Goal: Task Accomplishment & Management: Manage account settings

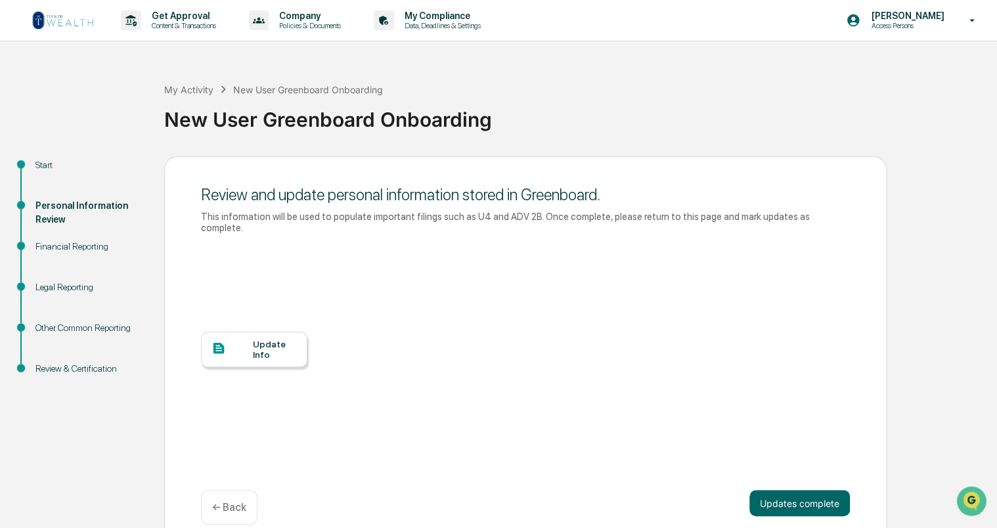
scroll to position [7, 0]
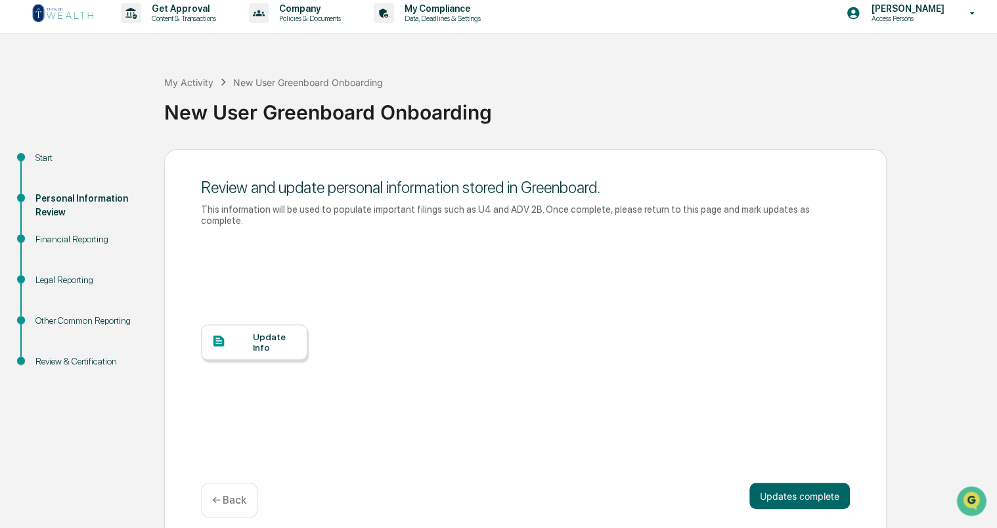
click at [280, 332] on div "Update Info" at bounding box center [275, 342] width 44 height 21
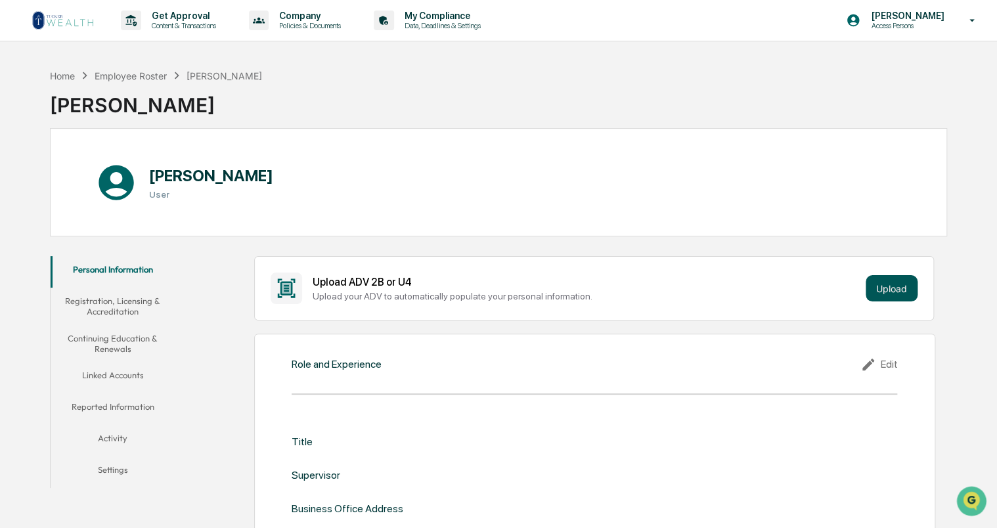
click at [887, 285] on button "Upload" at bounding box center [892, 288] width 52 height 26
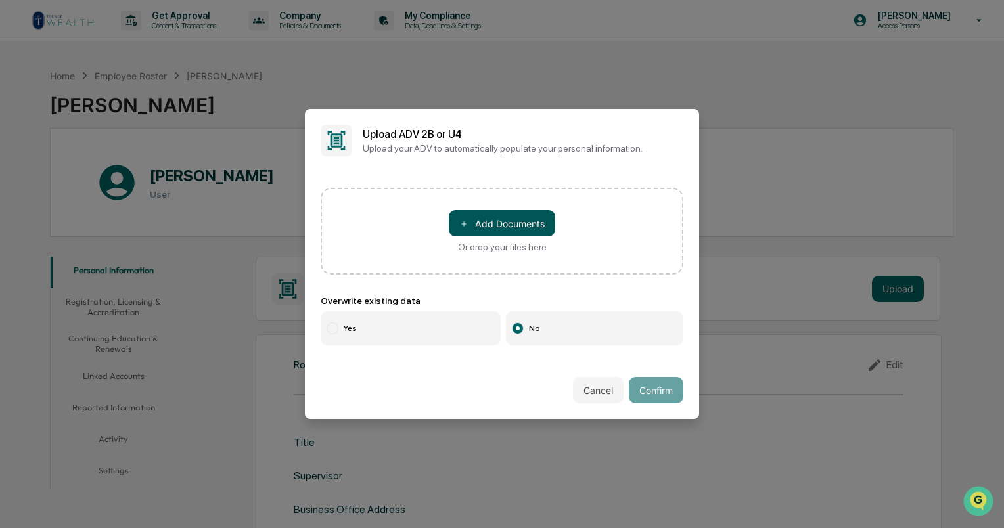
click at [489, 228] on button "＋ Add Documents" at bounding box center [502, 223] width 106 height 26
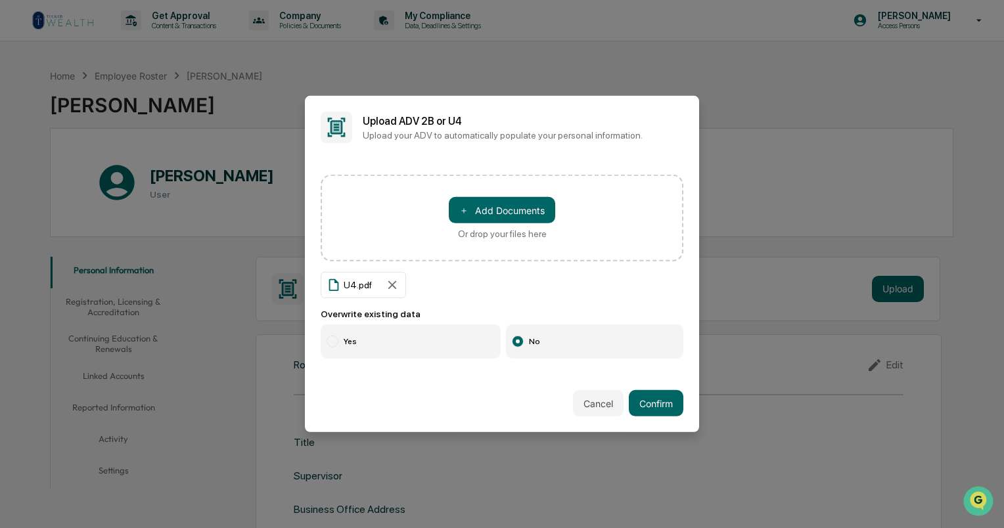
click at [357, 337] on label "Yes" at bounding box center [411, 341] width 180 height 34
click at [659, 407] on button "Confirm" at bounding box center [656, 403] width 55 height 26
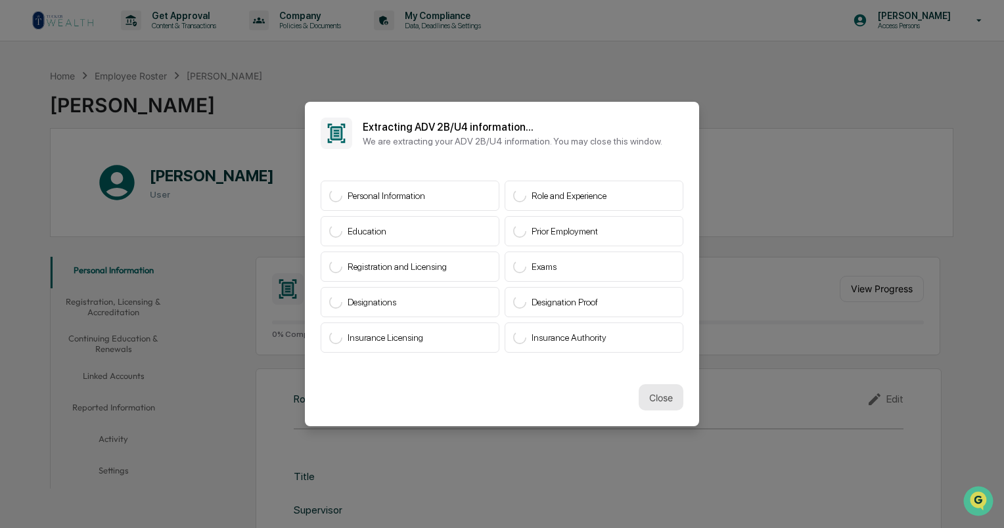
click at [651, 394] on button "Close" at bounding box center [660, 397] width 45 height 26
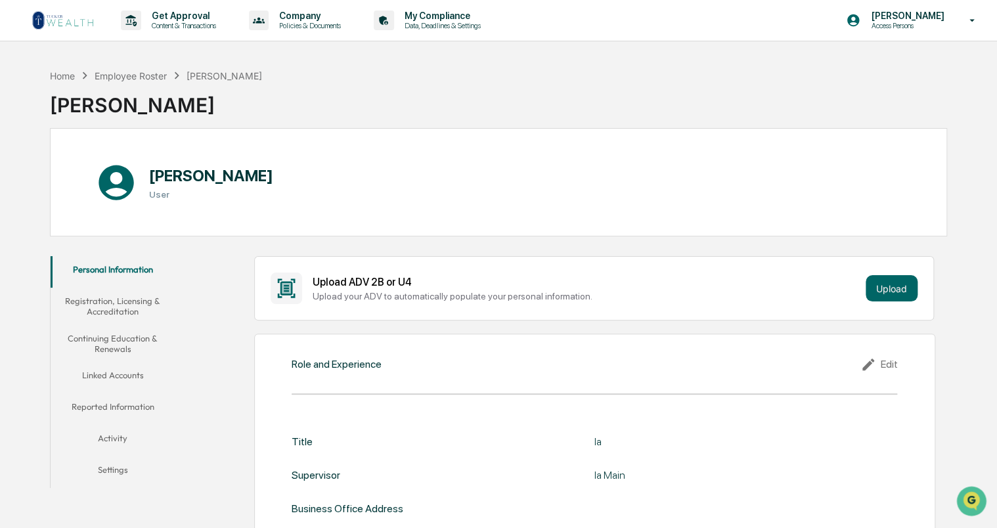
click at [884, 363] on div "Edit" at bounding box center [878, 365] width 37 height 16
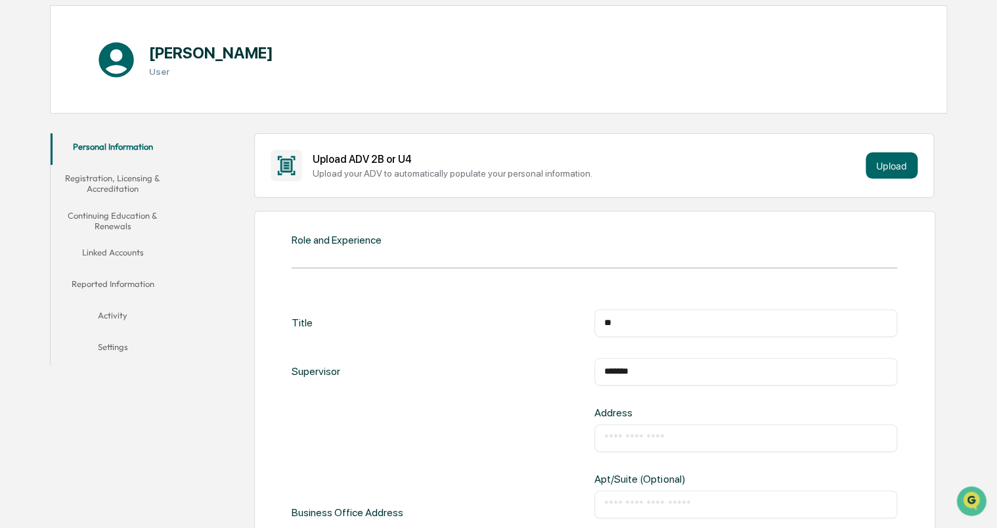
scroll to position [131, 0]
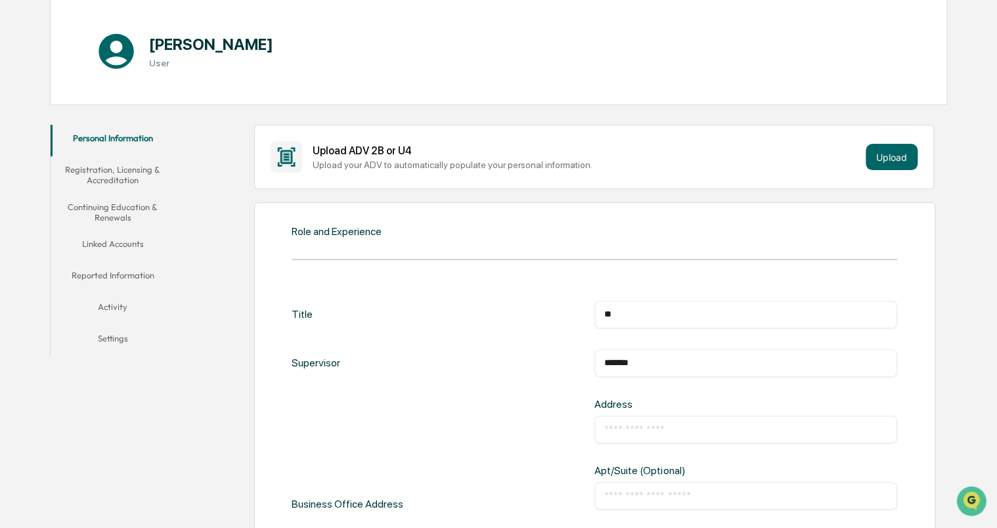
drag, startPoint x: 662, startPoint y: 318, endPoint x: 583, endPoint y: 321, distance: 78.9
click at [583, 321] on div "Title ** ​" at bounding box center [595, 315] width 606 height 28
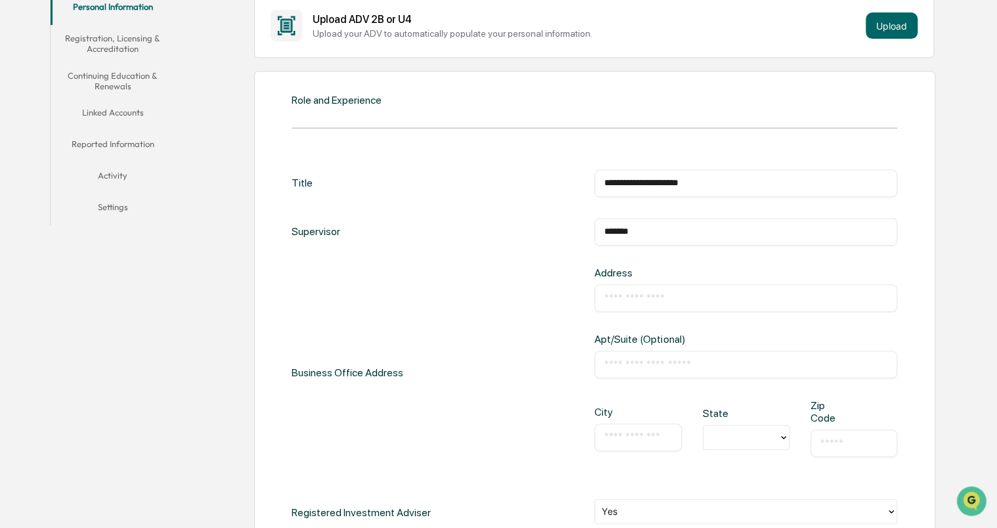
type input "**********"
click at [750, 234] on input "**********" at bounding box center [745, 231] width 283 height 13
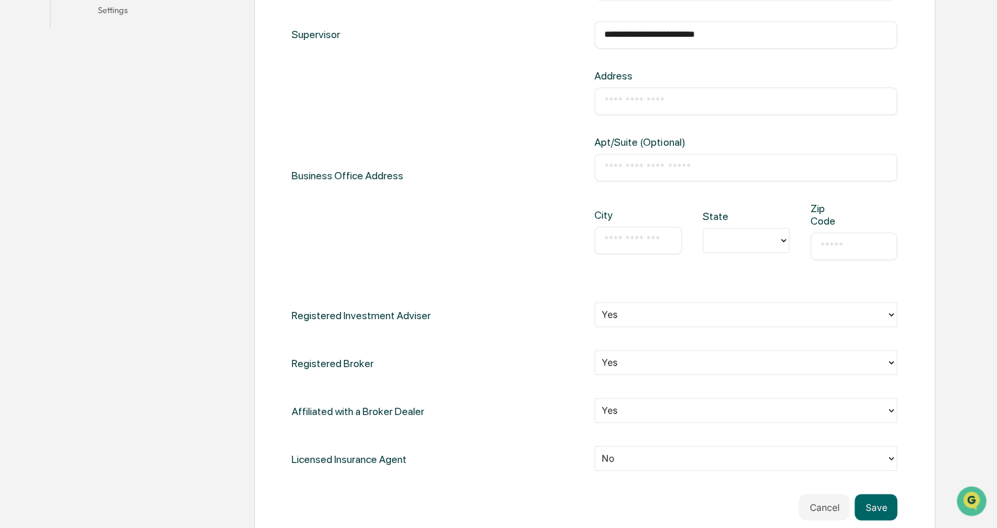
scroll to position [591, 0]
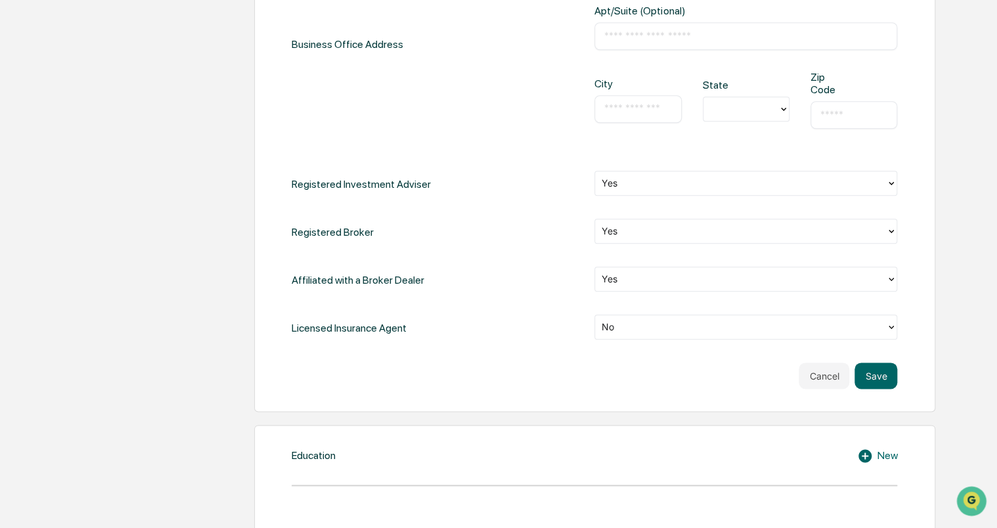
type input "**********"
click at [629, 328] on div at bounding box center [741, 327] width 278 height 15
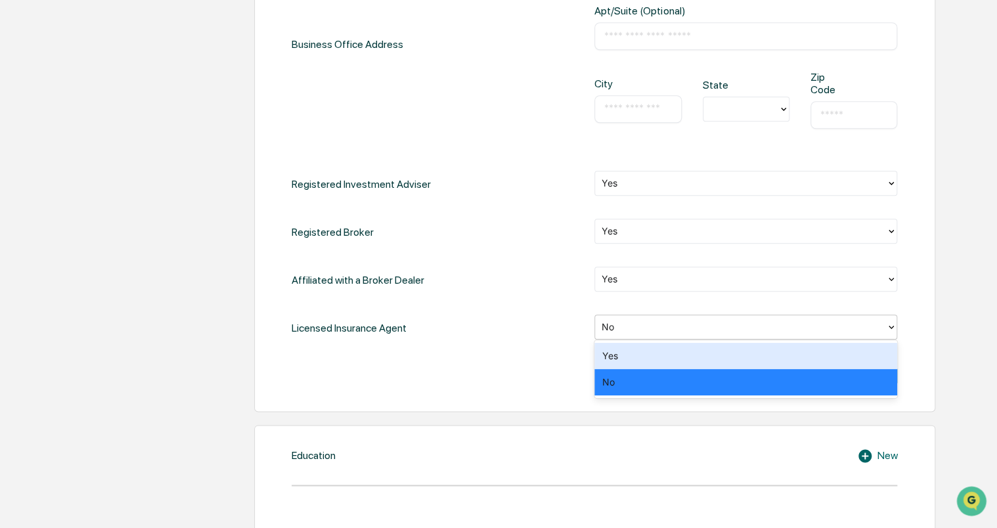
click at [628, 357] on div "Yes" at bounding box center [745, 356] width 303 height 26
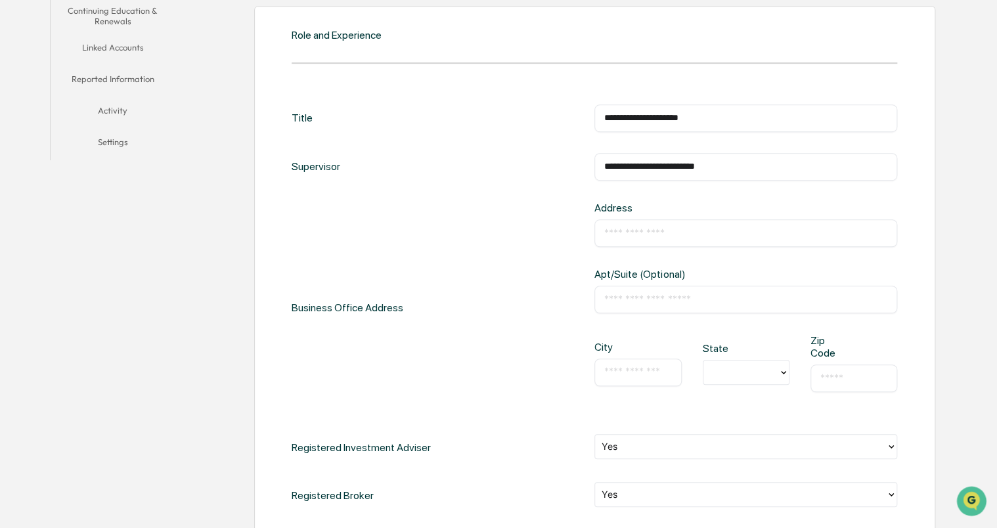
scroll to position [328, 0]
click at [640, 228] on input "text" at bounding box center [745, 232] width 283 height 13
type input "**********"
click at [653, 370] on input "text" at bounding box center [637, 371] width 67 height 13
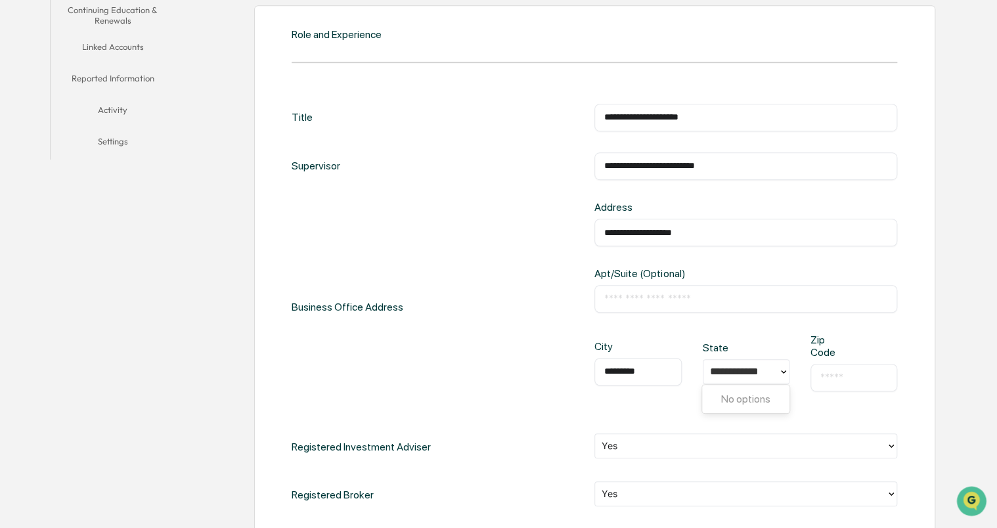
type input "*********"
click at [836, 374] on input "text" at bounding box center [853, 377] width 67 height 13
type input "*****"
click at [599, 409] on div "**********" at bounding box center [745, 373] width 303 height 79
click at [735, 370] on input "**********" at bounding box center [740, 371] width 60 height 12
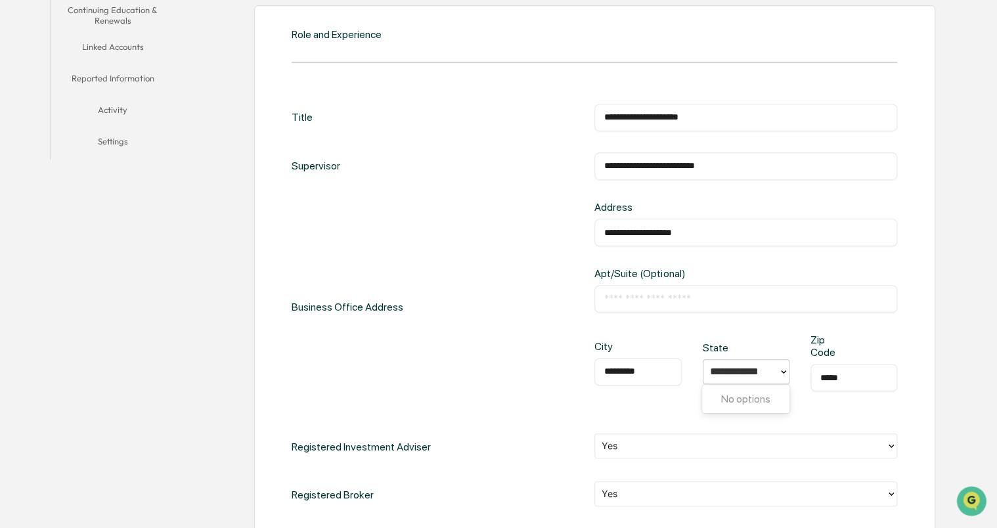
click at [742, 401] on div "No options" at bounding box center [745, 399] width 87 height 23
click at [782, 370] on icon at bounding box center [783, 372] width 11 height 11
click at [782, 370] on icon at bounding box center [783, 371] width 5 height 3
type input "*"
click at [726, 457] on div "PA" at bounding box center [745, 453] width 87 height 26
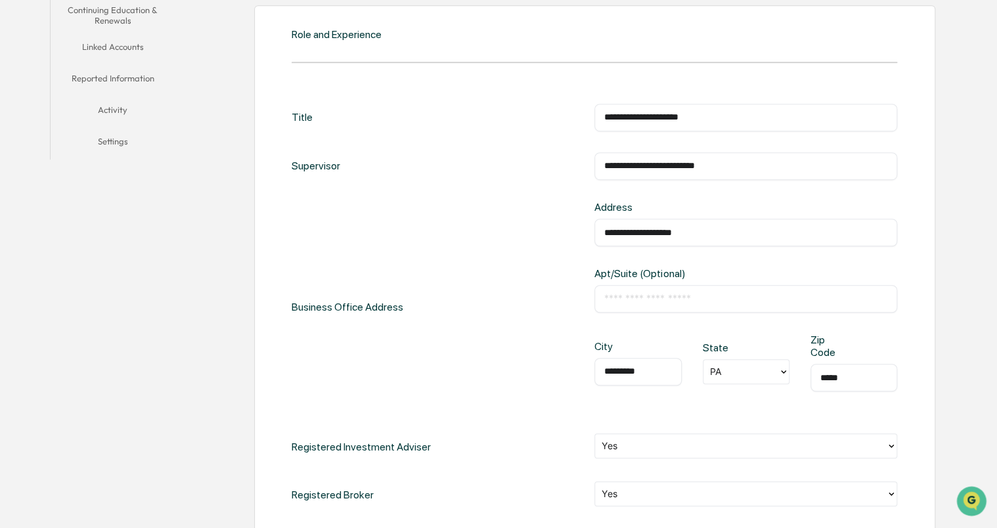
click at [673, 407] on div "City ********* ​ State PA Zip Code ***** ​" at bounding box center [745, 373] width 303 height 79
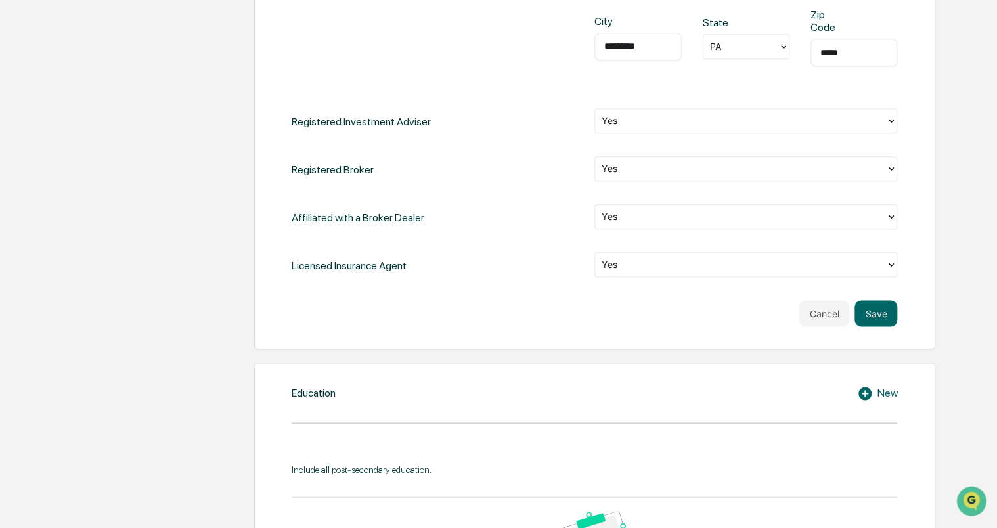
scroll to position [657, 0]
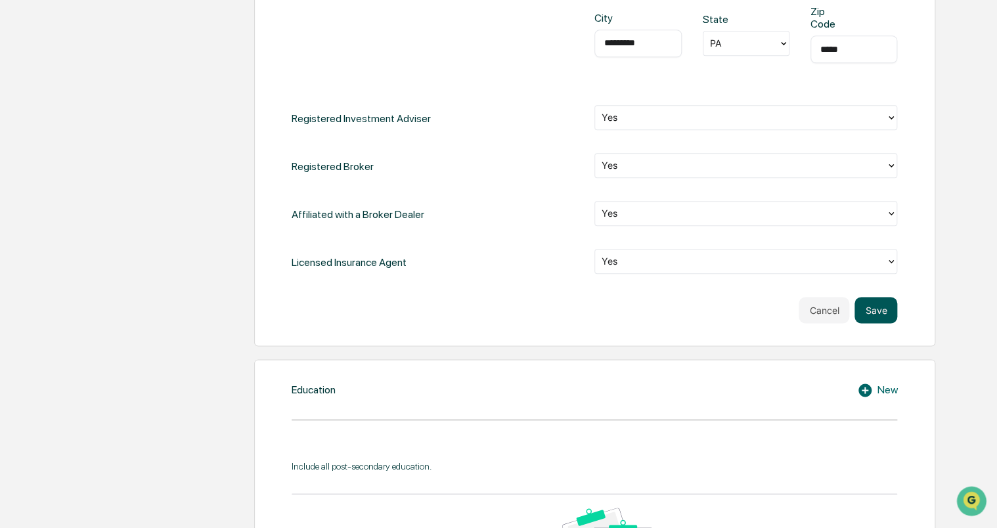
click at [880, 313] on button "Save" at bounding box center [876, 310] width 43 height 26
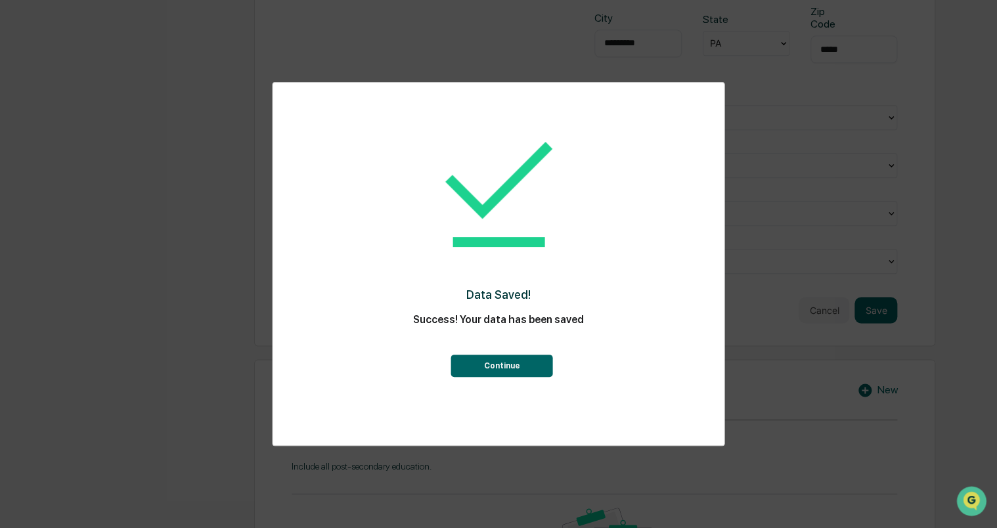
click at [502, 372] on button "Continue" at bounding box center [502, 366] width 102 height 22
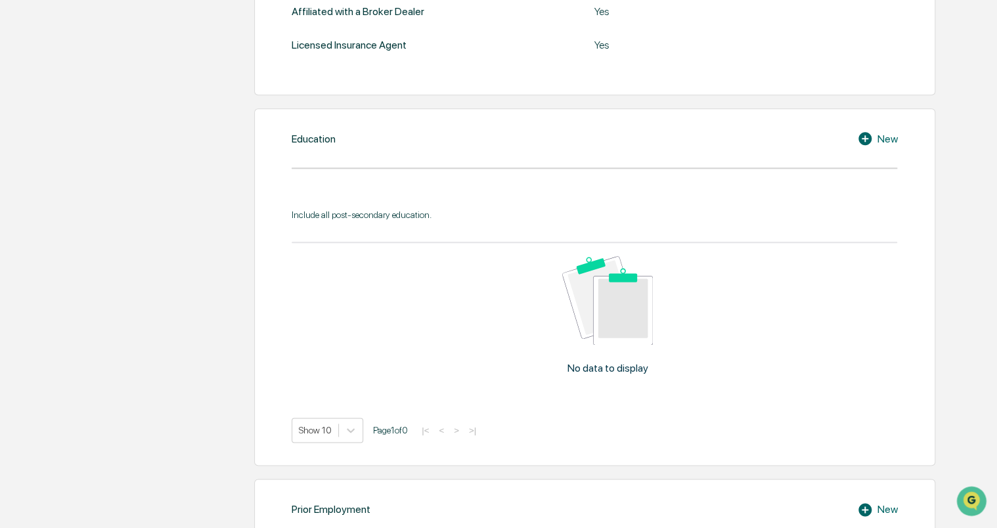
scroll to position [630, 0]
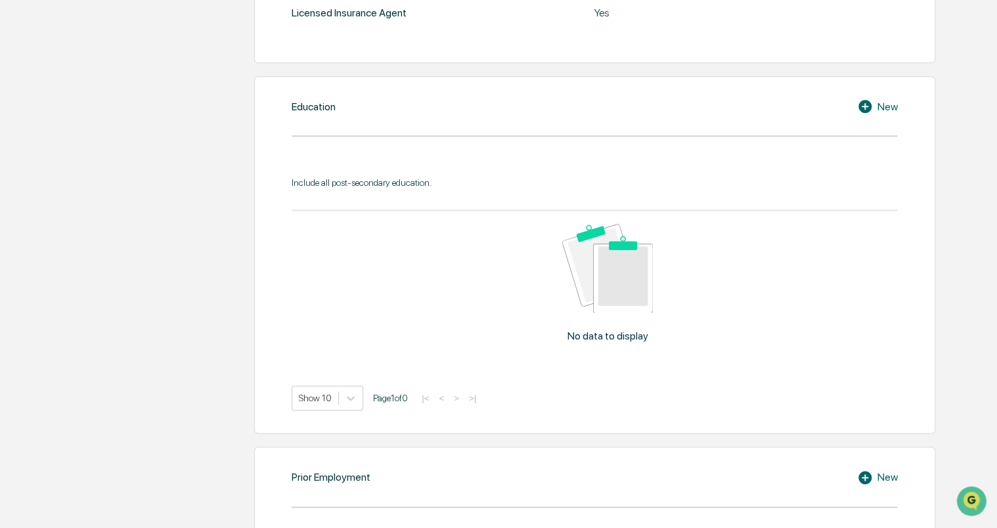
click at [883, 107] on div "New" at bounding box center [877, 107] width 40 height 16
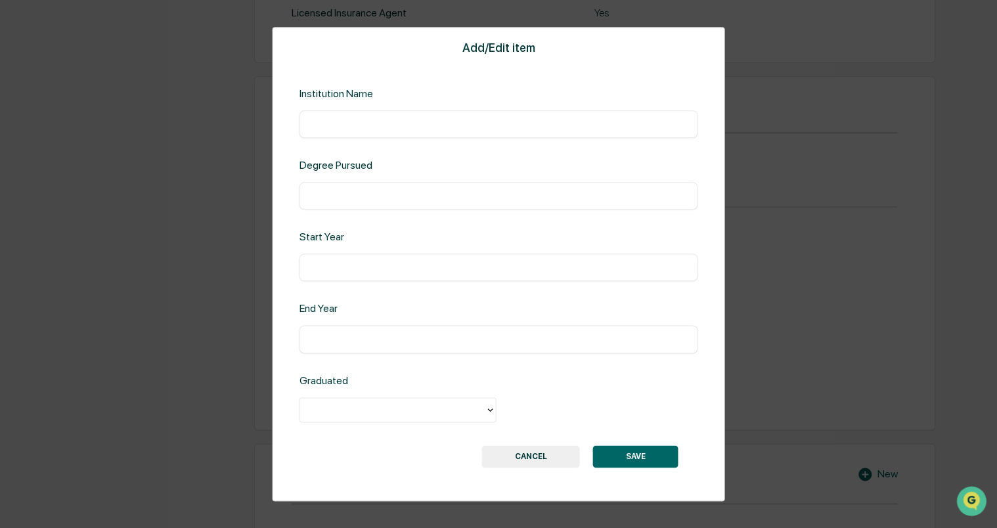
click at [427, 122] on input "text" at bounding box center [498, 124] width 379 height 13
type input "**********"
click at [376, 274] on div "​" at bounding box center [498, 268] width 399 height 28
click at [351, 268] on input "text" at bounding box center [498, 267] width 379 height 13
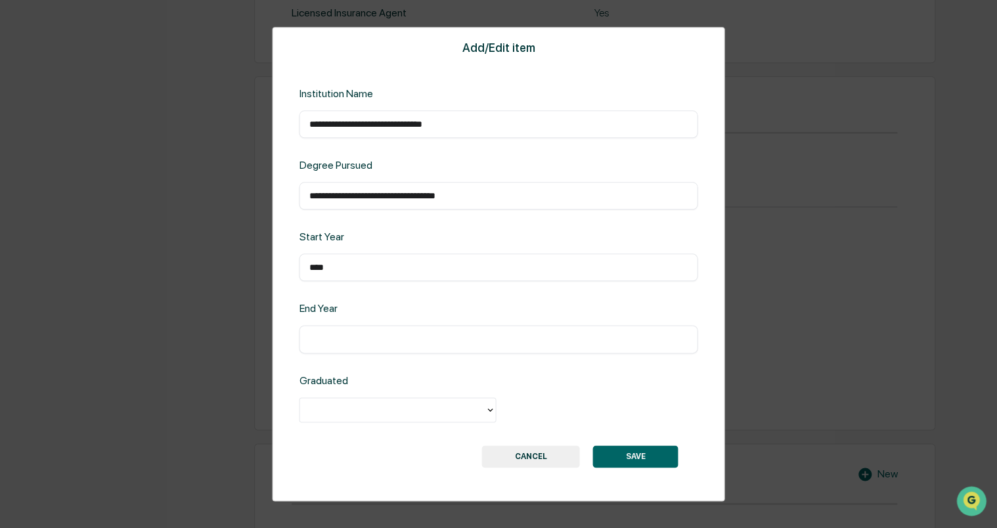
type input "****"
click at [344, 346] on div "​" at bounding box center [498, 340] width 399 height 28
click at [347, 338] on input "text" at bounding box center [498, 339] width 379 height 13
type input "****"
click at [357, 407] on div at bounding box center [392, 409] width 172 height 15
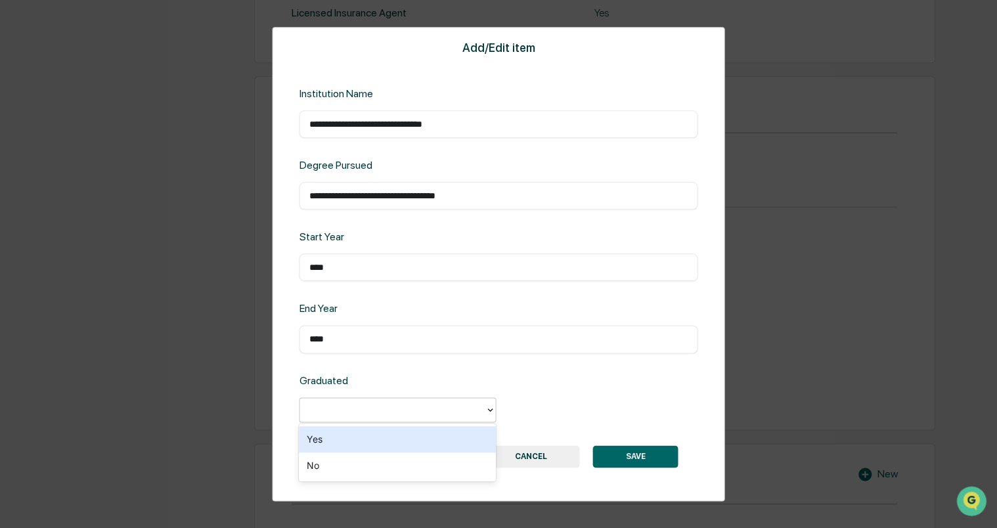
click at [347, 439] on div "Yes" at bounding box center [397, 439] width 197 height 26
click at [638, 455] on button "SAVE" at bounding box center [635, 456] width 85 height 22
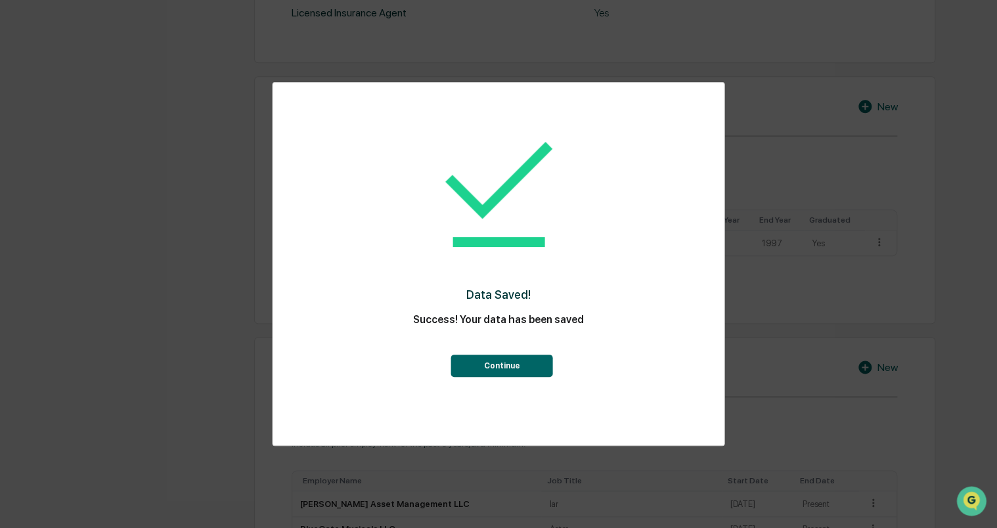
click at [525, 364] on button "Continue" at bounding box center [502, 366] width 102 height 22
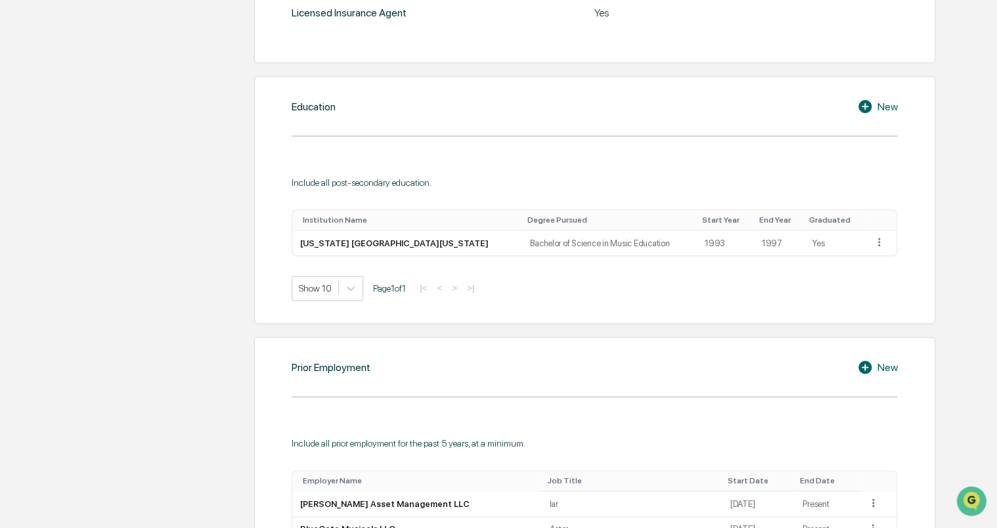
click at [878, 105] on div "New" at bounding box center [877, 107] width 40 height 16
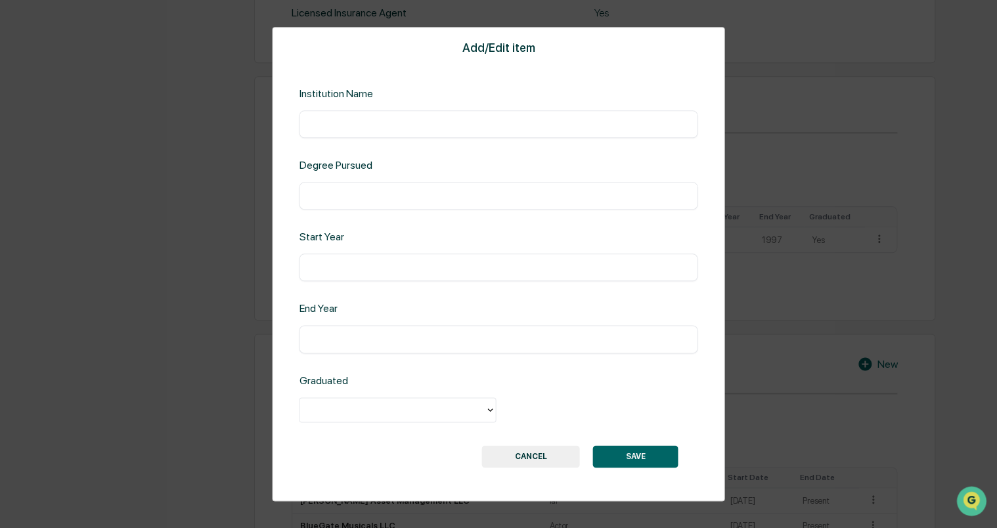
click at [393, 127] on input "text" at bounding box center [498, 124] width 379 height 13
type input "**********"
type input "****"
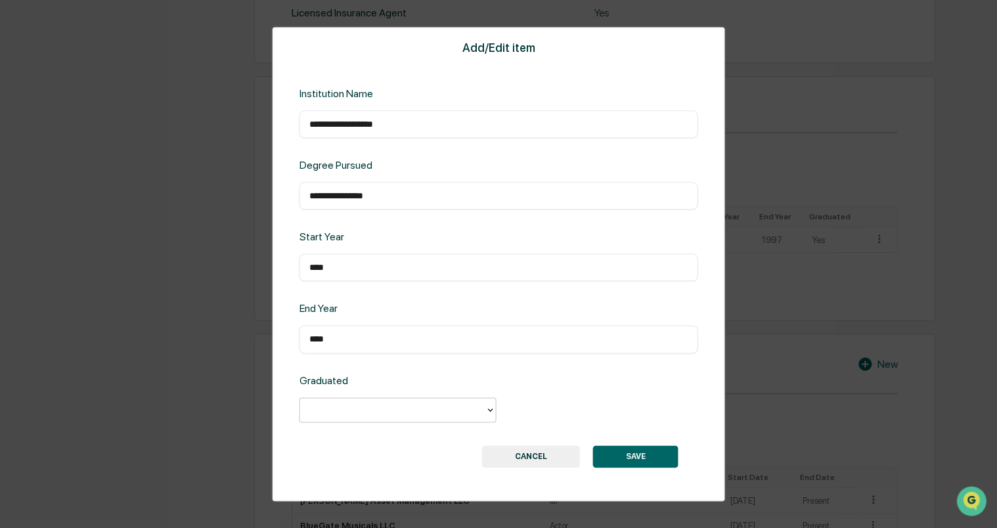
click at [491, 410] on icon at bounding box center [490, 410] width 11 height 11
click at [430, 439] on div "Yes" at bounding box center [397, 439] width 197 height 26
click at [652, 458] on button "SAVE" at bounding box center [635, 456] width 85 height 22
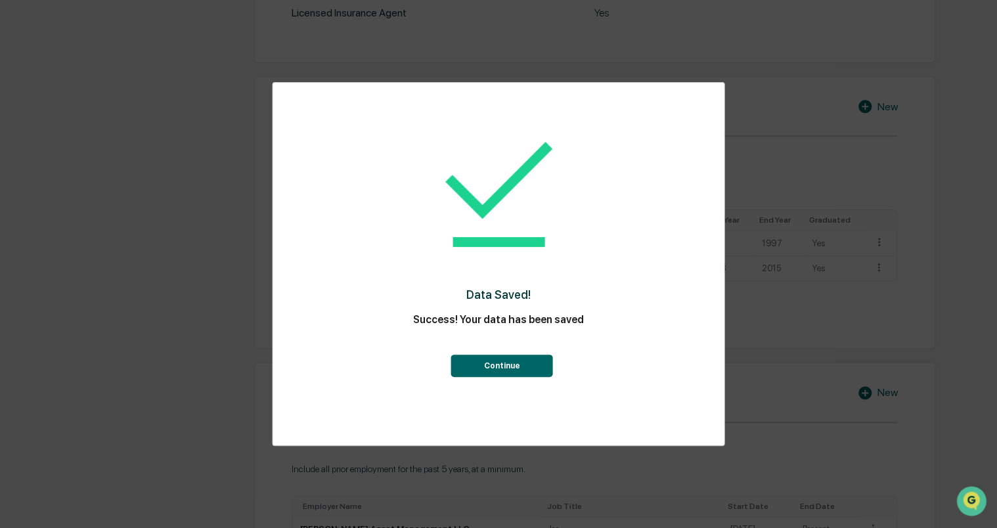
click at [499, 370] on button "Continue" at bounding box center [502, 366] width 102 height 22
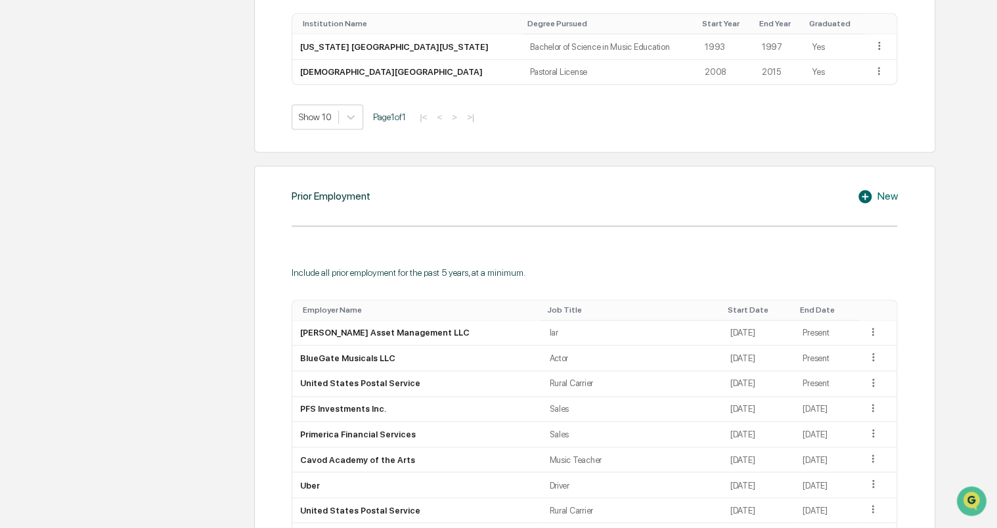
scroll to position [827, 0]
click at [867, 332] on icon at bounding box center [873, 331] width 12 height 12
click at [849, 346] on div "Edit" at bounding box center [858, 349] width 42 height 21
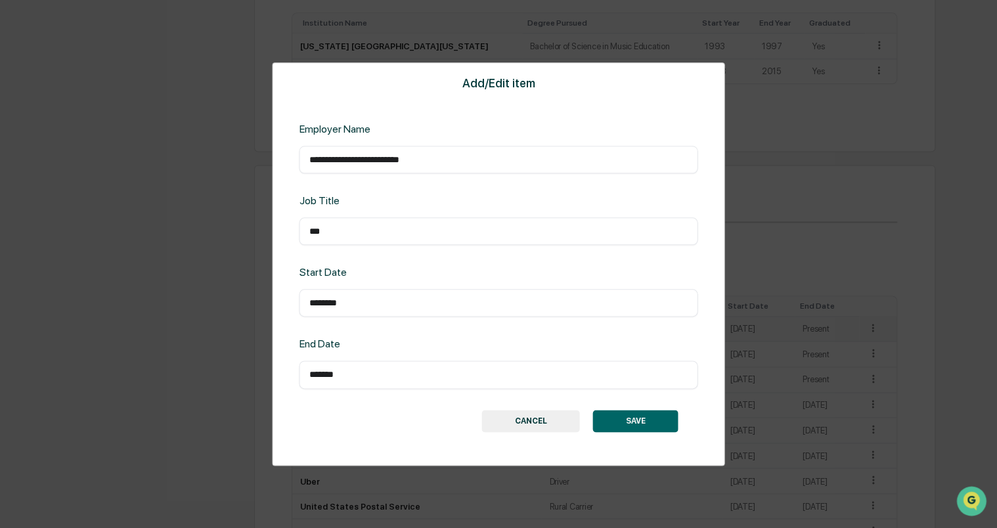
drag, startPoint x: 342, startPoint y: 233, endPoint x: 282, endPoint y: 235, distance: 60.5
click at [282, 235] on div "**********" at bounding box center [498, 263] width 453 height 403
type input "**********"
click at [623, 415] on button "SAVE" at bounding box center [635, 421] width 85 height 22
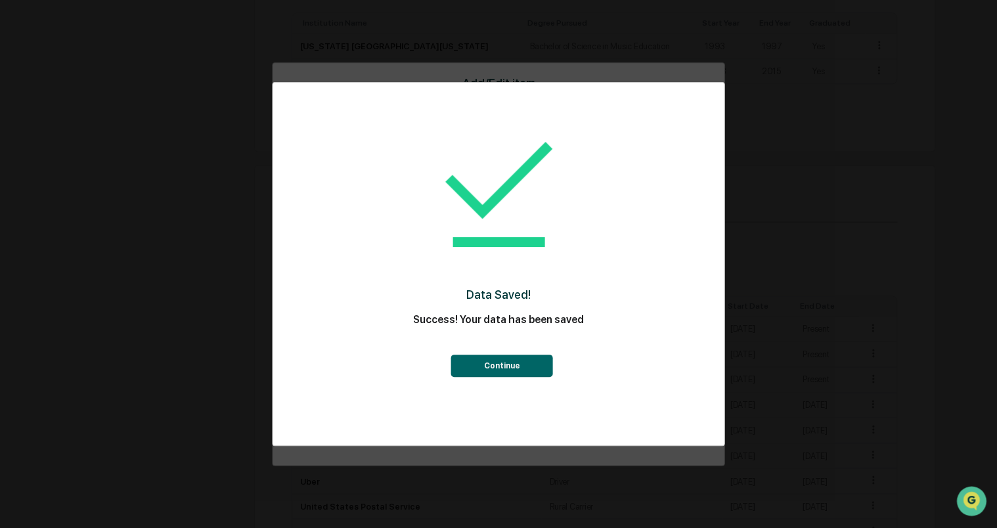
click at [501, 370] on button "Continue" at bounding box center [502, 366] width 102 height 22
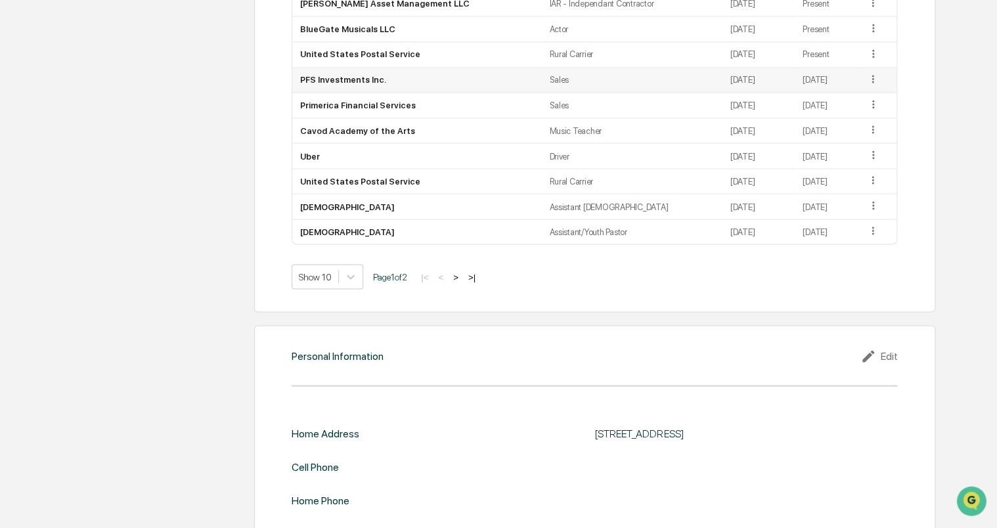
scroll to position [1090, 0]
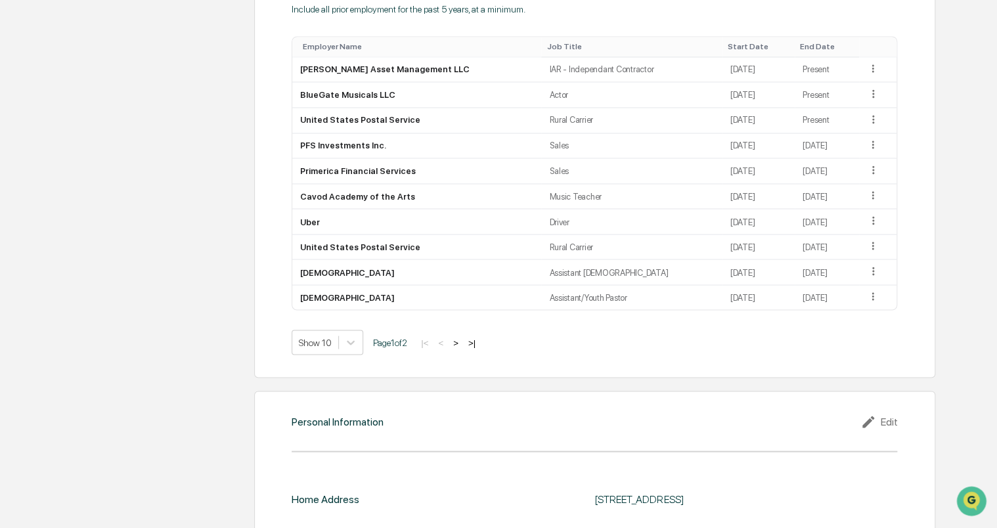
click at [460, 342] on button ">" at bounding box center [455, 342] width 13 height 11
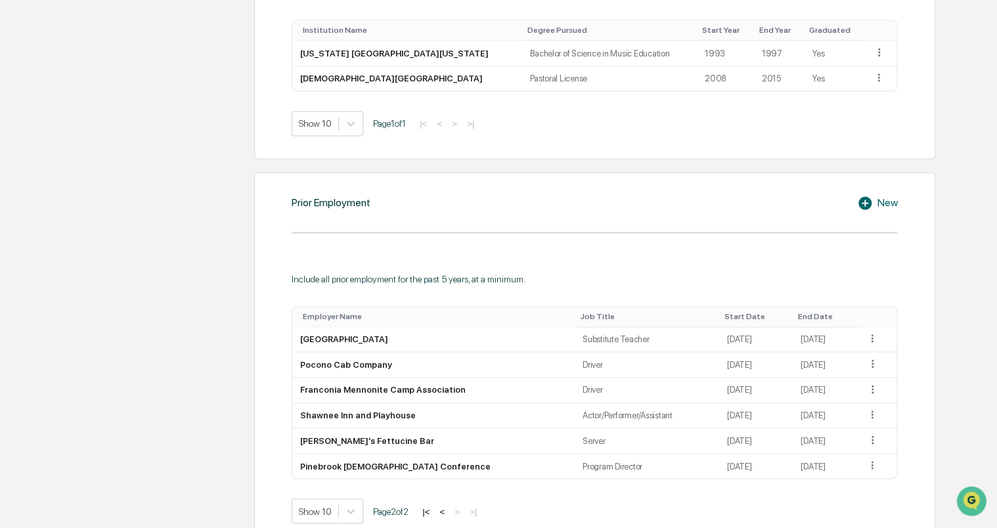
scroll to position [1082, 0]
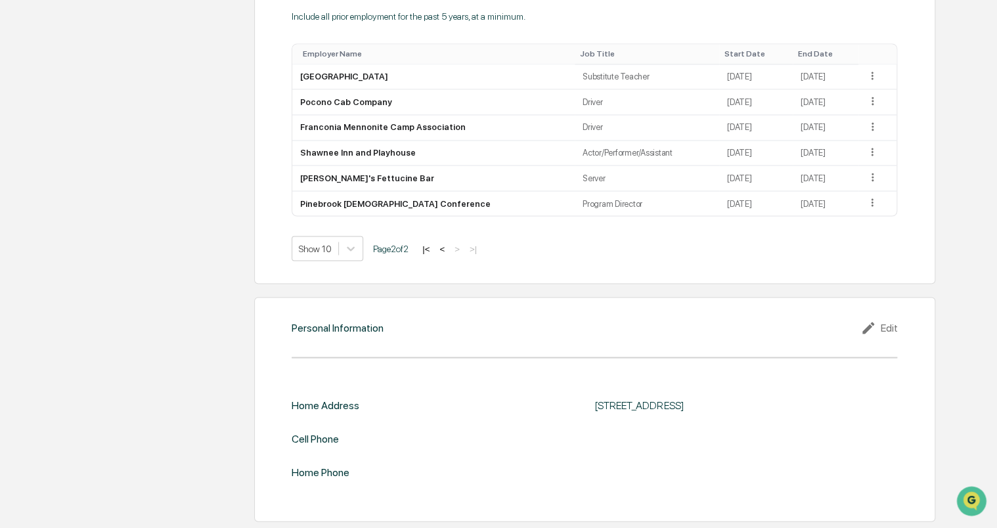
click at [890, 326] on div "Edit" at bounding box center [878, 328] width 37 height 16
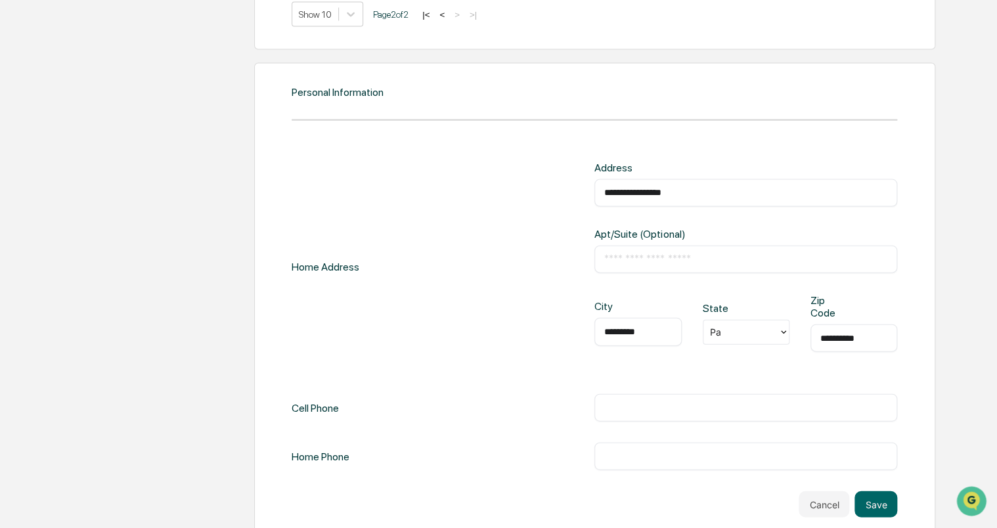
scroll to position [1334, 0]
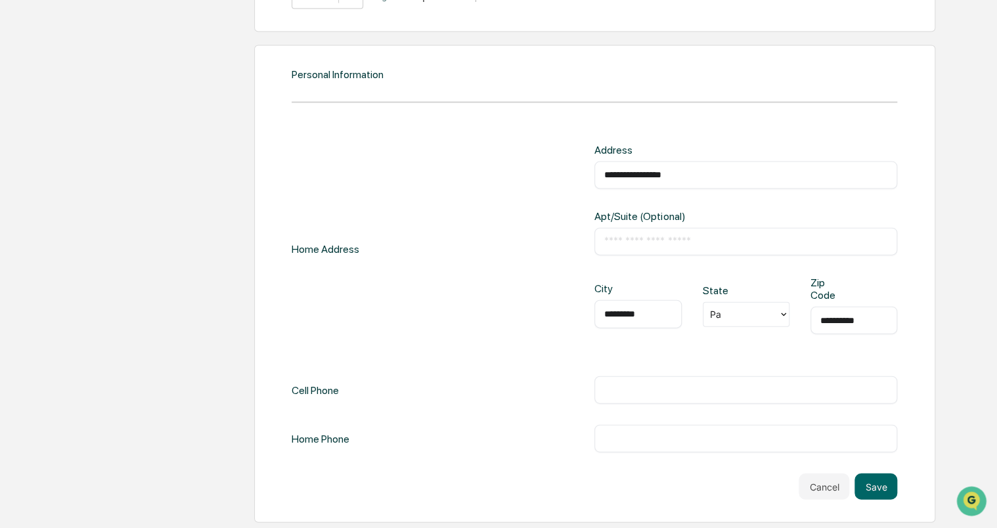
click at [618, 381] on div "​" at bounding box center [745, 390] width 303 height 28
drag, startPoint x: 619, startPoint y: 381, endPoint x: 620, endPoint y: 391, distance: 9.9
click at [620, 391] on div "​" at bounding box center [745, 390] width 303 height 28
click at [620, 391] on input "text" at bounding box center [745, 390] width 283 height 13
type input "**********"
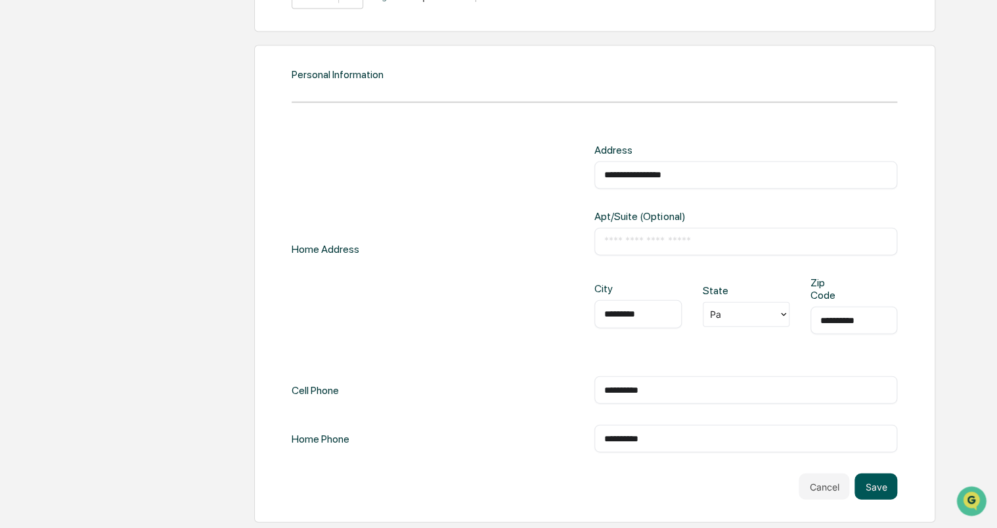
type input "**********"
click at [869, 483] on button "Save" at bounding box center [876, 487] width 43 height 26
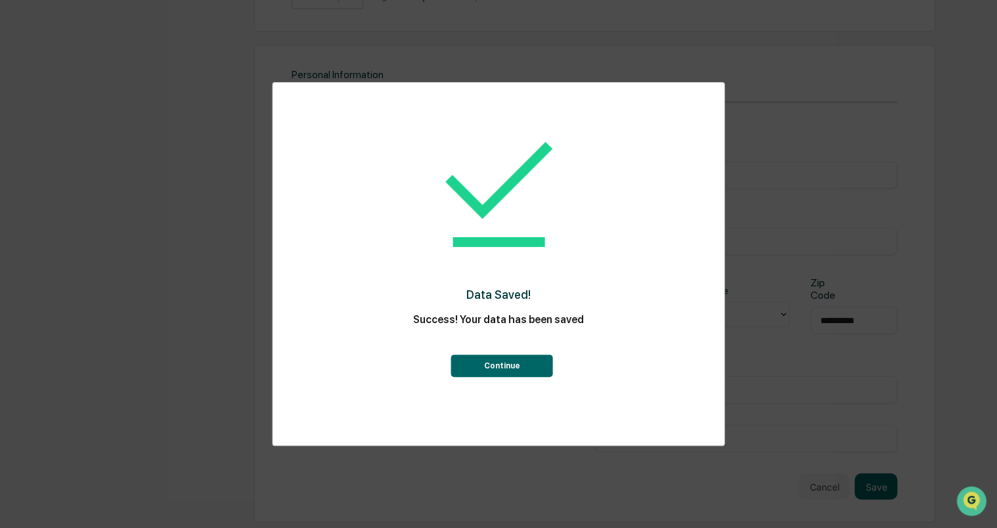
click at [516, 365] on button "Continue" at bounding box center [502, 366] width 102 height 22
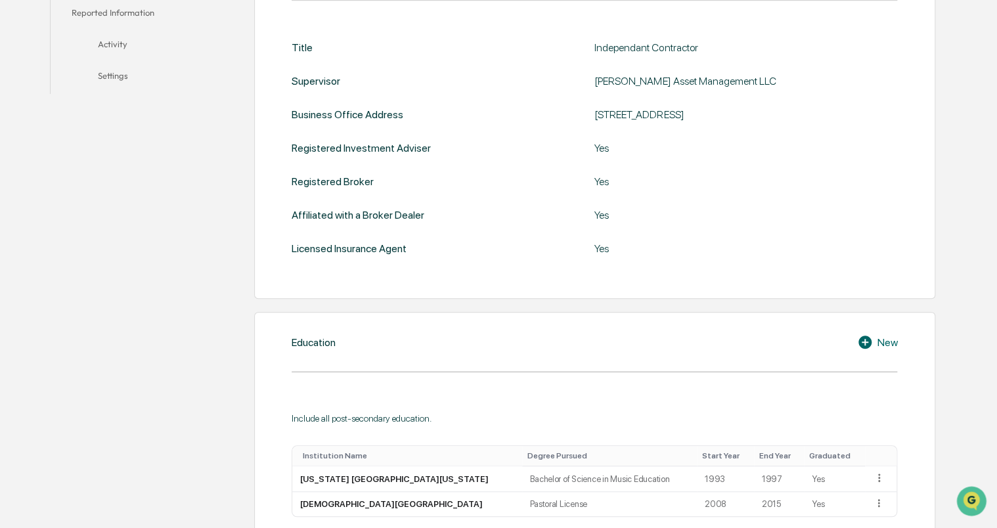
scroll to position [0, 0]
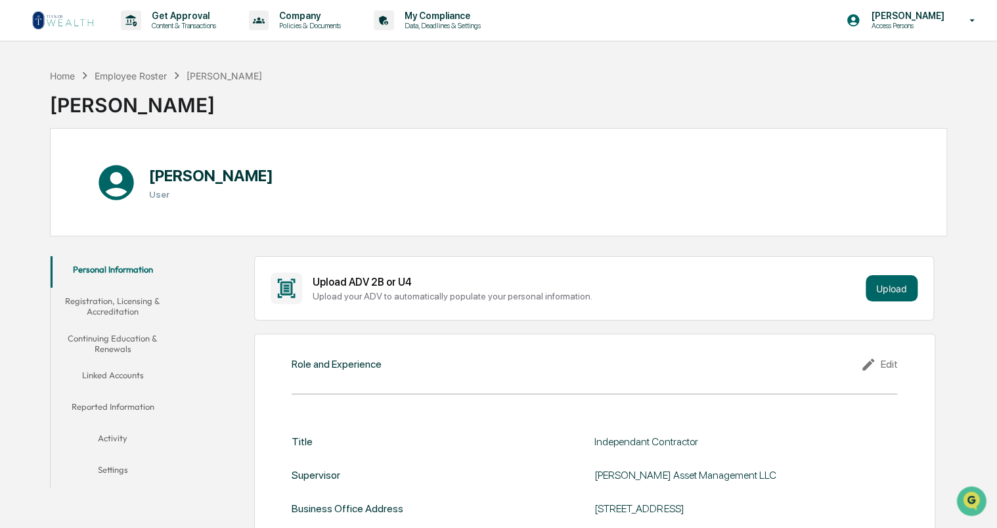
click at [125, 313] on button "Registration, Licensing & Accreditation" at bounding box center [113, 306] width 125 height 37
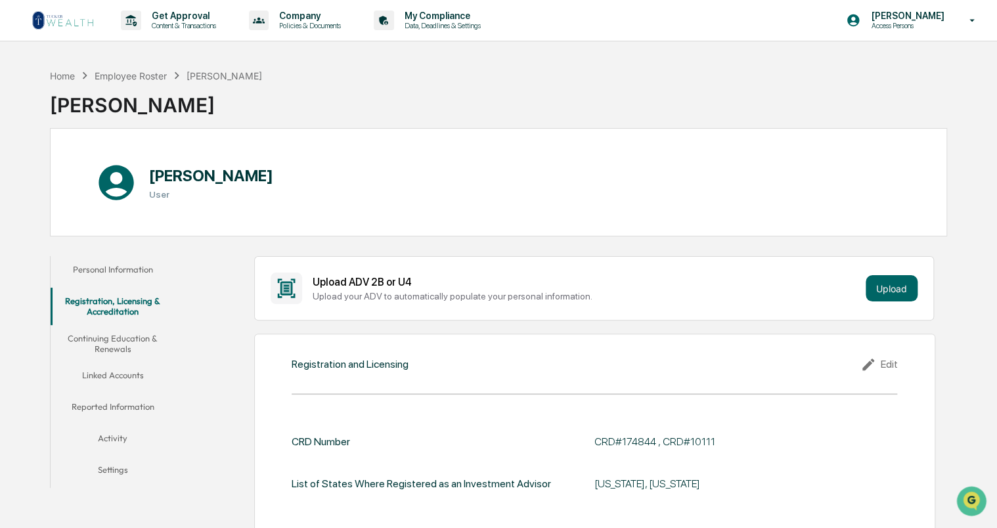
scroll to position [131, 0]
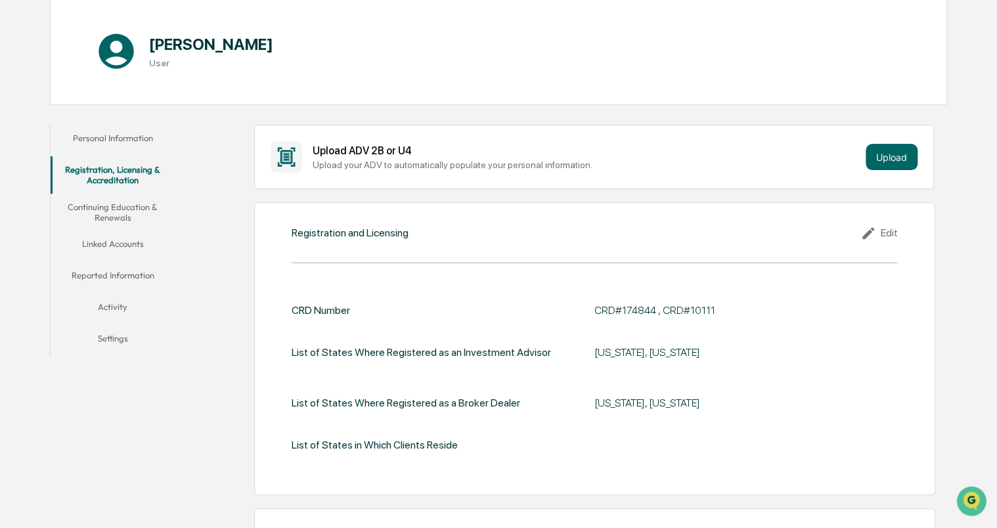
click at [884, 234] on div "Edit" at bounding box center [878, 233] width 37 height 16
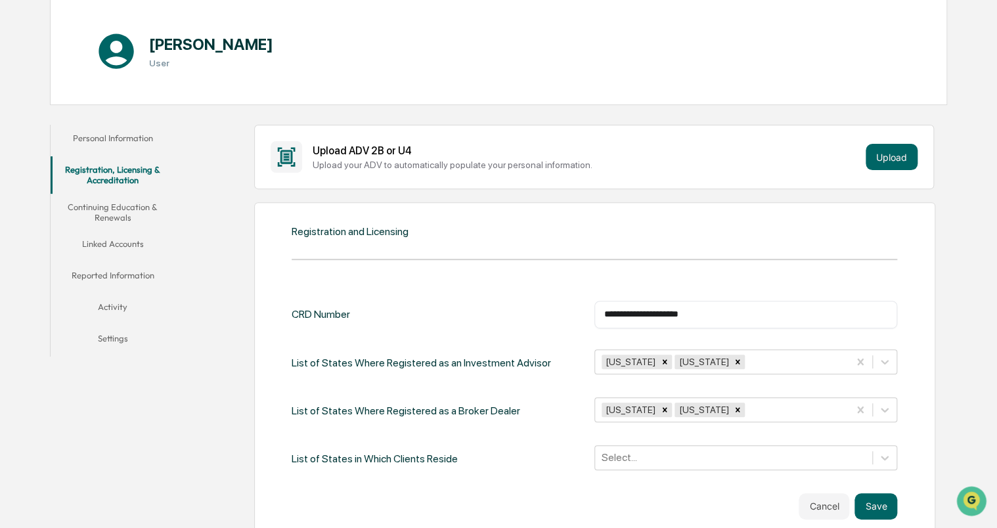
drag, startPoint x: 736, startPoint y: 315, endPoint x: 556, endPoint y: 347, distance: 182.9
click at [556, 347] on div "**********" at bounding box center [595, 386] width 606 height 171
type input "*******"
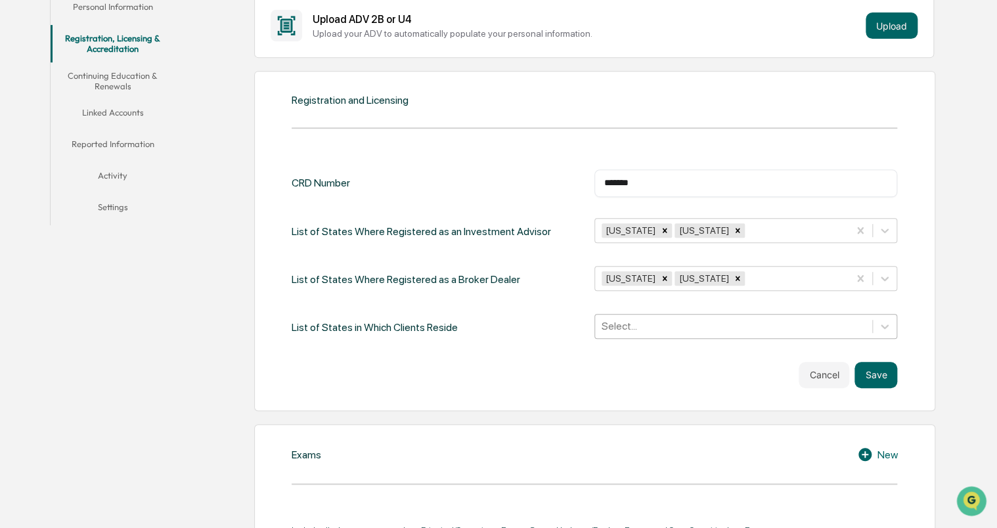
scroll to position [280, 0]
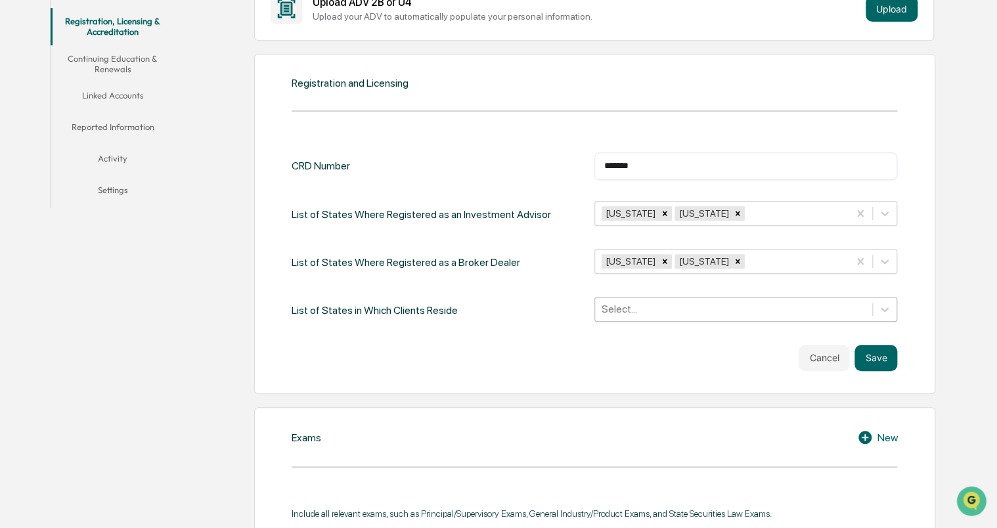
click at [646, 322] on div "Select..." at bounding box center [745, 309] width 303 height 25
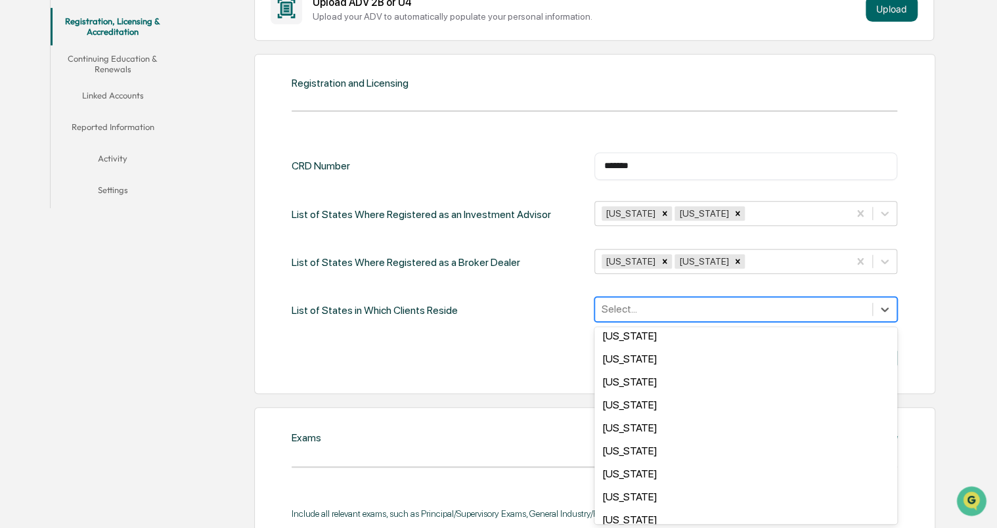
scroll to position [723, 0]
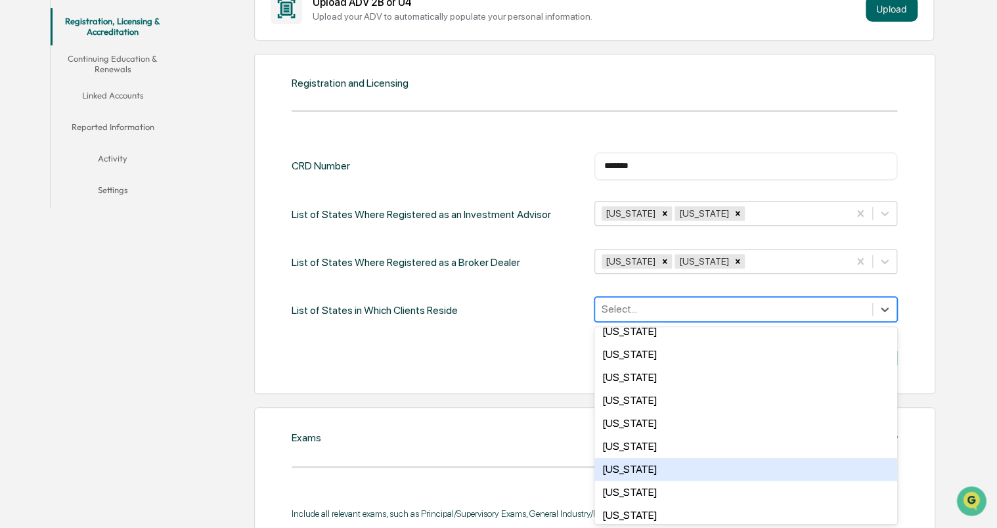
click at [646, 476] on div "Pennsylvania" at bounding box center [745, 469] width 303 height 23
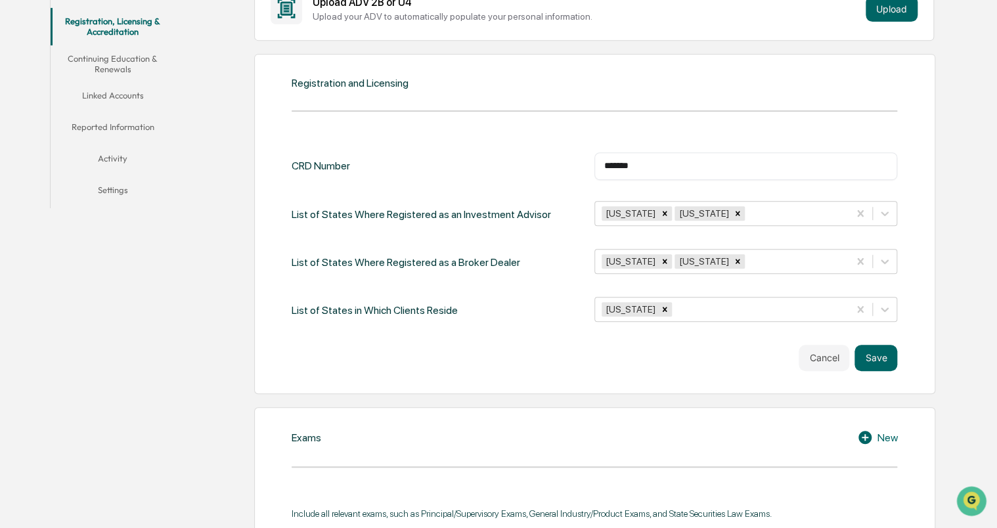
click at [554, 358] on div "Cancel Save" at bounding box center [595, 358] width 606 height 26
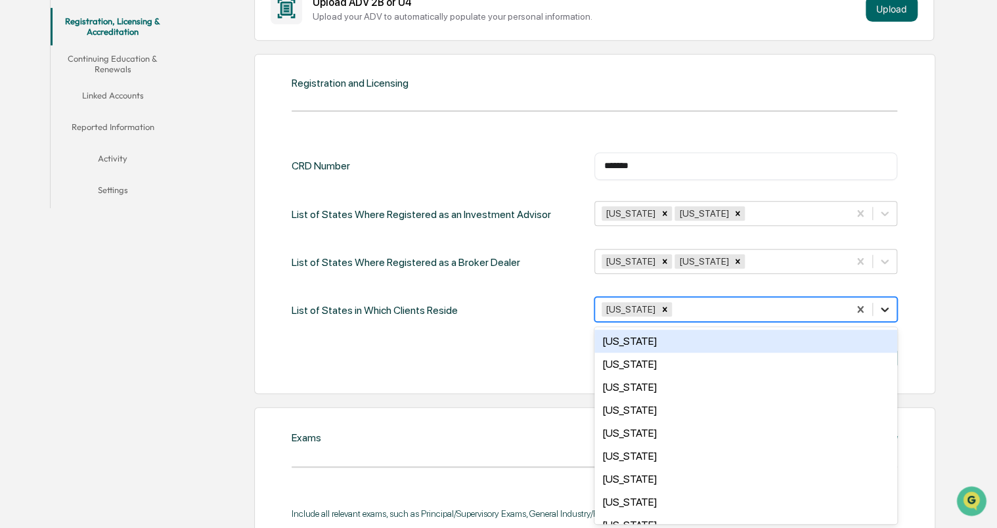
click at [886, 307] on icon at bounding box center [885, 309] width 8 height 5
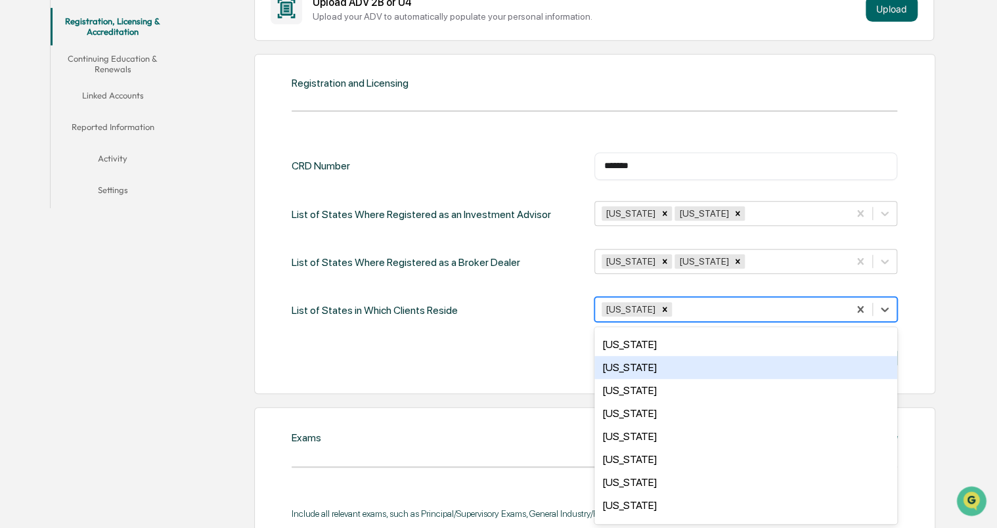
scroll to position [591, 0]
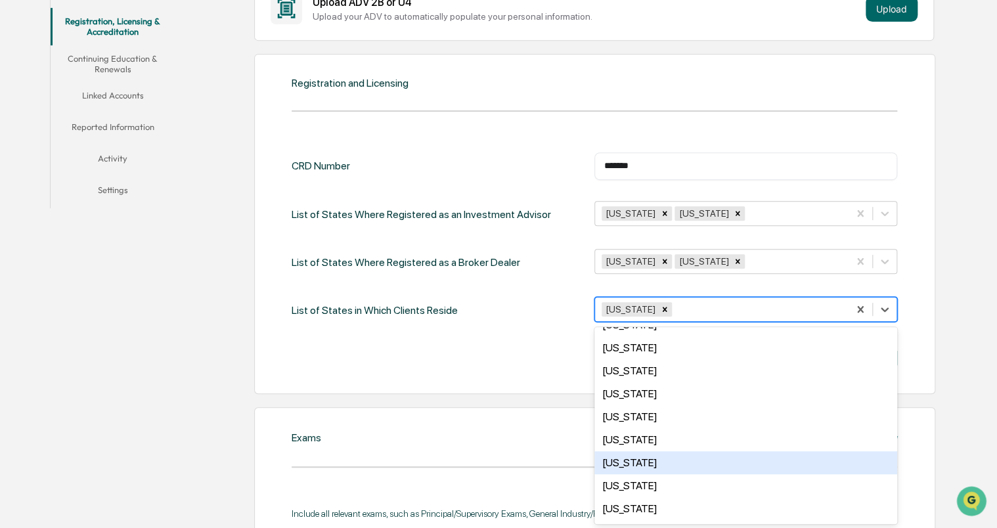
click at [645, 462] on div "New York" at bounding box center [745, 462] width 303 height 23
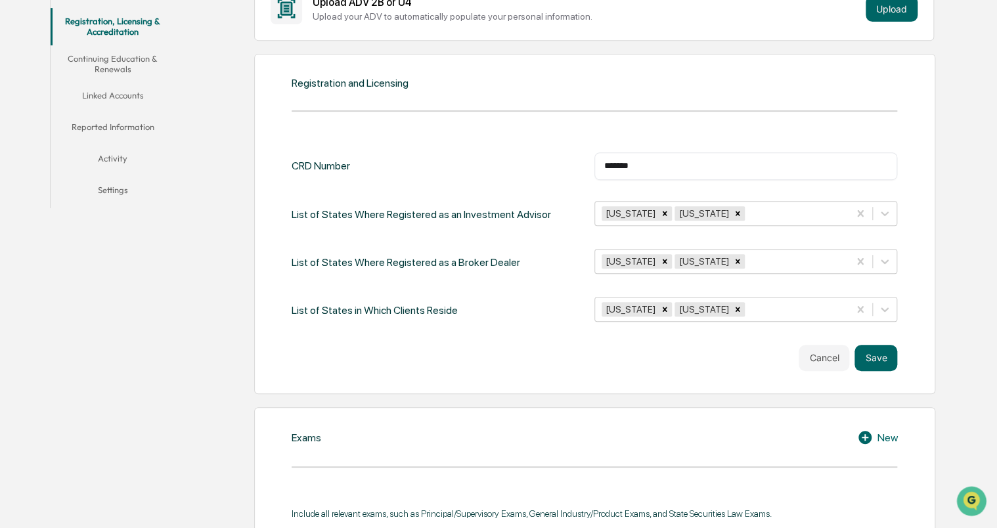
click at [550, 351] on div "Cancel Save" at bounding box center [595, 358] width 606 height 26
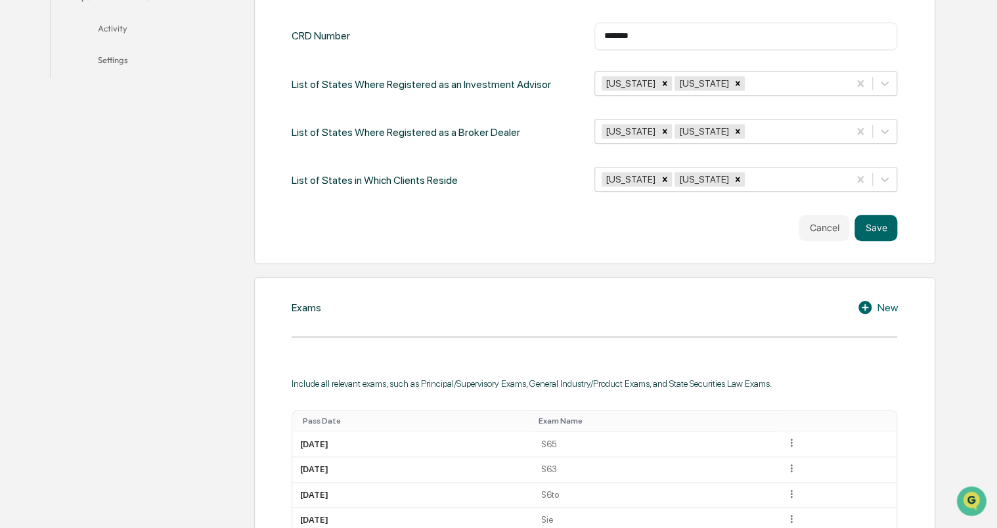
scroll to position [411, 0]
drag, startPoint x: 878, startPoint y: 227, endPoint x: 871, endPoint y: 231, distance: 8.6
click at [878, 226] on button "Save" at bounding box center [876, 226] width 43 height 26
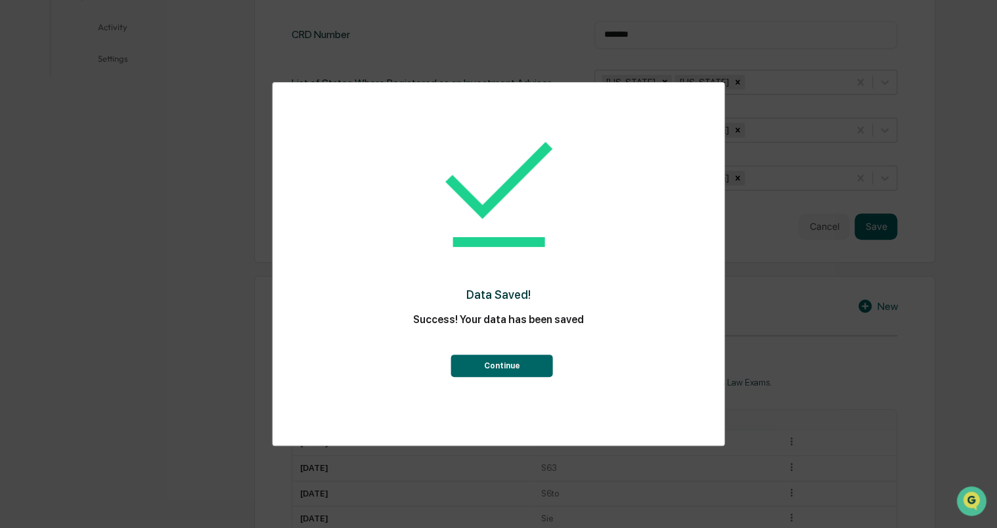
click at [510, 361] on button "Continue" at bounding box center [502, 366] width 102 height 22
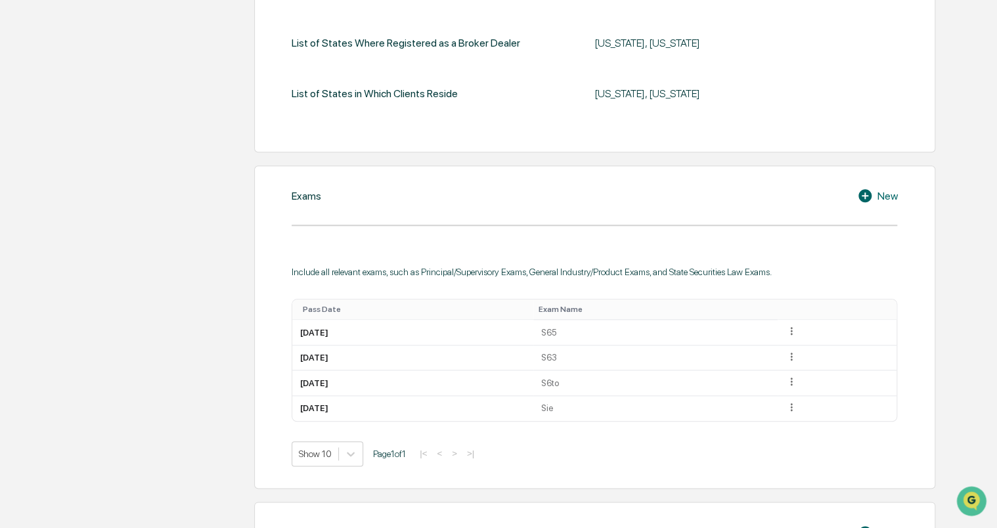
scroll to position [214, 0]
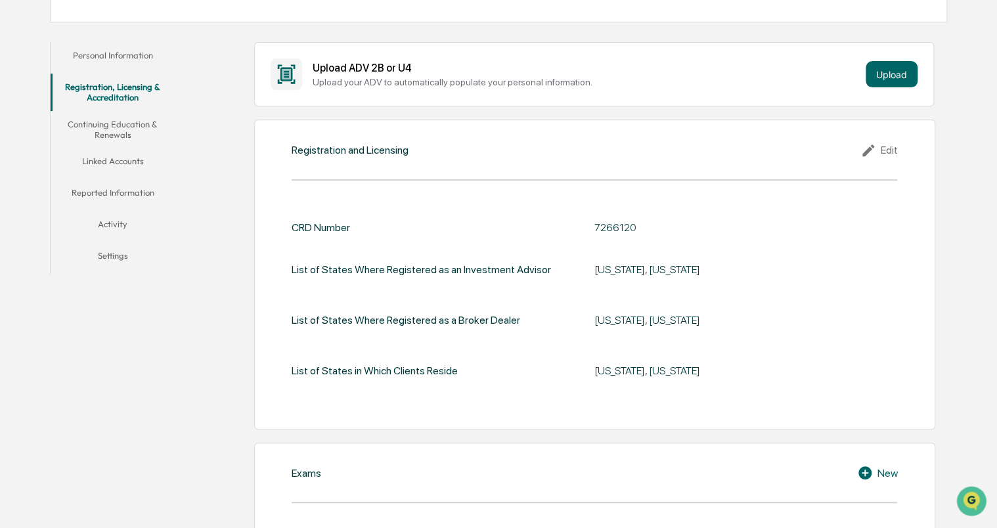
click at [120, 126] on button "Continuing Education & Renewals" at bounding box center [113, 129] width 125 height 37
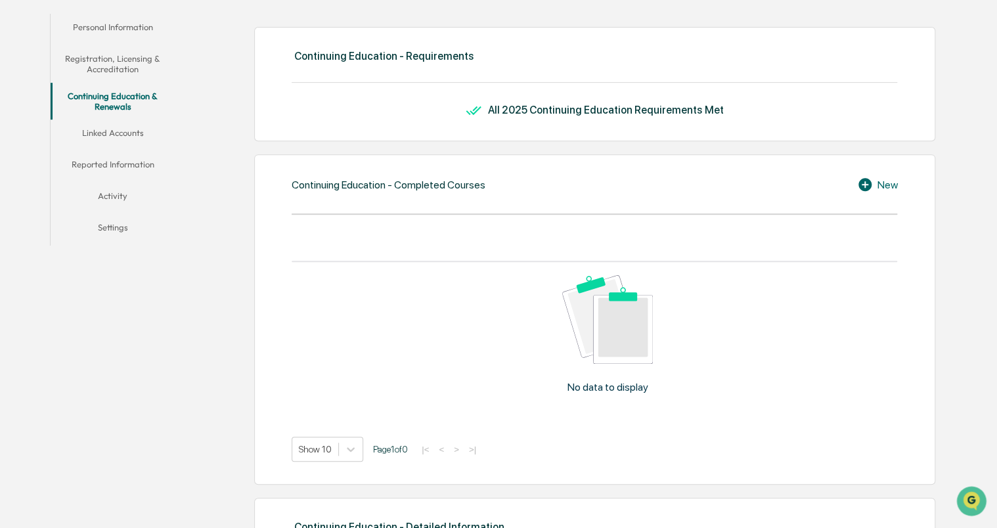
scroll to position [236, 0]
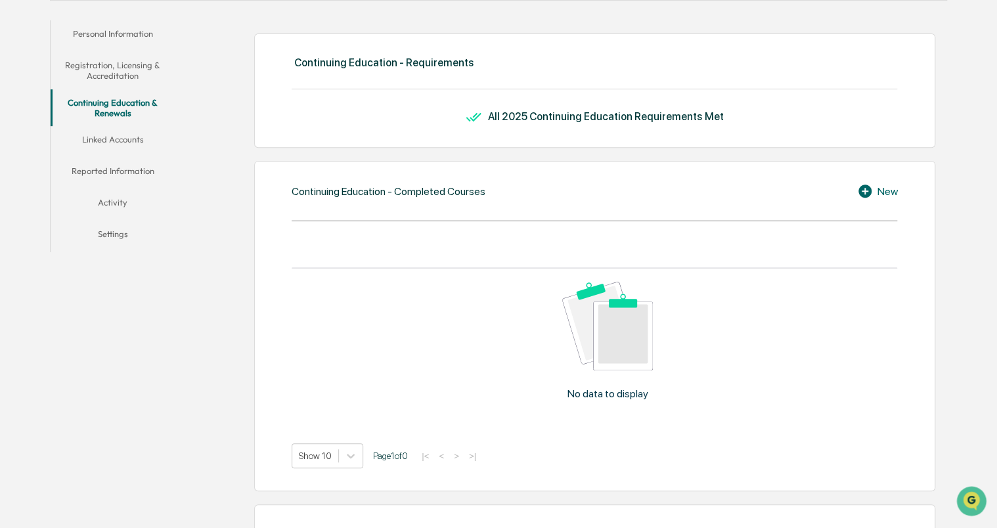
click at [133, 142] on button "Linked Accounts" at bounding box center [113, 142] width 125 height 32
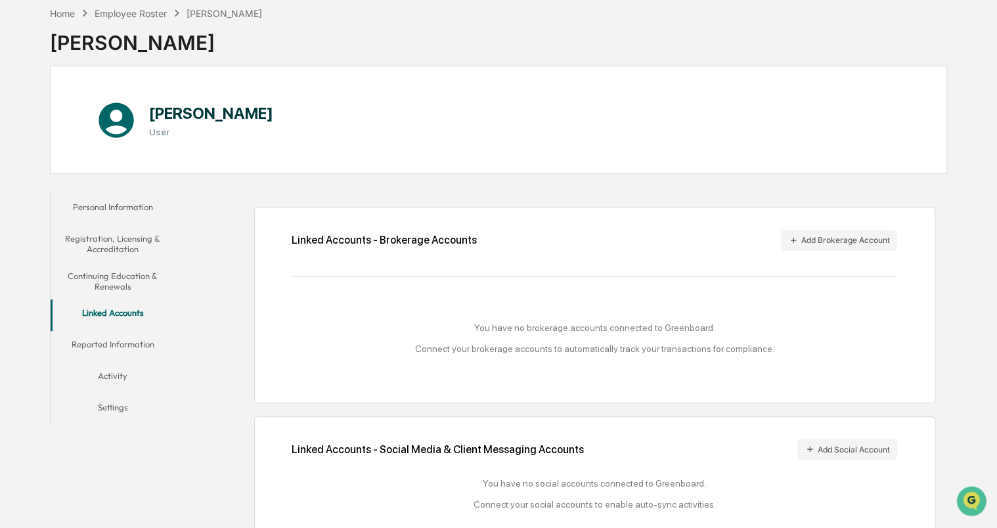
scroll to position [89, 0]
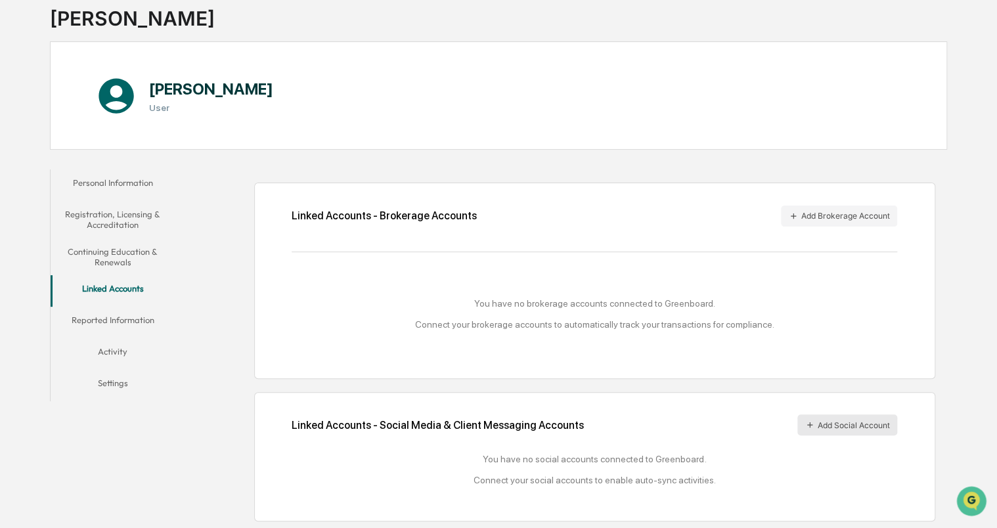
click at [834, 426] on button "Add Social Account" at bounding box center [847, 424] width 100 height 21
click at [116, 184] on button "Personal Information" at bounding box center [113, 185] width 125 height 32
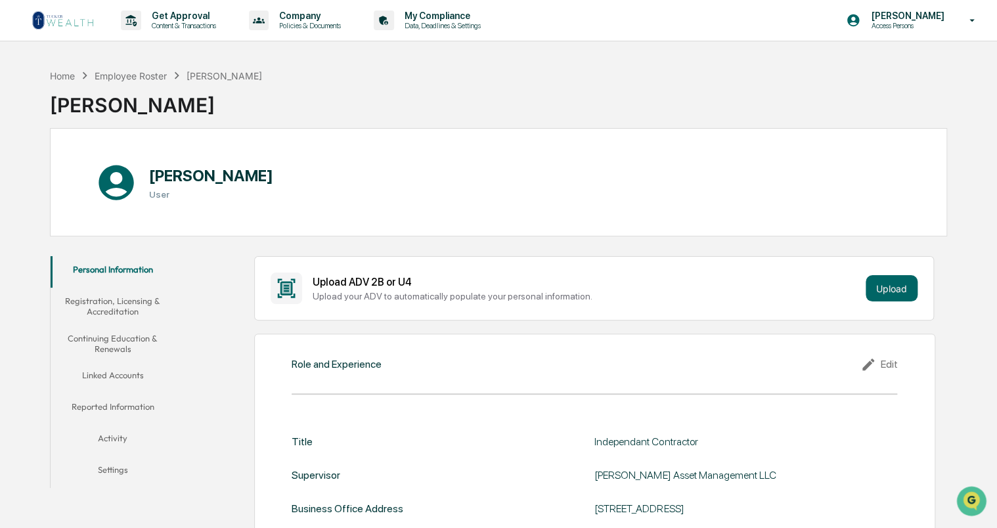
click at [123, 310] on button "Registration, Licensing & Accreditation" at bounding box center [113, 306] width 125 height 37
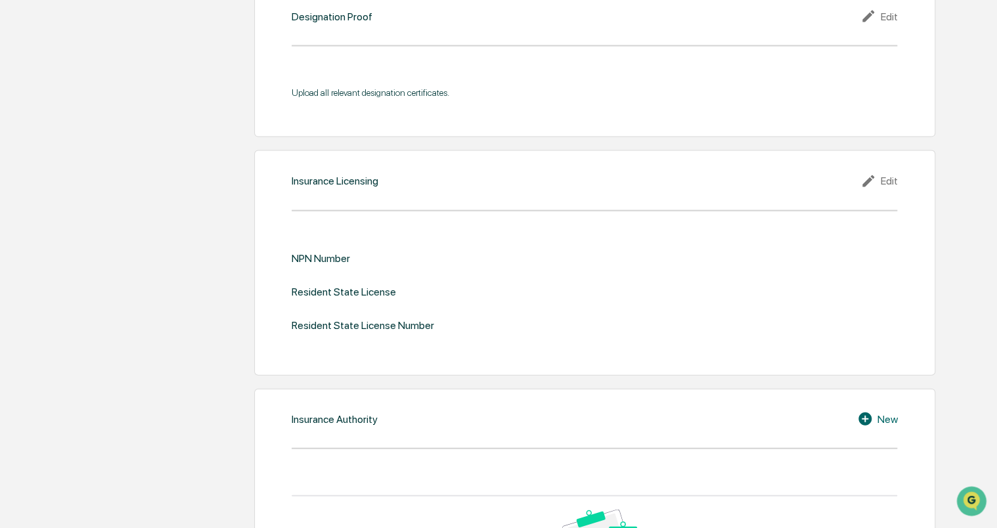
scroll to position [1350, 0]
click at [892, 181] on div "Edit" at bounding box center [878, 183] width 37 height 16
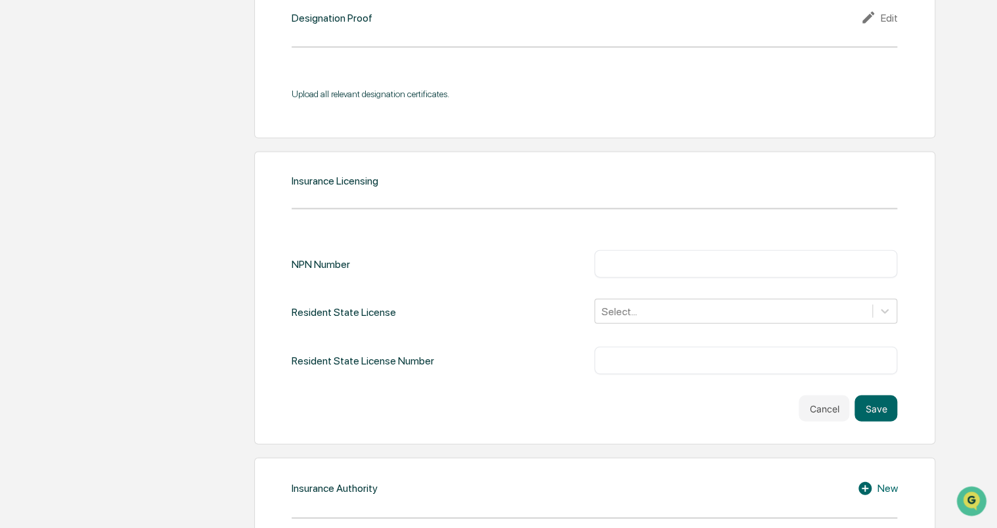
click at [623, 261] on input "text" at bounding box center [745, 263] width 283 height 13
type input "********"
click at [629, 309] on div at bounding box center [734, 311] width 264 height 15
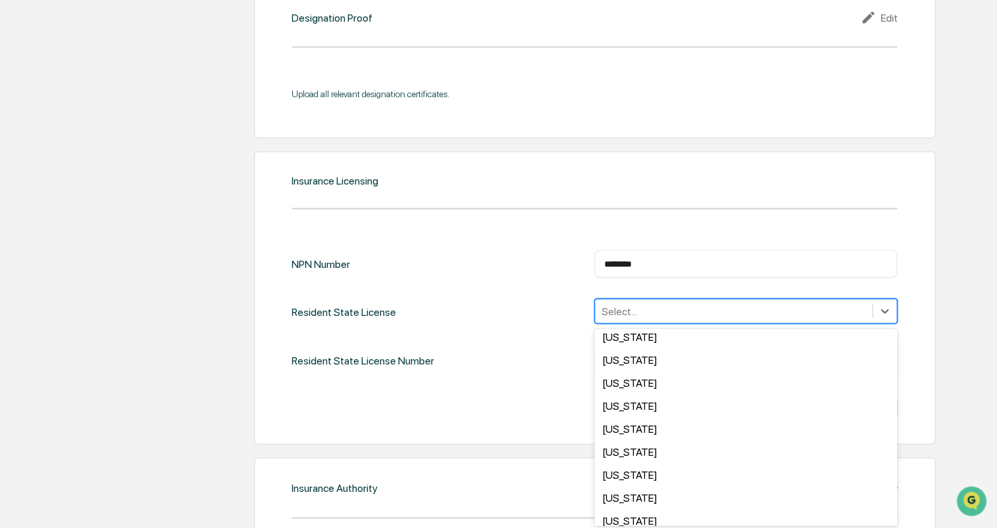
scroll to position [788, 0]
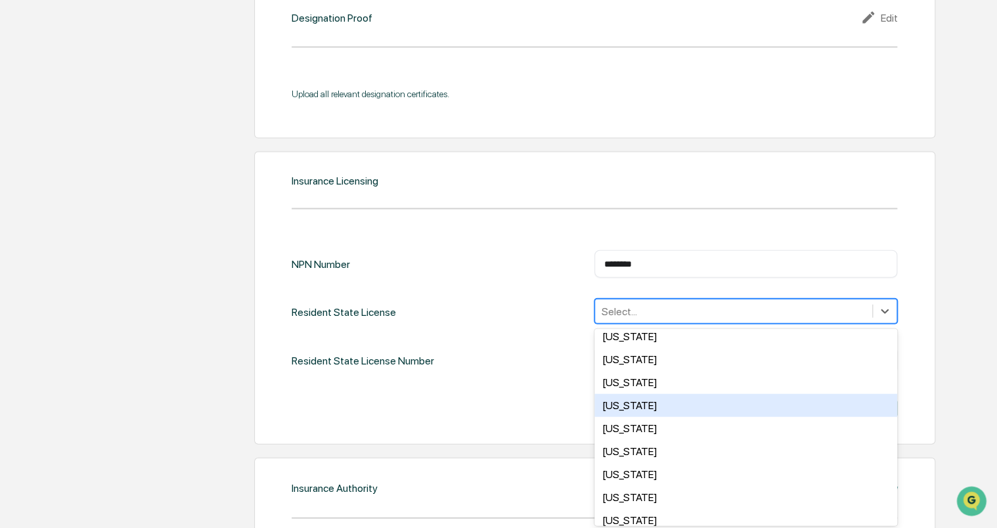
click at [644, 416] on div "Pennsylvania" at bounding box center [745, 405] width 303 height 23
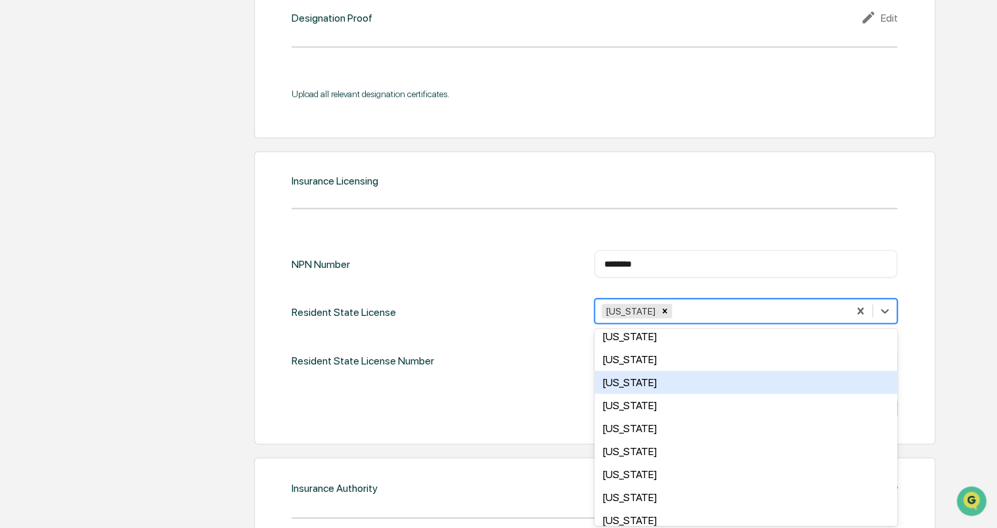
click at [568, 371] on div "Resident State License Number ​" at bounding box center [595, 361] width 606 height 28
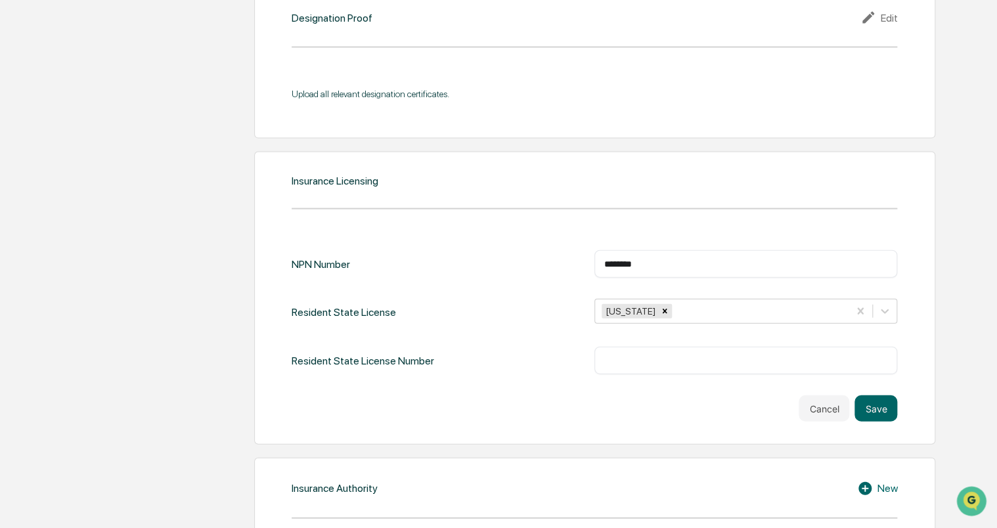
click at [623, 357] on input "text" at bounding box center [745, 360] width 283 height 13
type input "******"
click at [875, 407] on button "Save" at bounding box center [876, 408] width 43 height 26
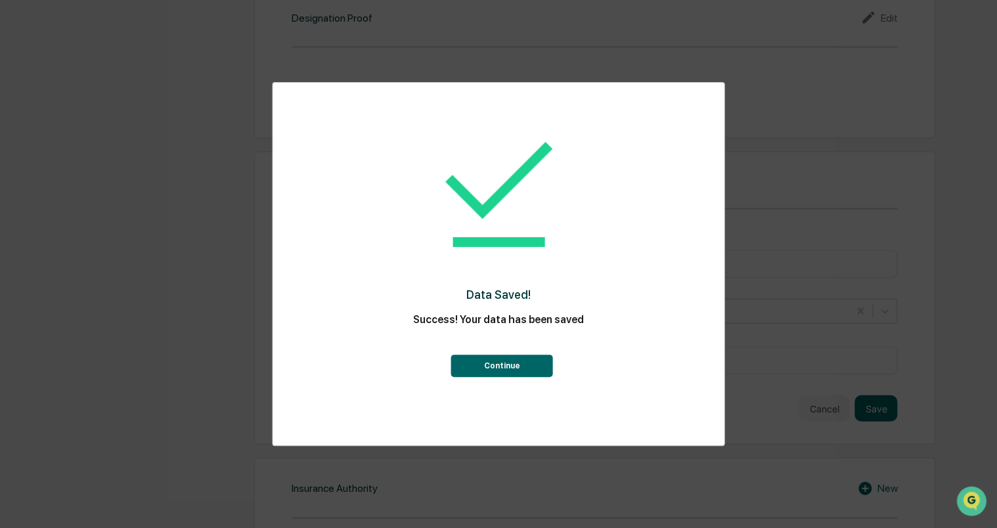
click at [520, 370] on button "Continue" at bounding box center [502, 366] width 102 height 22
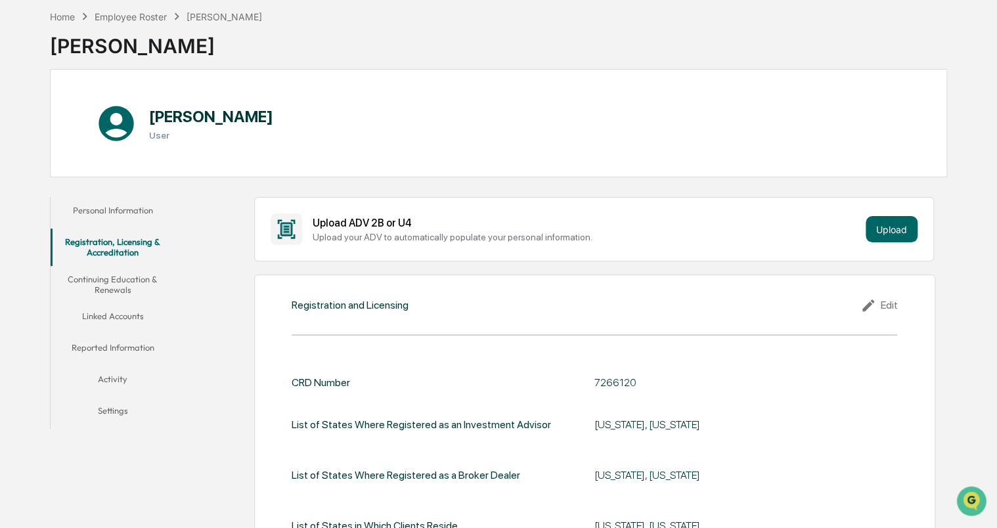
scroll to position [53, 0]
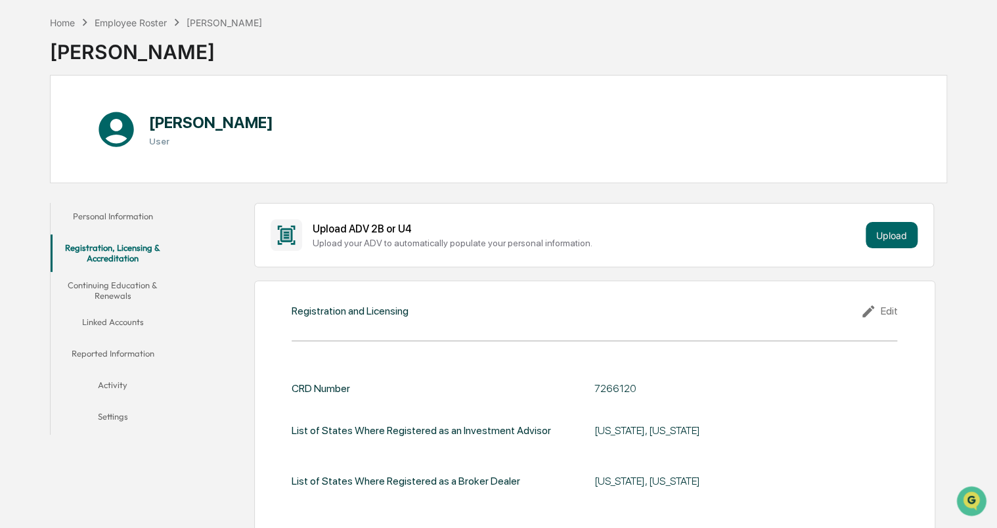
click at [118, 294] on button "Continuing Education & Renewals" at bounding box center [113, 290] width 125 height 37
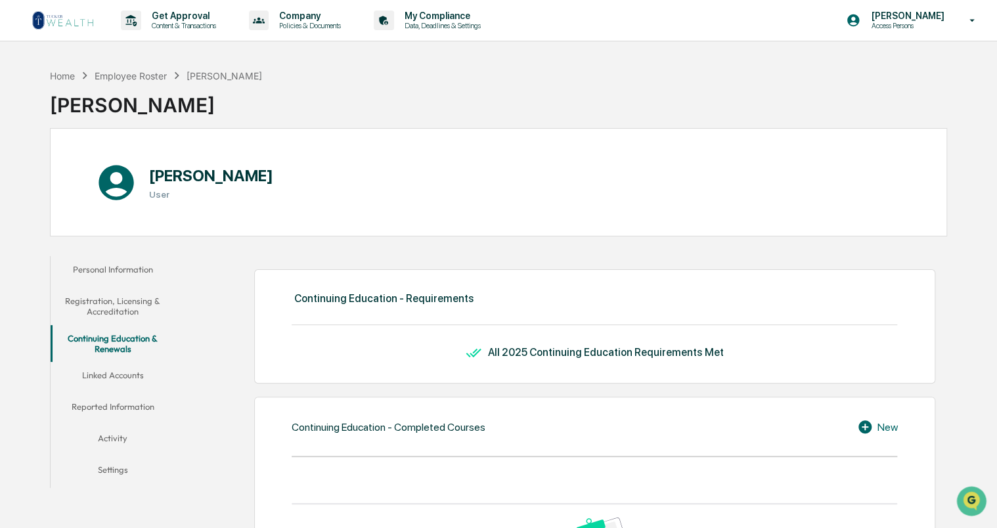
click at [121, 440] on button "Activity" at bounding box center [113, 441] width 125 height 32
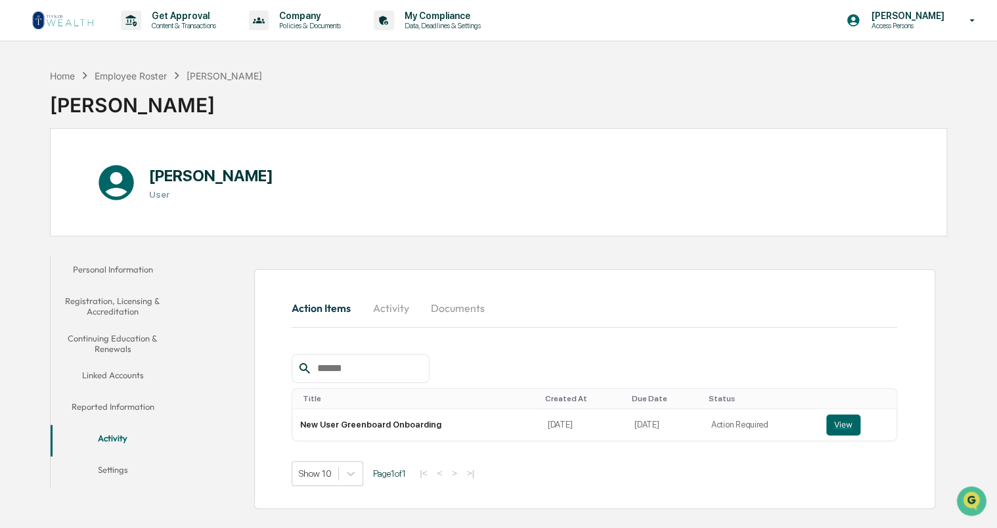
scroll to position [62, 0]
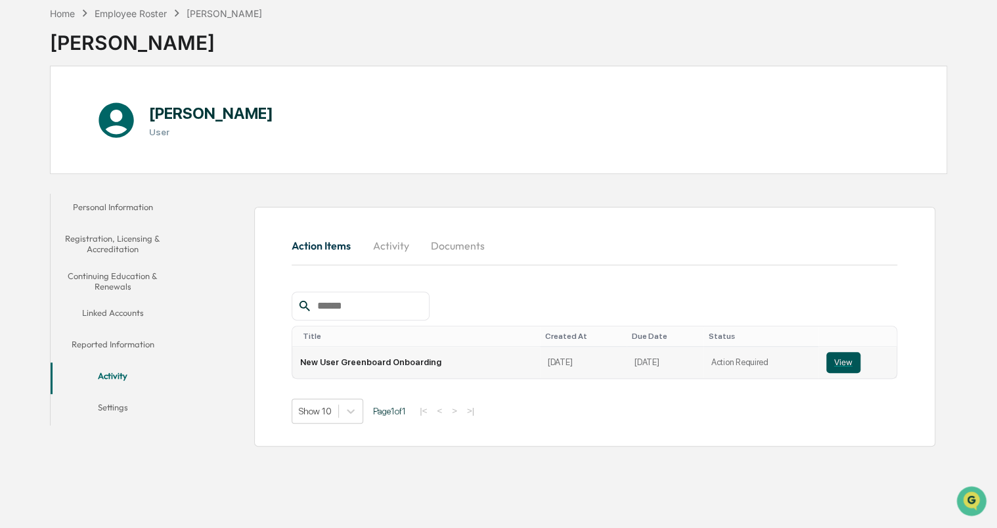
click at [836, 360] on button "View" at bounding box center [843, 362] width 34 height 21
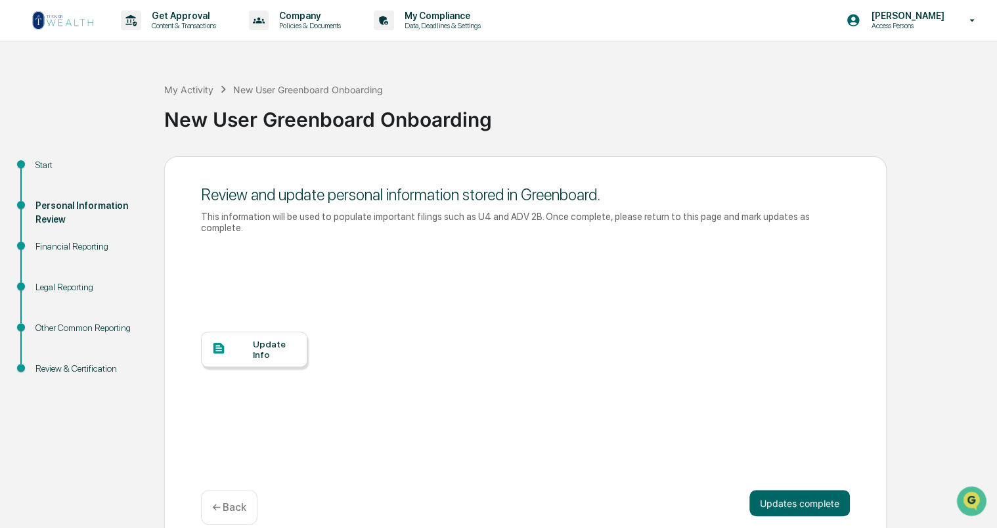
click at [84, 209] on div "Personal Information Review" at bounding box center [89, 213] width 108 height 28
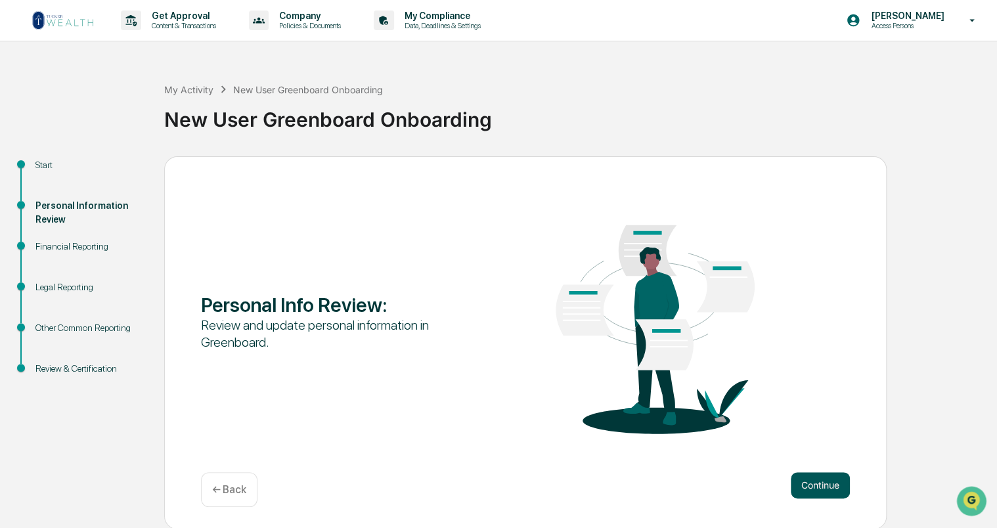
click at [817, 482] on button "Continue" at bounding box center [820, 485] width 59 height 26
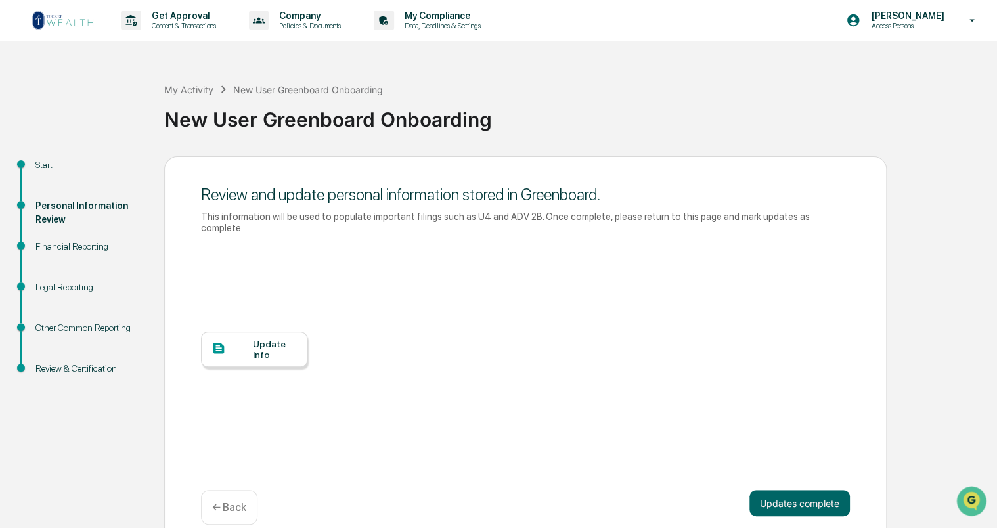
click at [266, 346] on div "Update Info" at bounding box center [275, 349] width 44 height 21
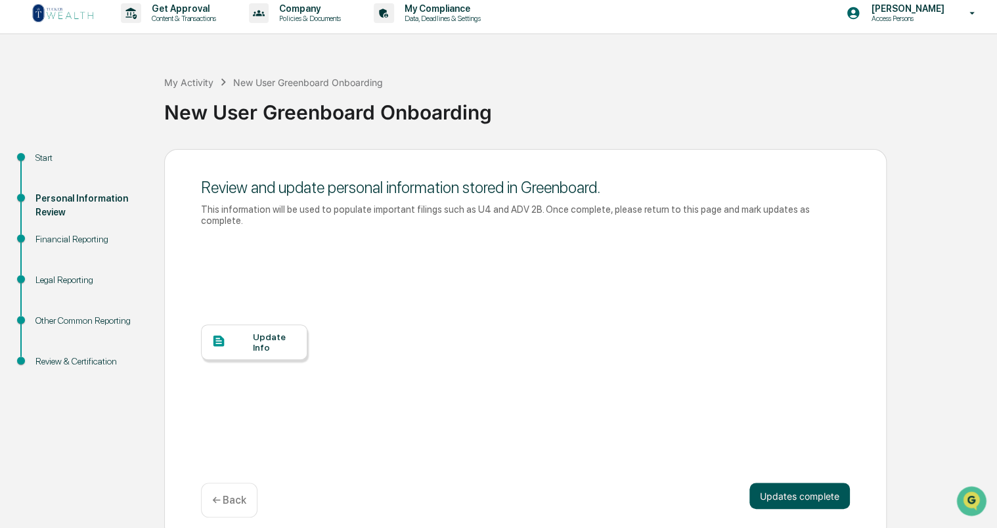
click at [786, 491] on button "Updates complete" at bounding box center [799, 496] width 100 height 26
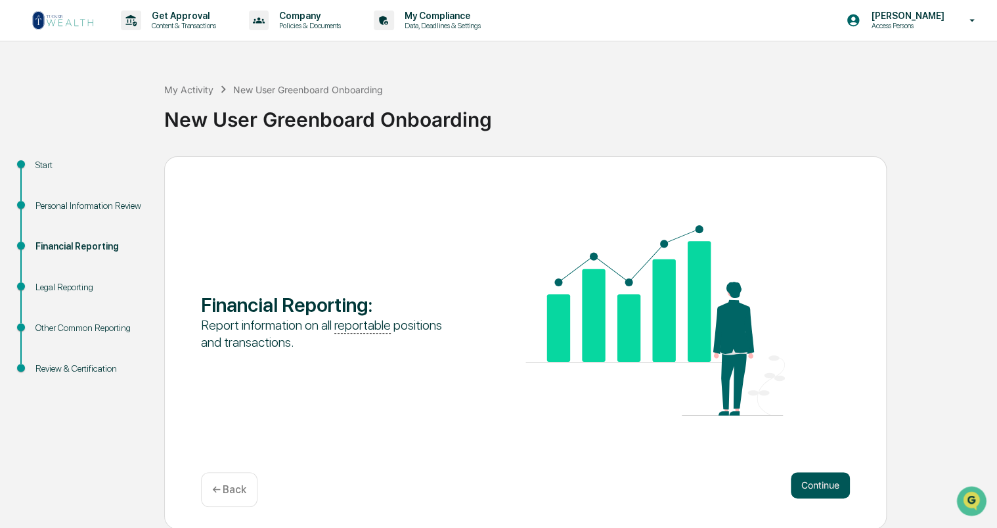
click at [825, 479] on button "Continue" at bounding box center [820, 485] width 59 height 26
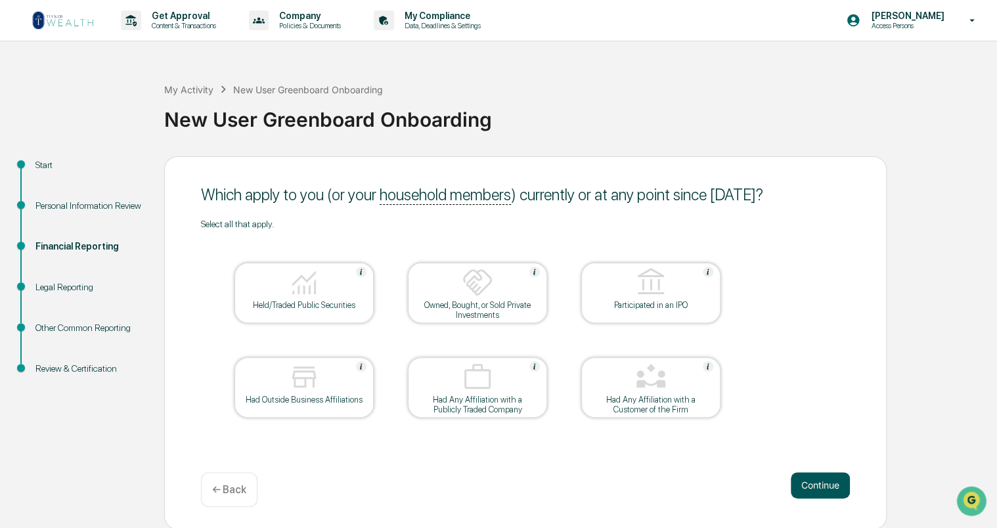
click at [807, 486] on button "Continue" at bounding box center [820, 485] width 59 height 26
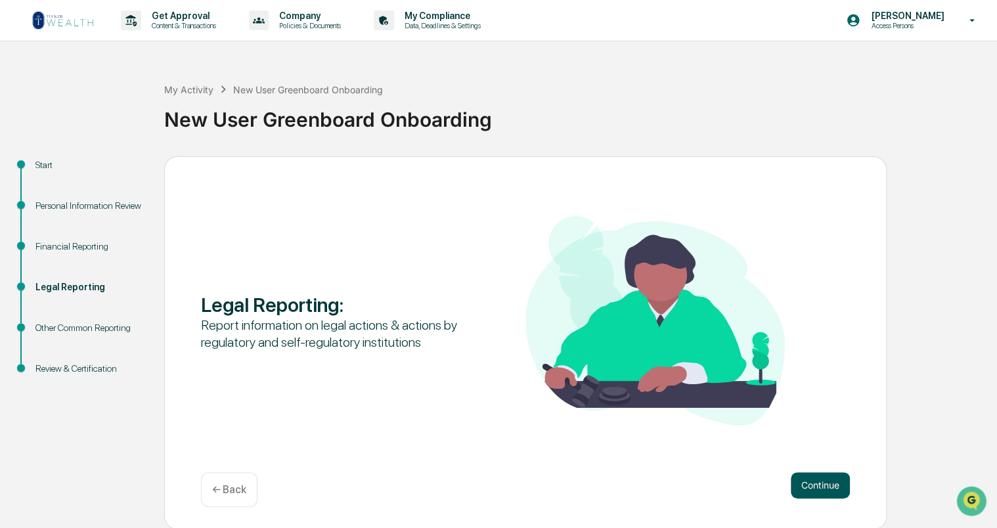
click at [818, 478] on button "Continue" at bounding box center [820, 485] width 59 height 26
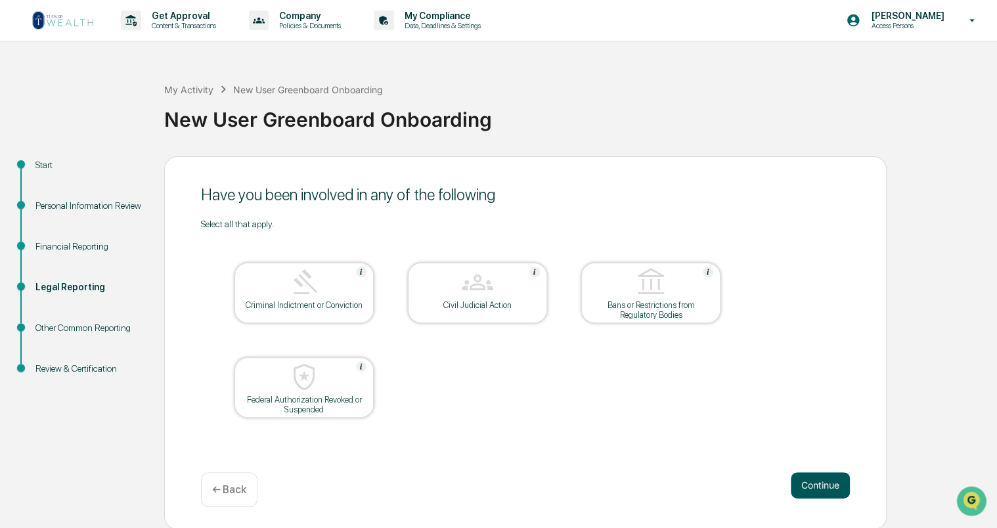
click at [825, 489] on button "Continue" at bounding box center [820, 485] width 59 height 26
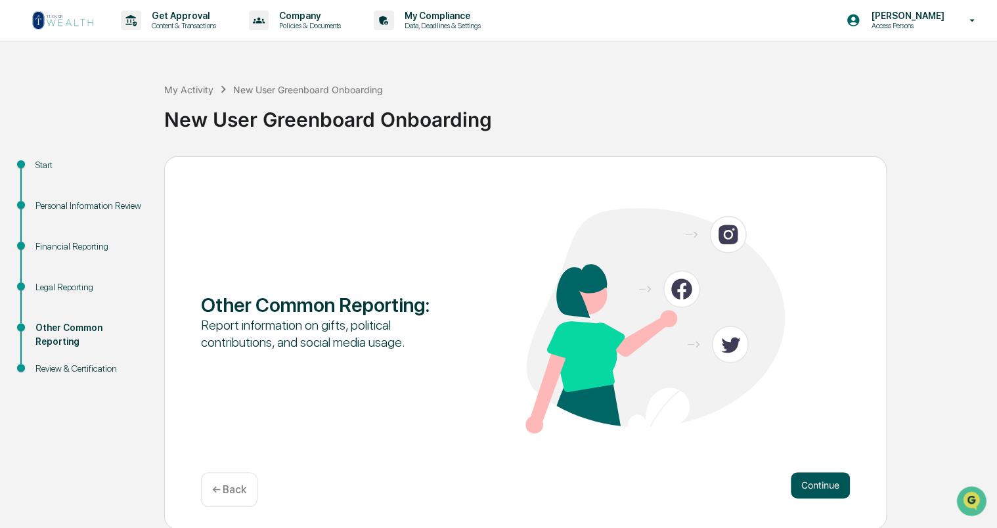
click at [815, 479] on button "Continue" at bounding box center [820, 485] width 59 height 26
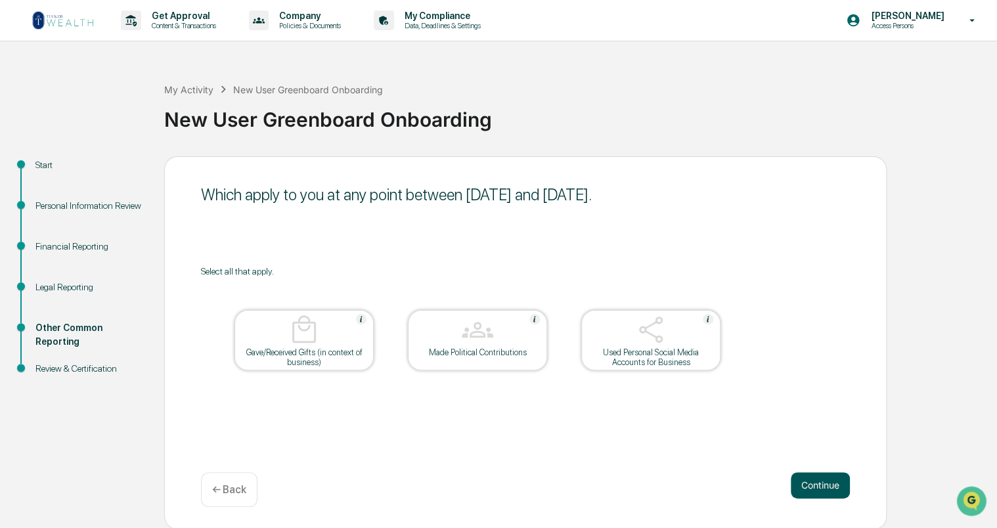
click at [825, 485] on button "Continue" at bounding box center [820, 485] width 59 height 26
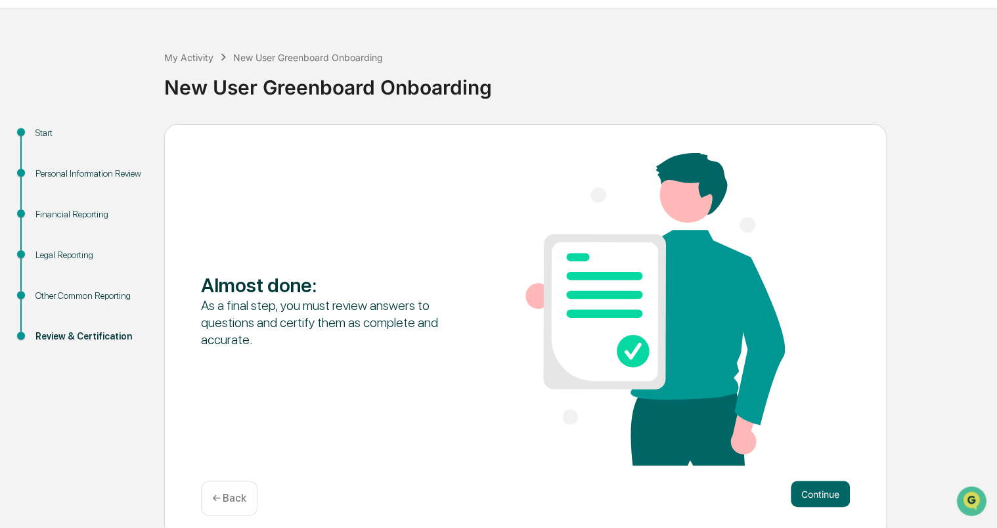
scroll to position [42, 0]
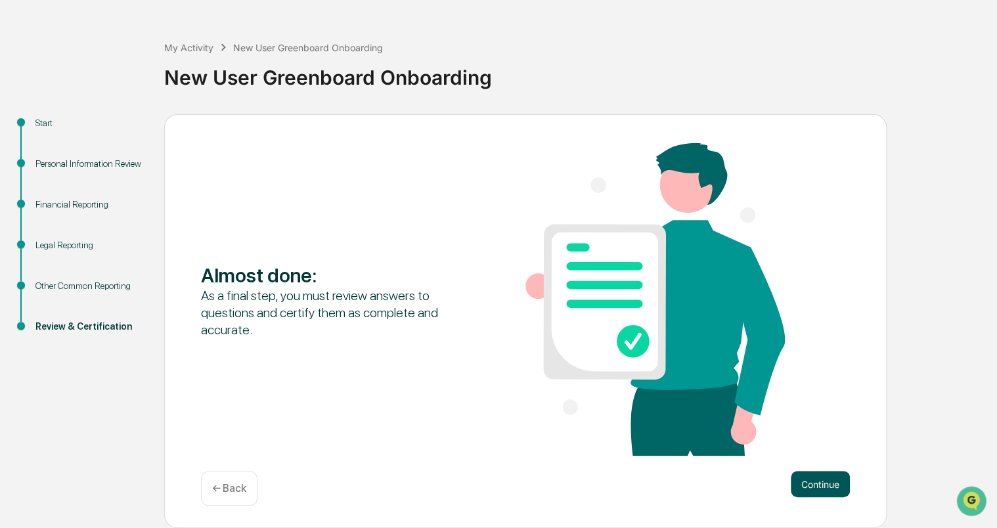
click at [828, 489] on button "Continue" at bounding box center [820, 484] width 59 height 26
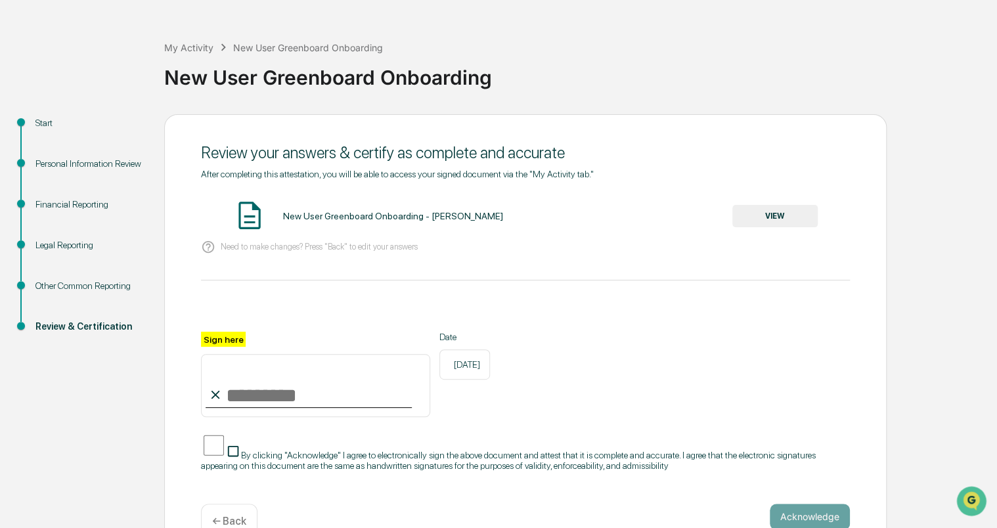
click at [765, 219] on button "VIEW" at bounding box center [774, 216] width 85 height 22
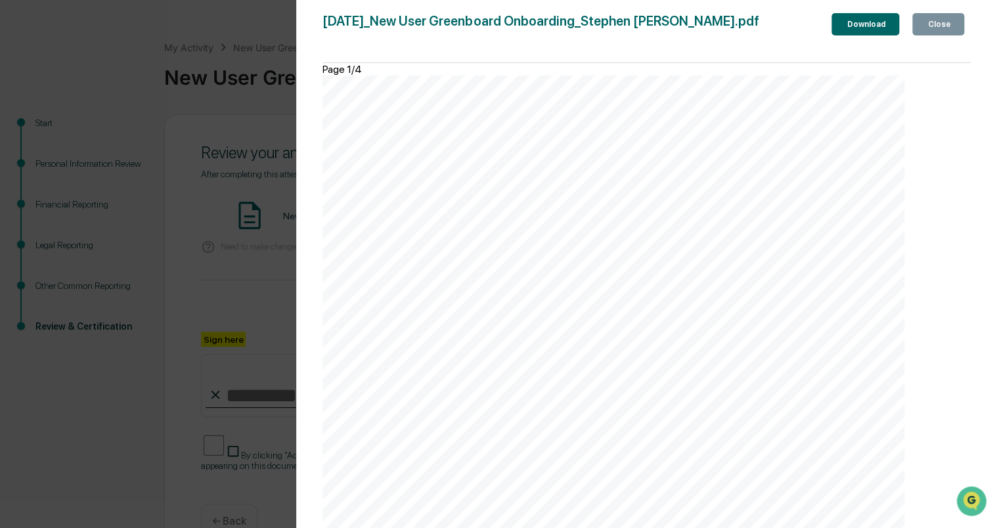
scroll to position [197, 0]
click at [395, 264] on link at bounding box center [373, 270] width 43 height 12
click at [432, 277] on link at bounding box center [417, 270] width 45 height 12
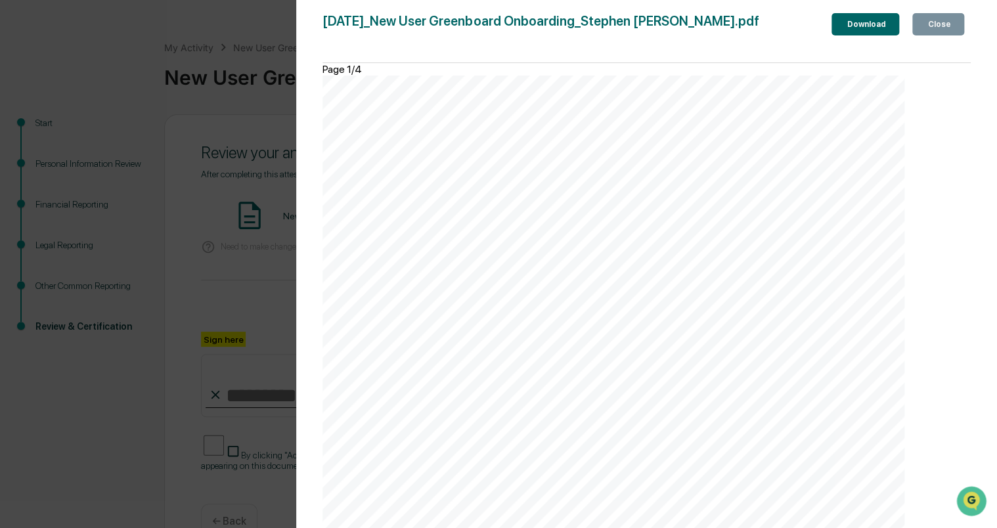
click at [941, 33] on button "Close" at bounding box center [938, 24] width 52 height 22
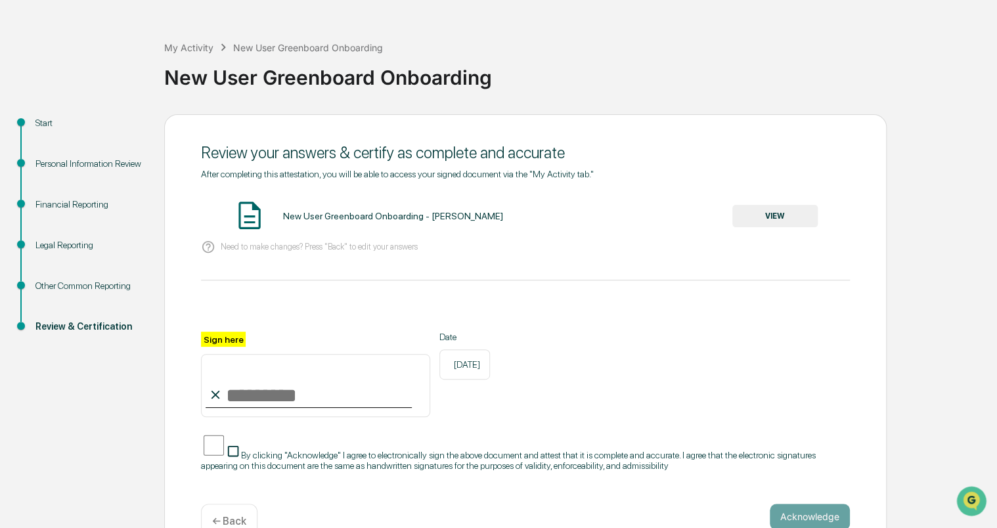
click at [248, 397] on input "Sign here" at bounding box center [315, 385] width 229 height 63
type input "**********"
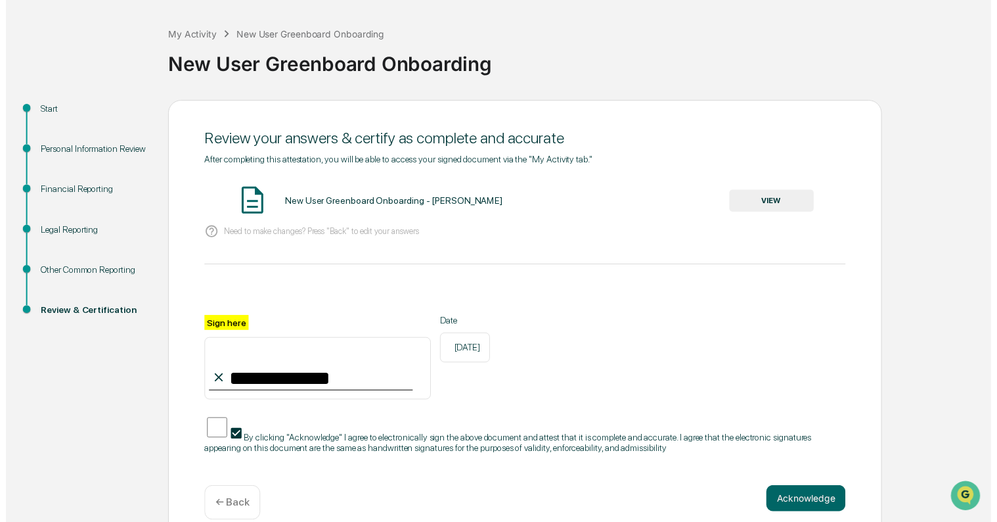
scroll to position [68, 0]
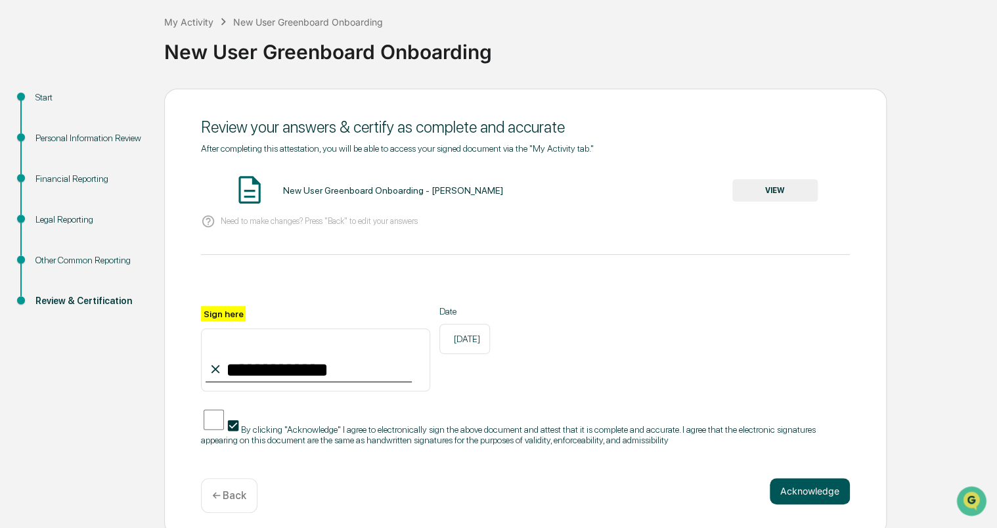
click at [813, 489] on button "Acknowledge" at bounding box center [810, 491] width 80 height 26
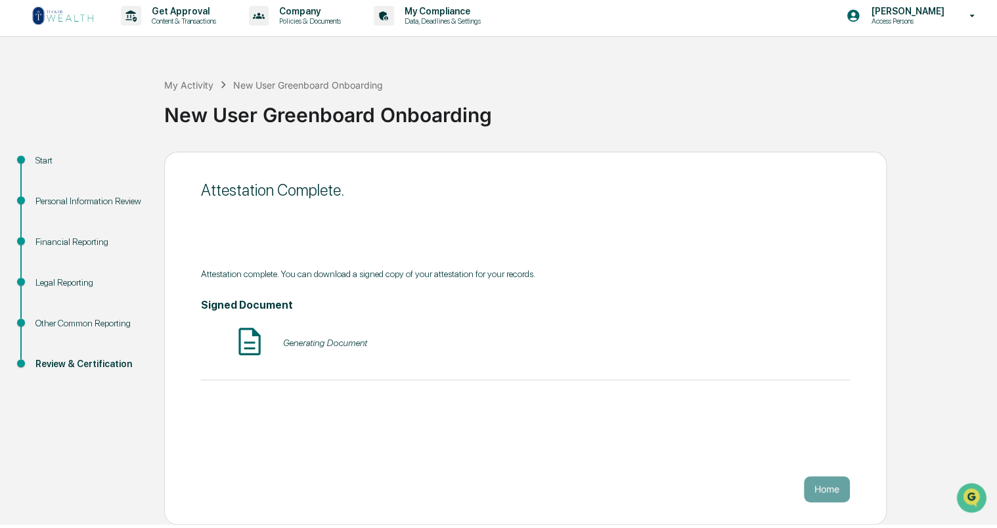
scroll to position [0, 0]
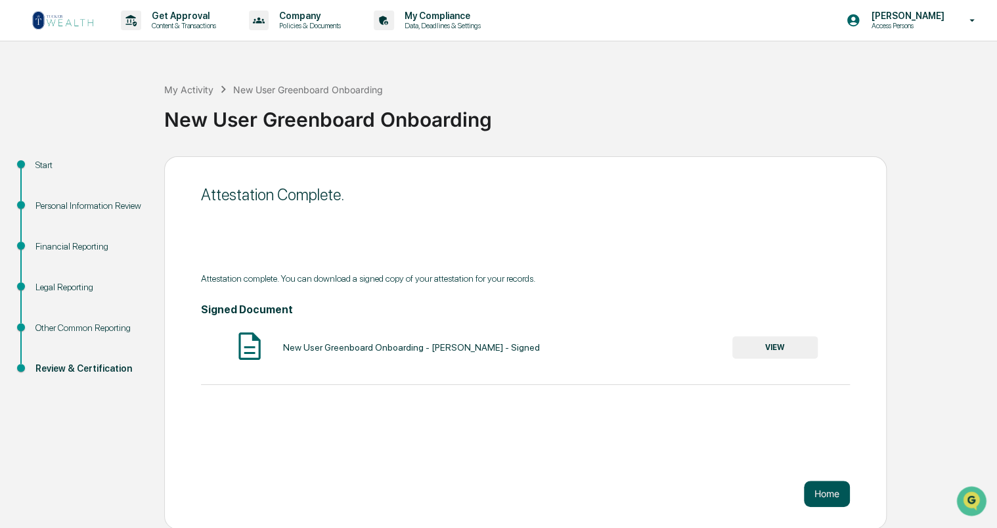
click at [832, 491] on button "Home" at bounding box center [827, 494] width 46 height 26
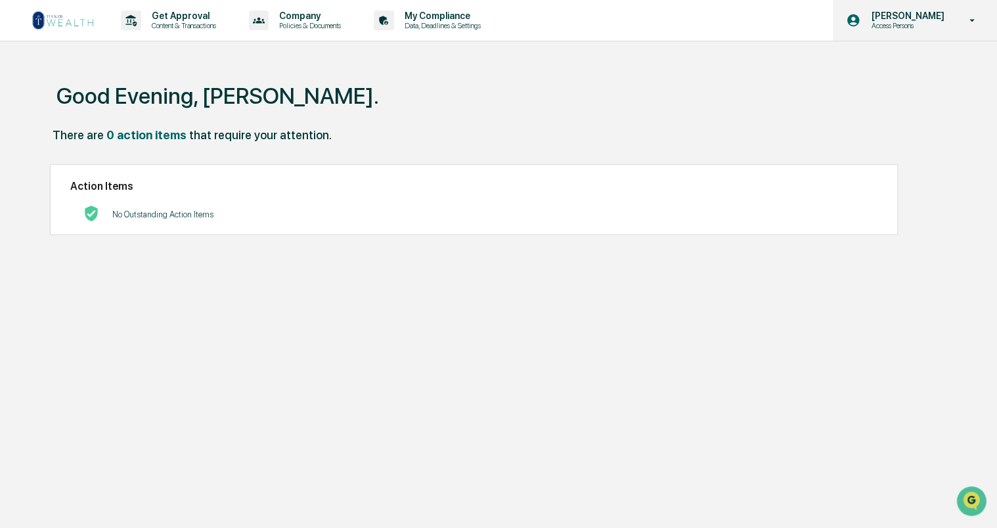
click at [904, 22] on p "Access Persons" at bounding box center [905, 25] width 90 height 9
click at [904, 22] on div at bounding box center [502, 264] width 1004 height 528
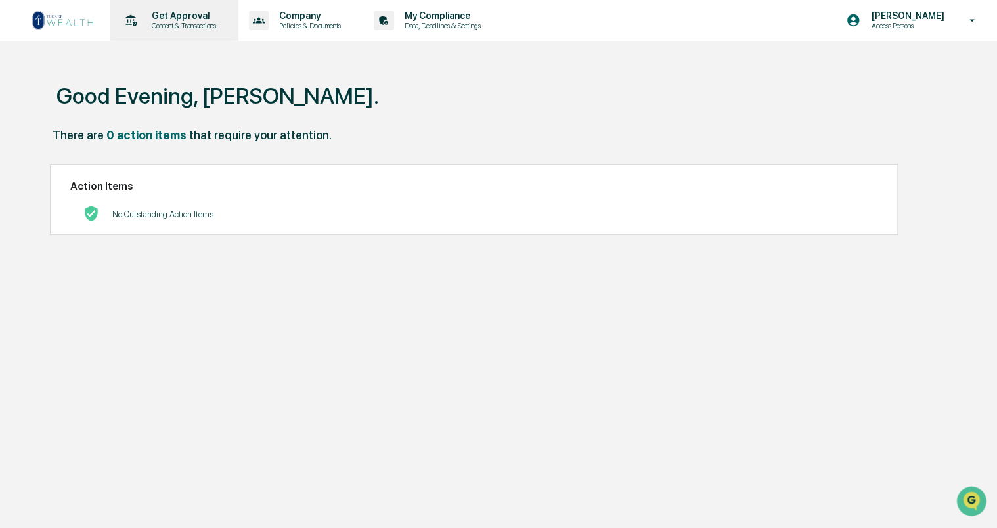
click at [180, 18] on p "Get Approval" at bounding box center [181, 16] width 81 height 11
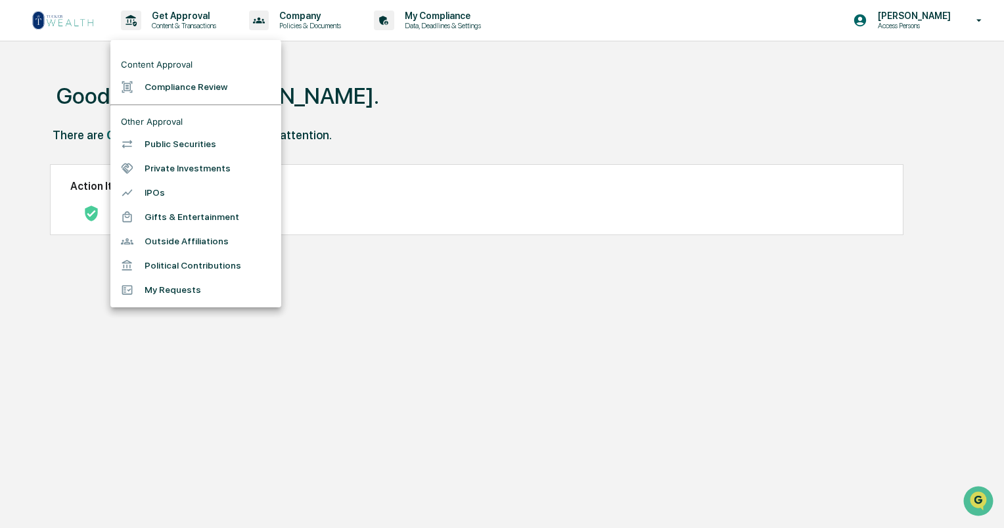
click at [307, 24] on div at bounding box center [502, 264] width 1004 height 528
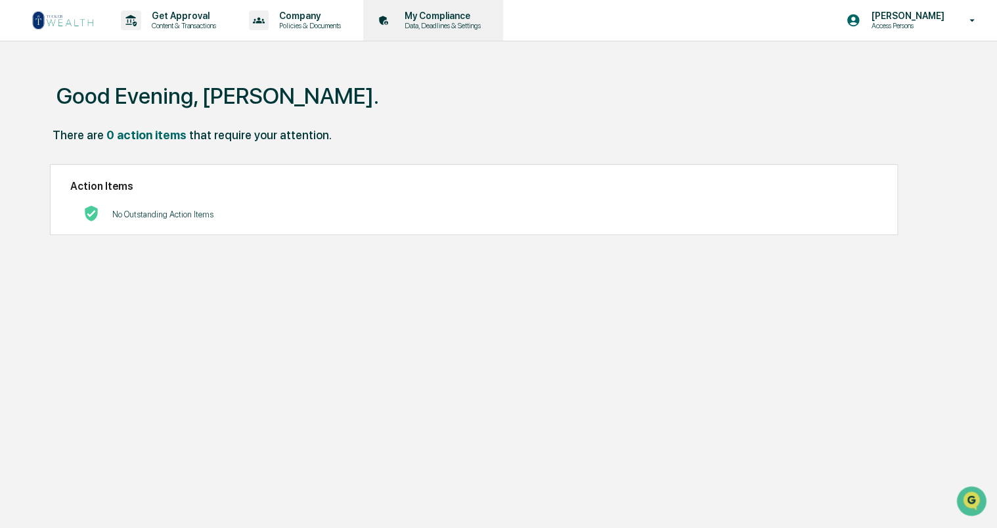
click at [429, 13] on p "My Compliance" at bounding box center [440, 16] width 93 height 11
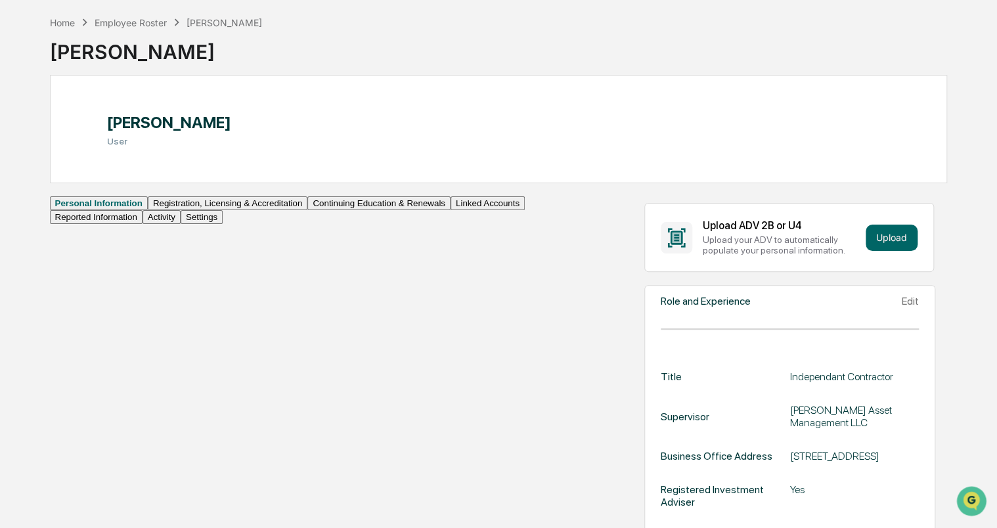
scroll to position [131, 0]
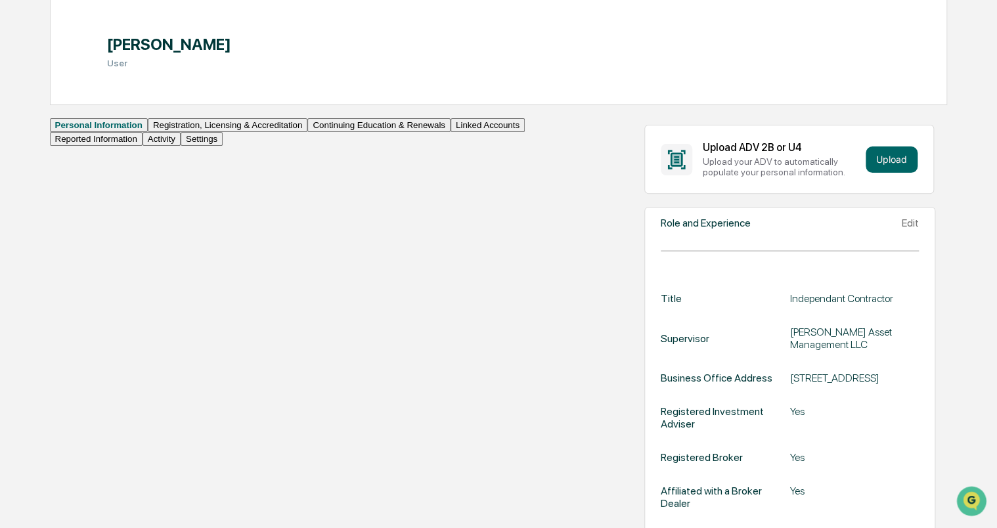
click at [143, 146] on button "Activity" at bounding box center [162, 139] width 38 height 14
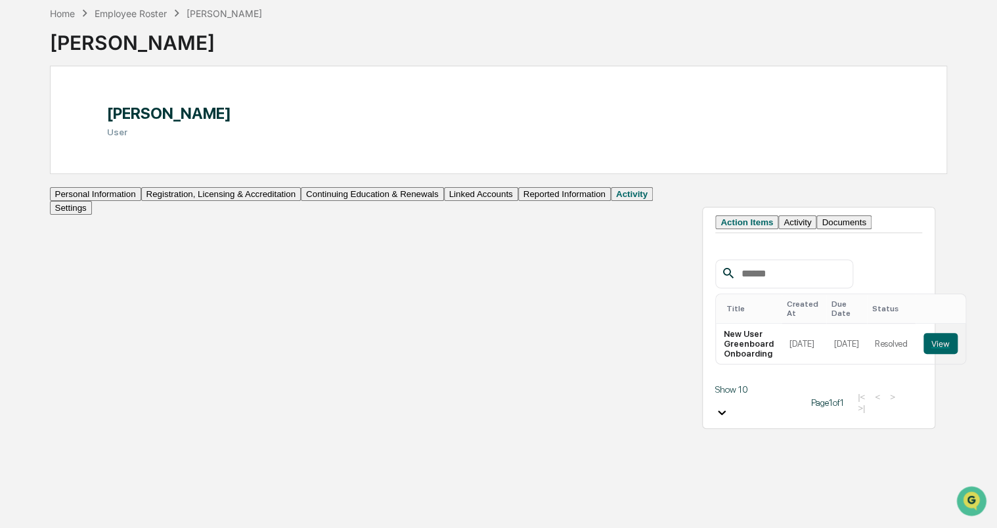
click at [92, 215] on button "Settings" at bounding box center [71, 208] width 42 height 14
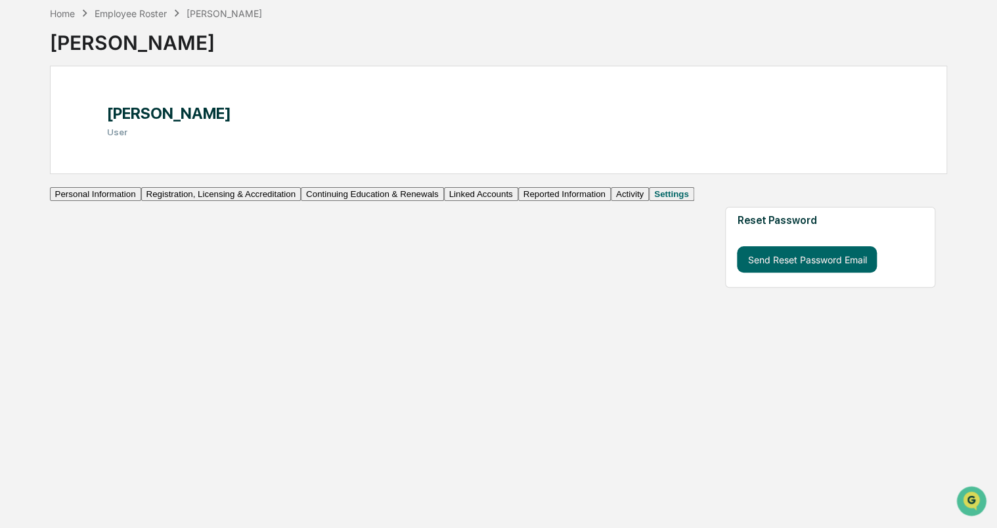
click at [611, 201] on button "Activity" at bounding box center [630, 194] width 38 height 14
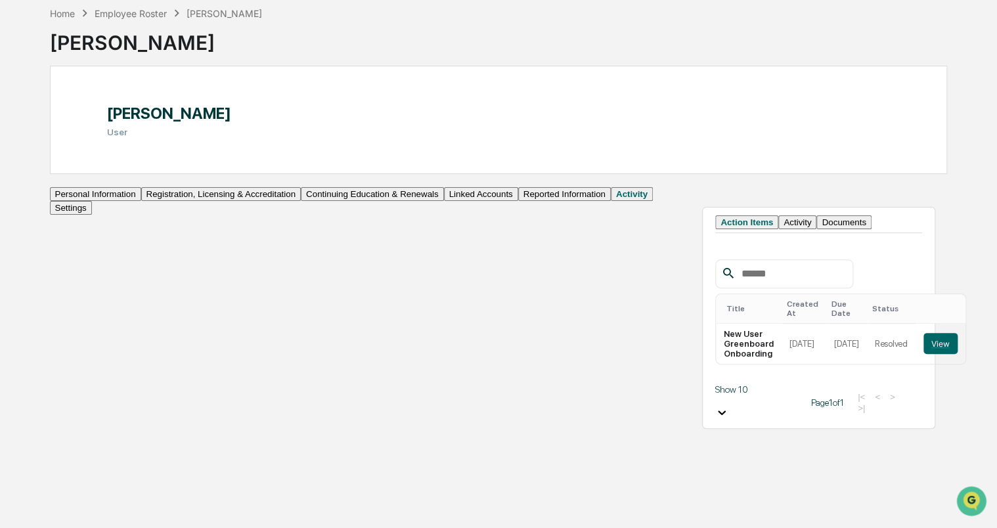
click at [778, 229] on button "Activity" at bounding box center [797, 222] width 38 height 14
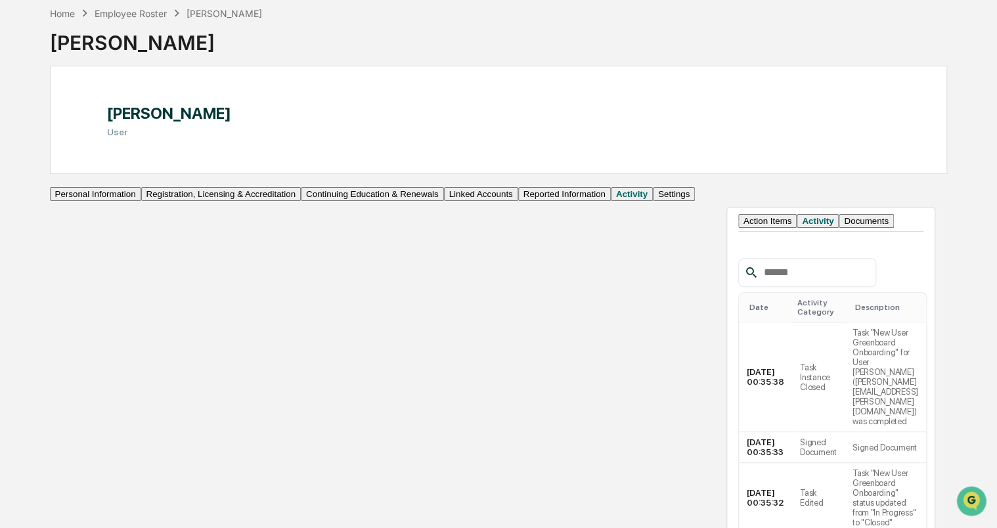
click at [839, 228] on button "Documents" at bounding box center [866, 221] width 55 height 14
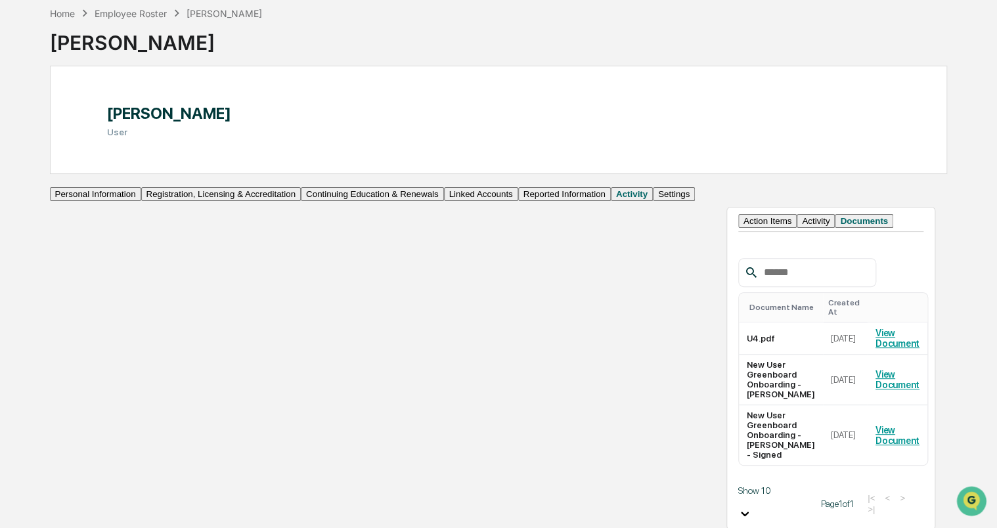
click at [518, 201] on button "Reported Information" at bounding box center [564, 194] width 93 height 14
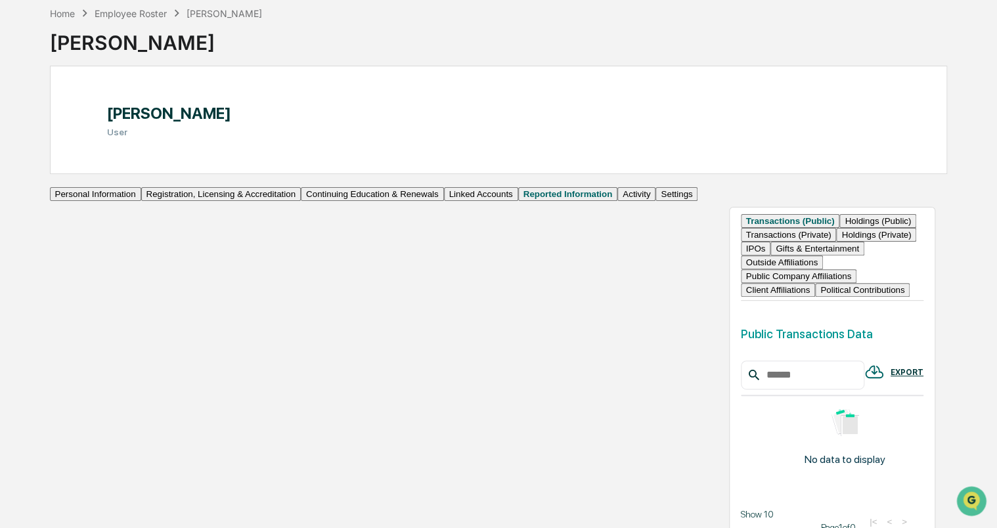
click at [444, 201] on button "Linked Accounts" at bounding box center [481, 194] width 74 height 14
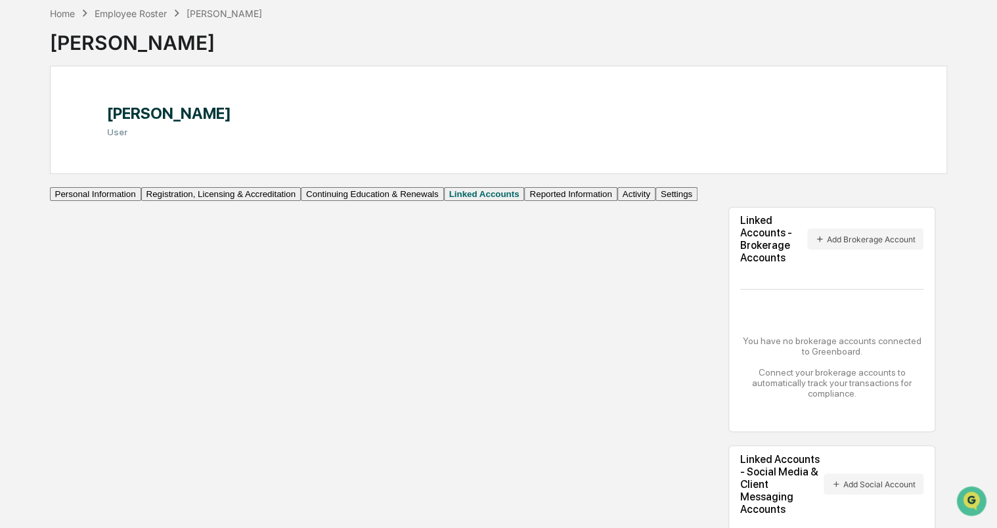
click at [301, 201] on button "Continuing Education & Renewals" at bounding box center [372, 194] width 143 height 14
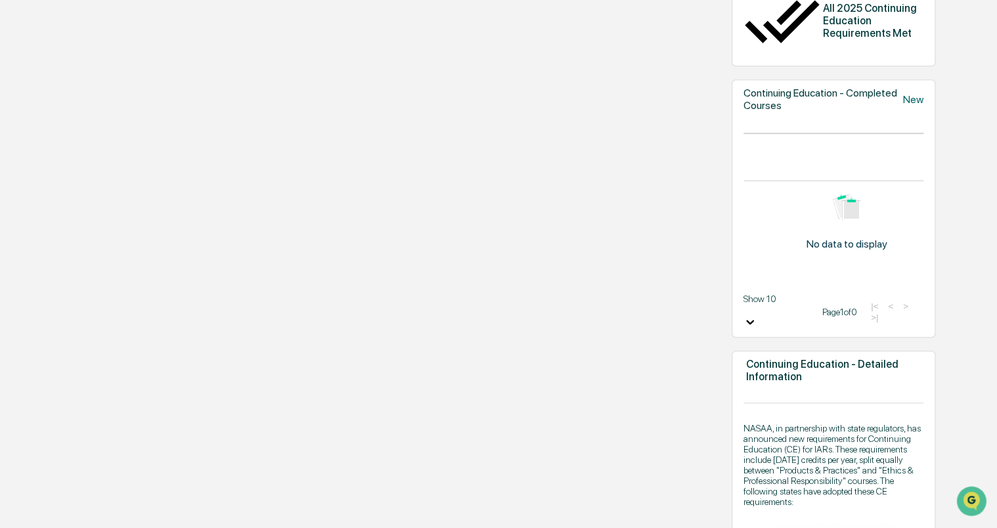
scroll to position [104, 0]
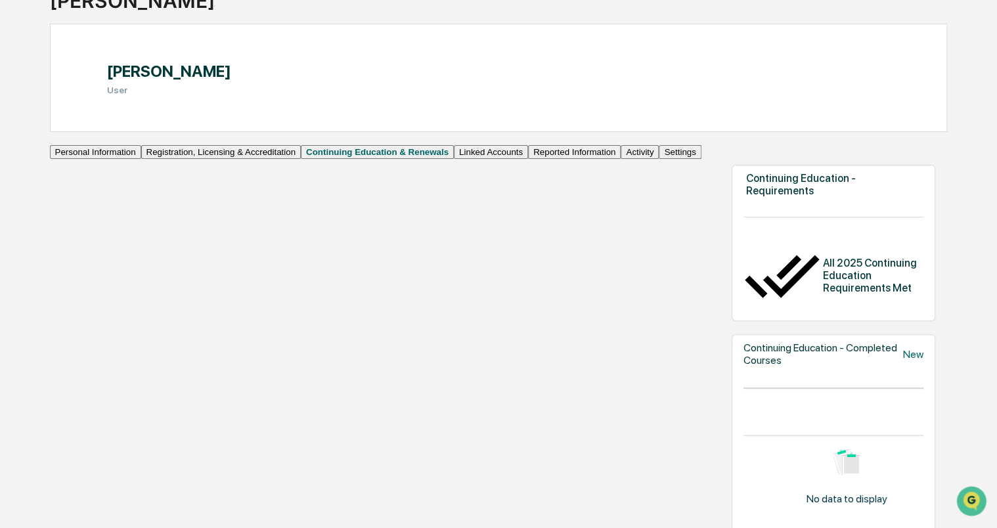
click at [141, 159] on button "Registration, Licensing & Accreditation" at bounding box center [221, 152] width 160 height 14
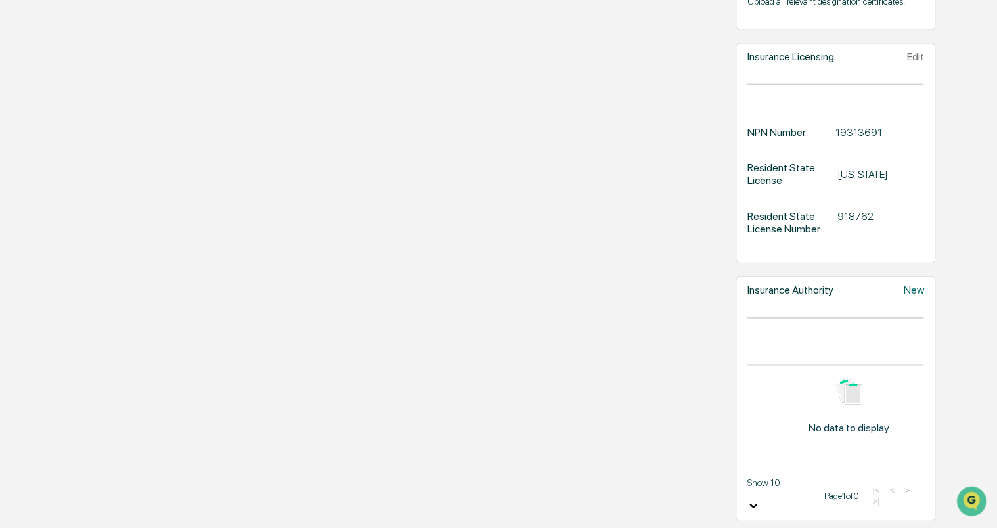
scroll to position [1564, 0]
click at [903, 284] on div "New" at bounding box center [913, 290] width 20 height 12
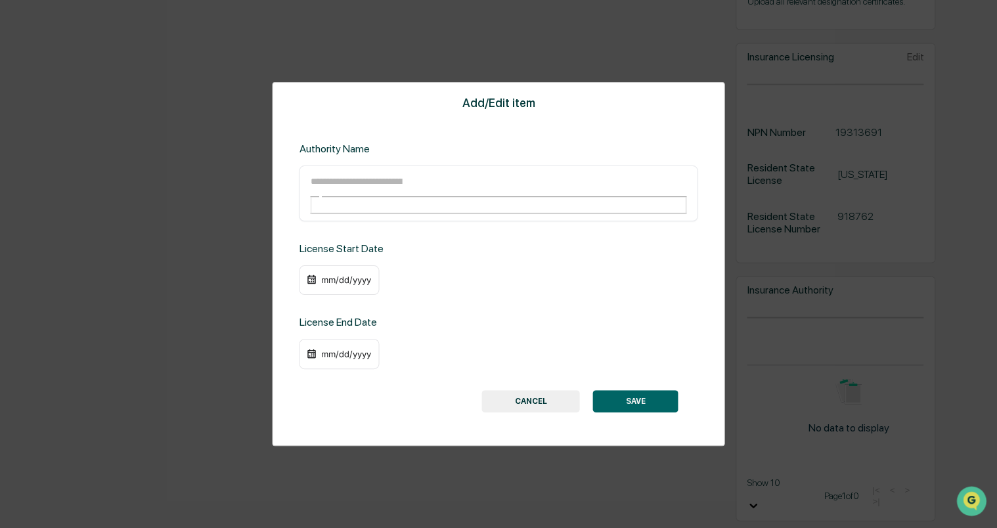
scroll to position [1561, 0]
click at [403, 183] on input "text" at bounding box center [356, 181] width 95 height 17
type input "**********"
click at [359, 265] on div "mm/dd/yyyy" at bounding box center [339, 280] width 80 height 30
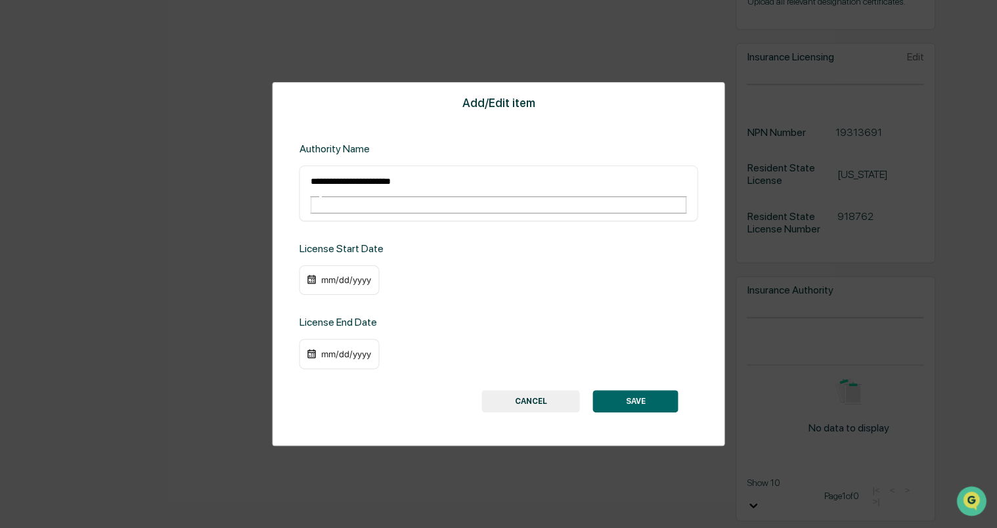
click at [355, 275] on div "mm/dd/yyyy" at bounding box center [345, 280] width 53 height 11
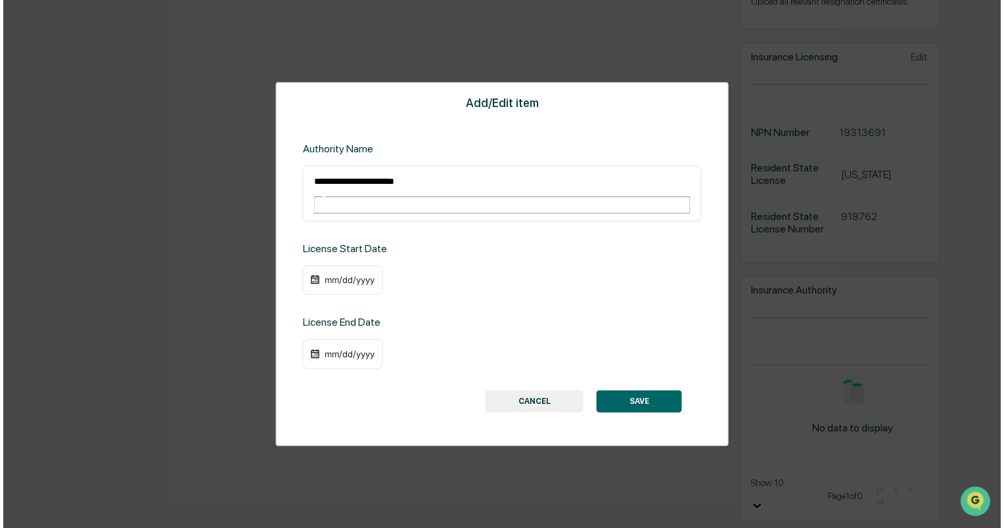
scroll to position [1563, 0]
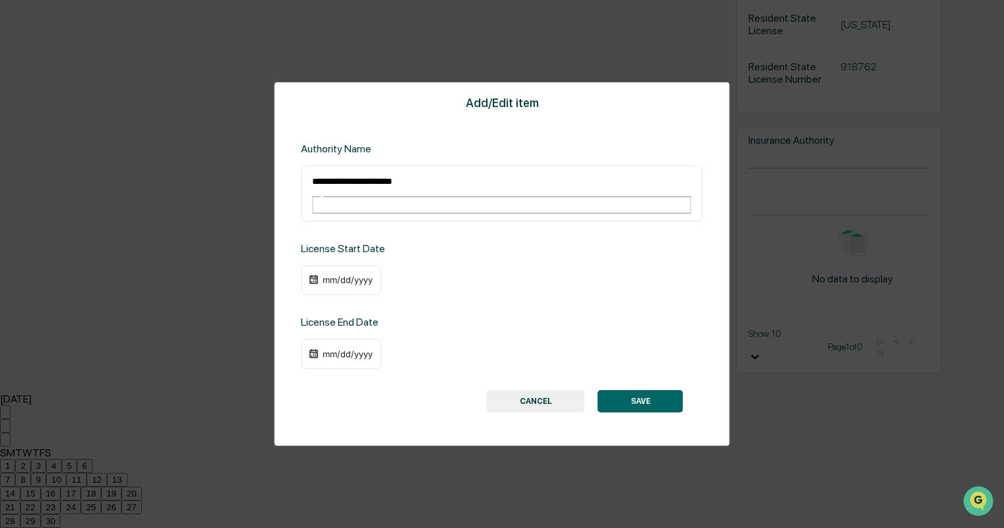
click at [397, 393] on div "September 2025" at bounding box center [502, 399] width 1004 height 12
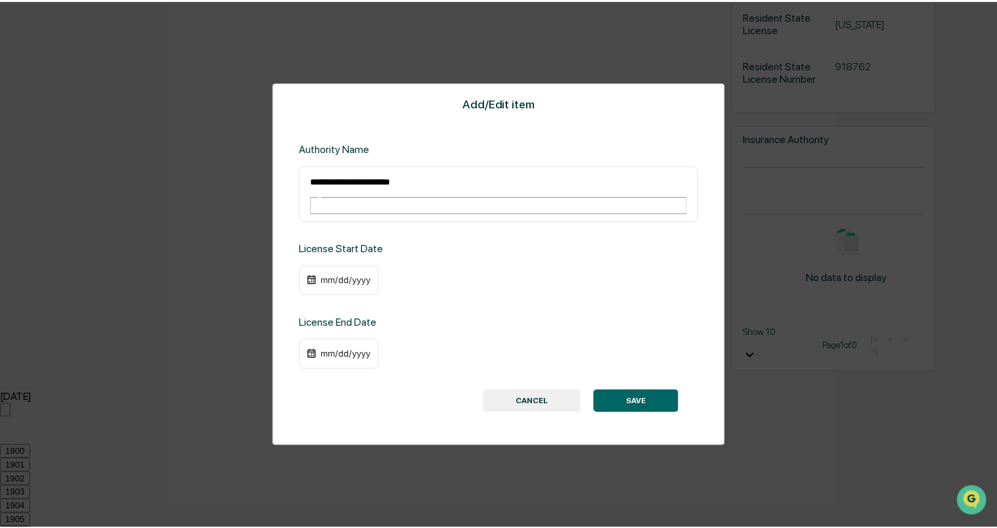
scroll to position [1561, 0]
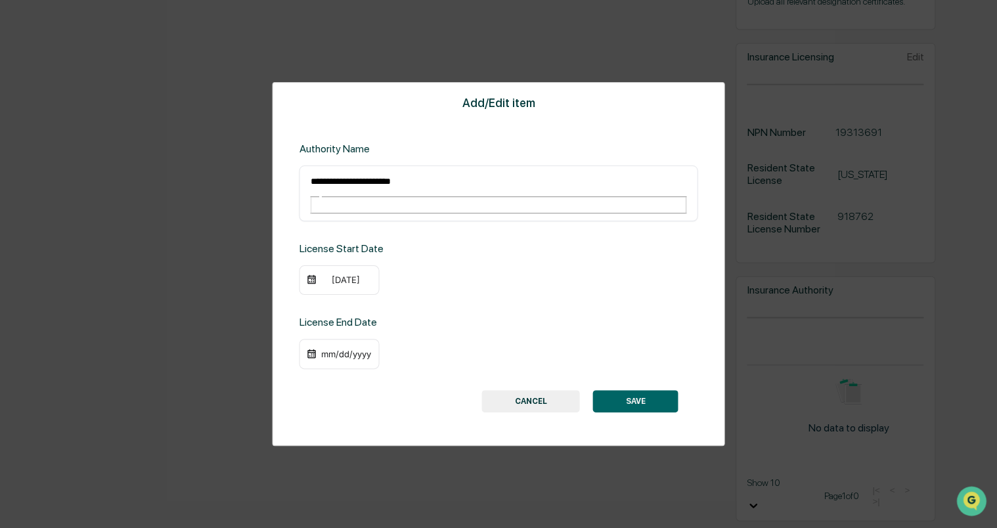
click at [330, 275] on div "09/17/2019" at bounding box center [345, 280] width 53 height 11
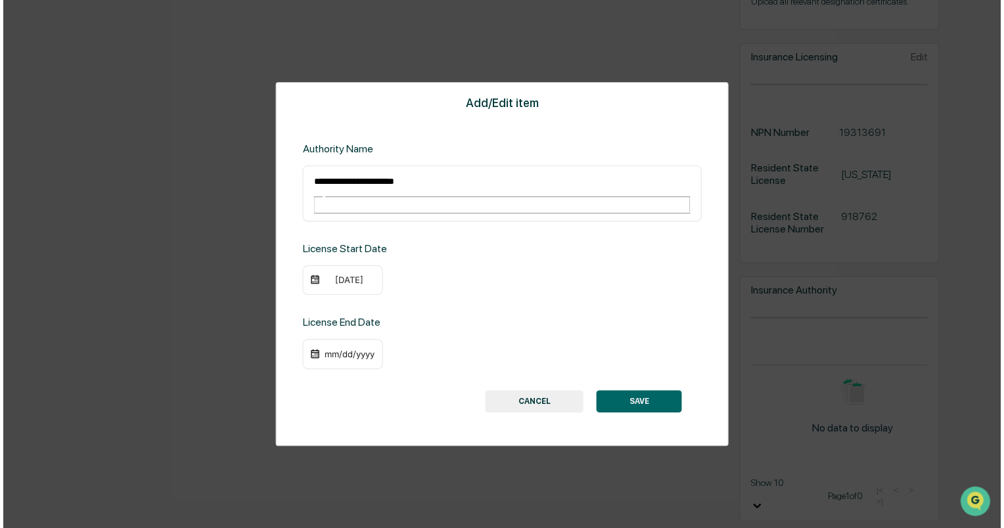
scroll to position [1563, 0]
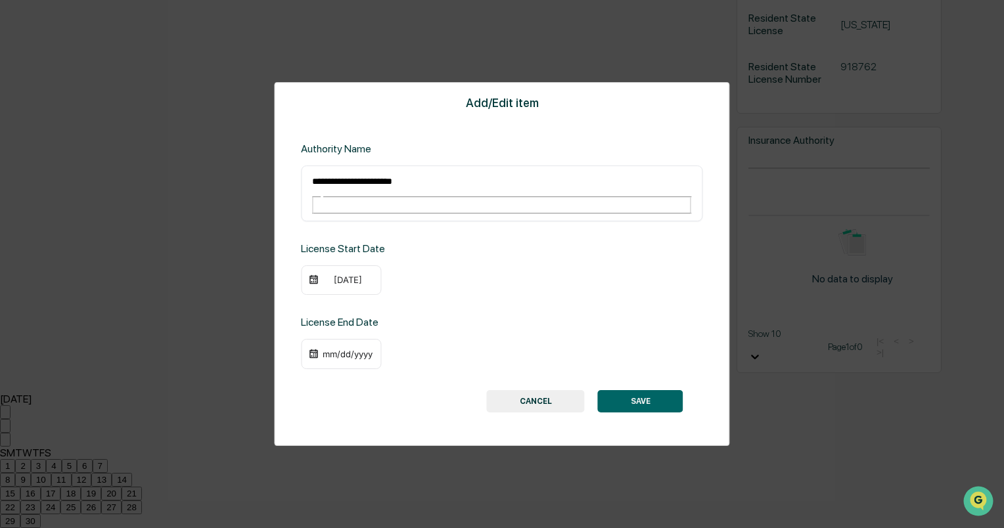
click at [351, 393] on div "September 2019" at bounding box center [502, 399] width 1004 height 12
click at [351, 391] on div "September 2019" at bounding box center [502, 397] width 1004 height 12
click at [5, 443] on icon "Next month" at bounding box center [5, 443] width 0 height 0
click at [61, 473] on button "9" at bounding box center [53, 480] width 15 height 14
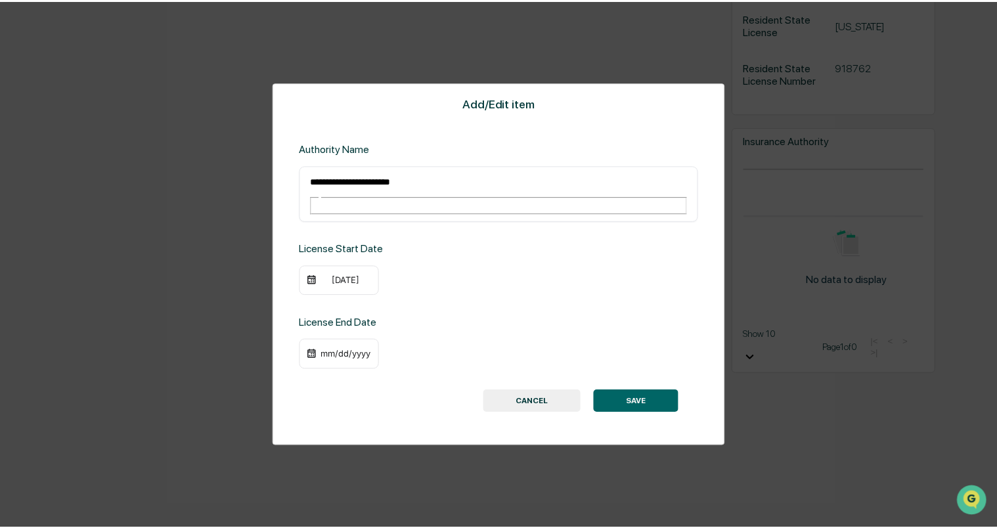
scroll to position [1561, 0]
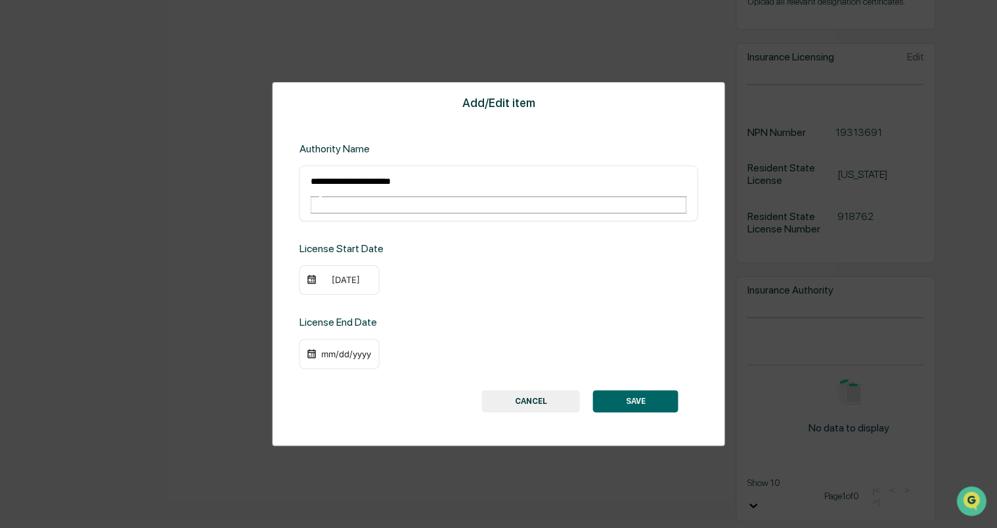
click at [342, 339] on div "mm/dd/yyyy" at bounding box center [339, 354] width 80 height 30
click at [336, 349] on div "mm/dd/yyyy" at bounding box center [345, 354] width 53 height 11
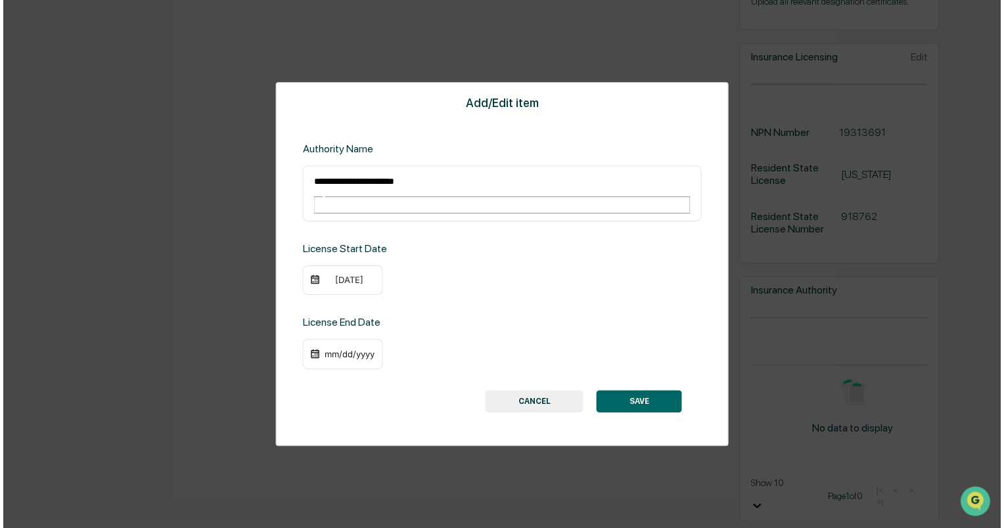
scroll to position [1563, 0]
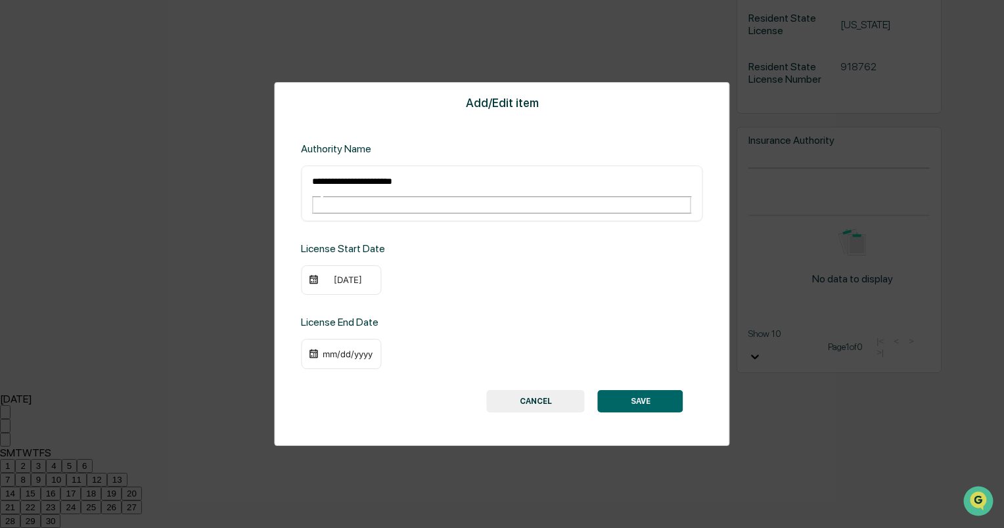
click at [5, 443] on icon "Next month" at bounding box center [5, 443] width 0 height 0
click at [5, 441] on icon "Next month" at bounding box center [5, 441] width 0 height 0
click at [5, 443] on icon "Next month" at bounding box center [5, 443] width 0 height 0
click at [142, 514] on button "31" at bounding box center [132, 521] width 20 height 14
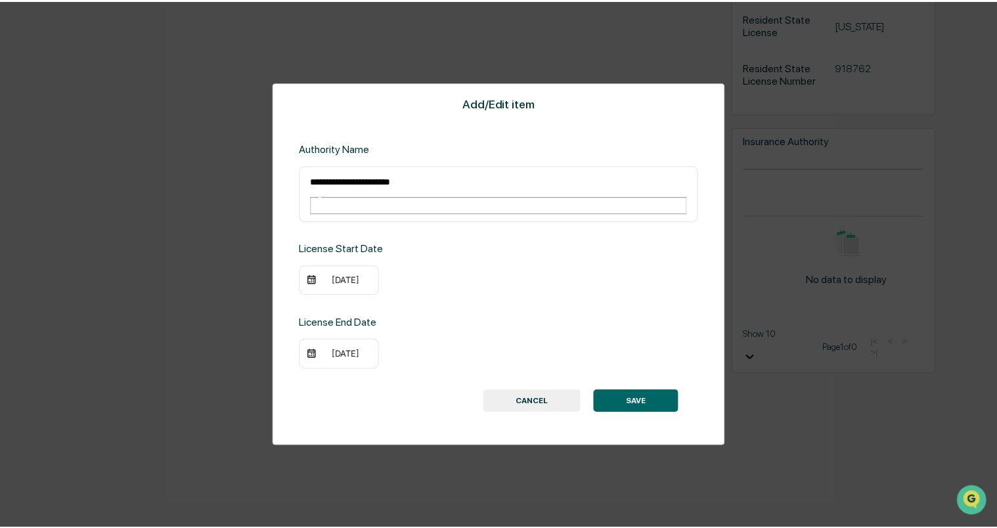
scroll to position [1561, 0]
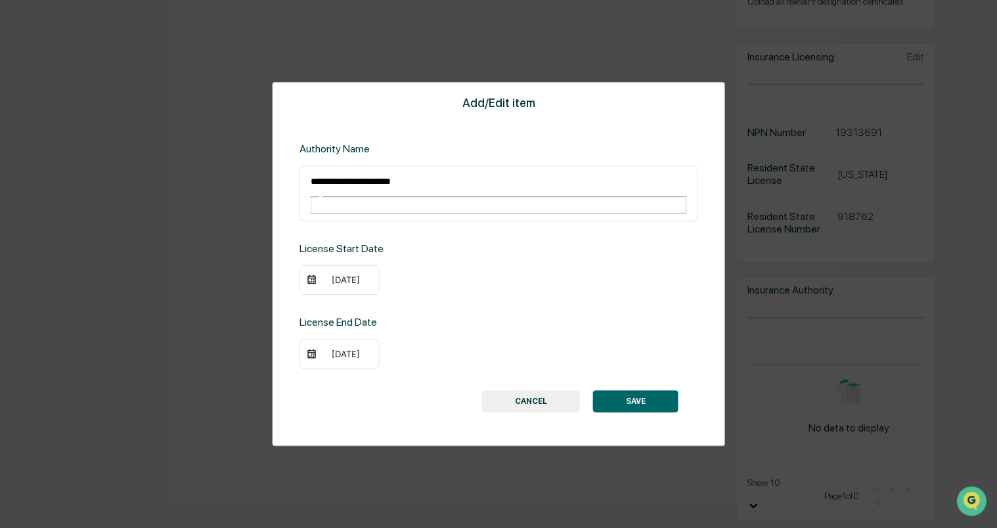
click at [625, 390] on button "SAVE" at bounding box center [635, 401] width 85 height 22
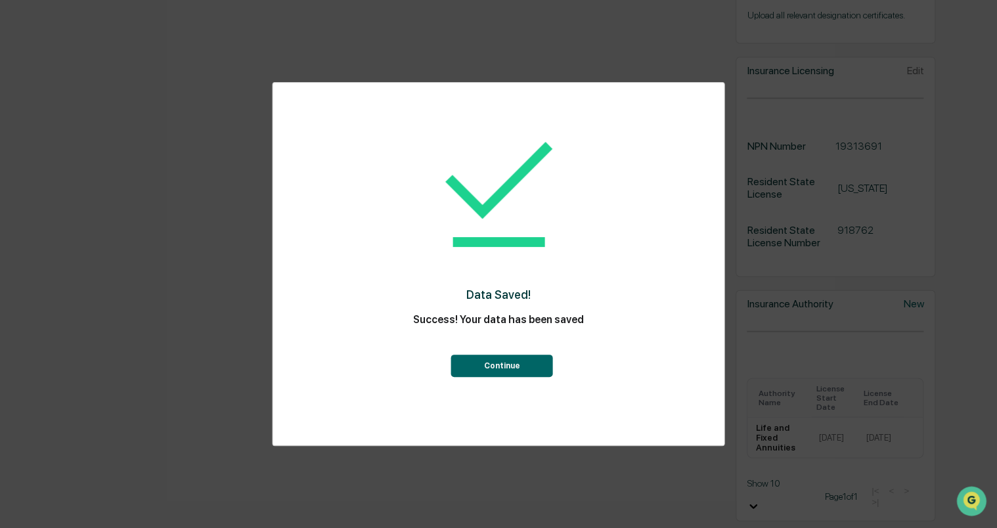
click at [490, 363] on button "Continue" at bounding box center [502, 366] width 102 height 22
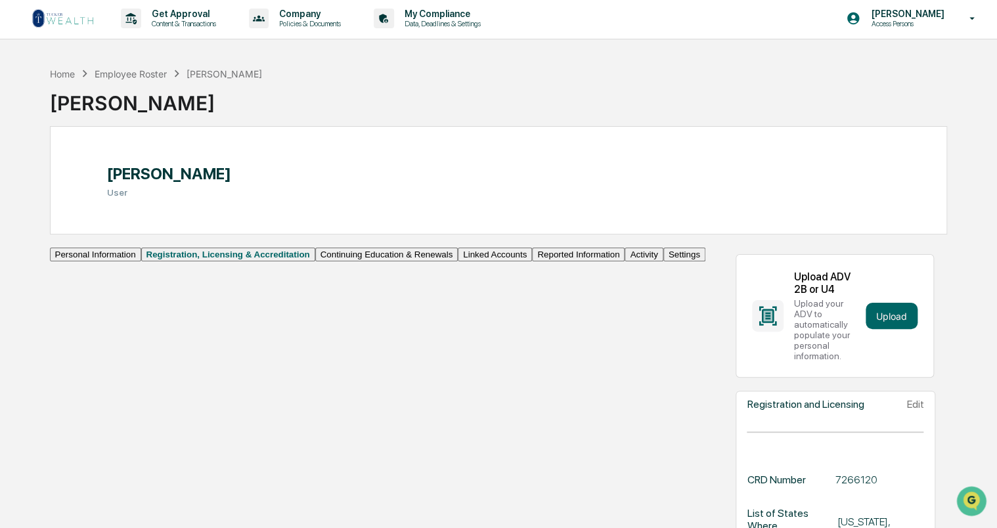
scroll to position [0, 0]
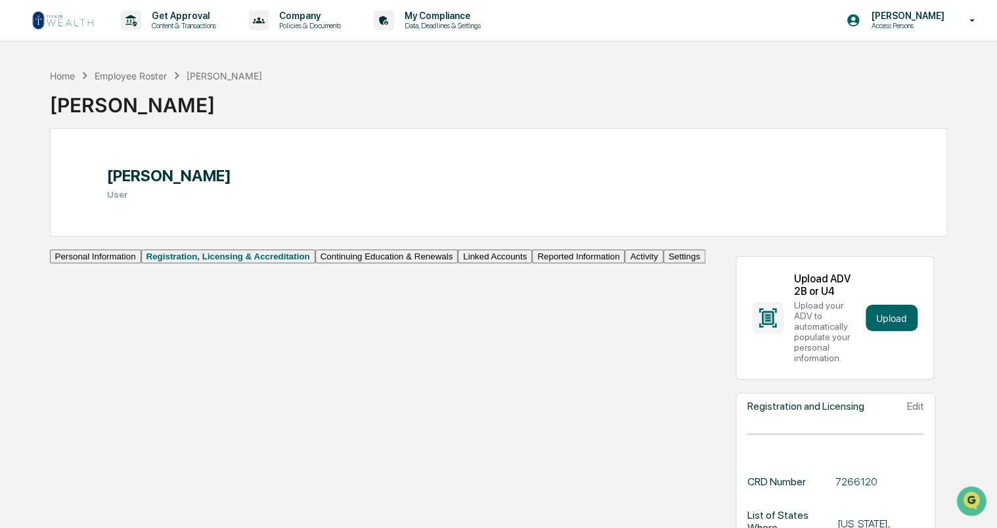
click at [74, 19] on img at bounding box center [63, 20] width 63 height 21
